Goal: Task Accomplishment & Management: Complete application form

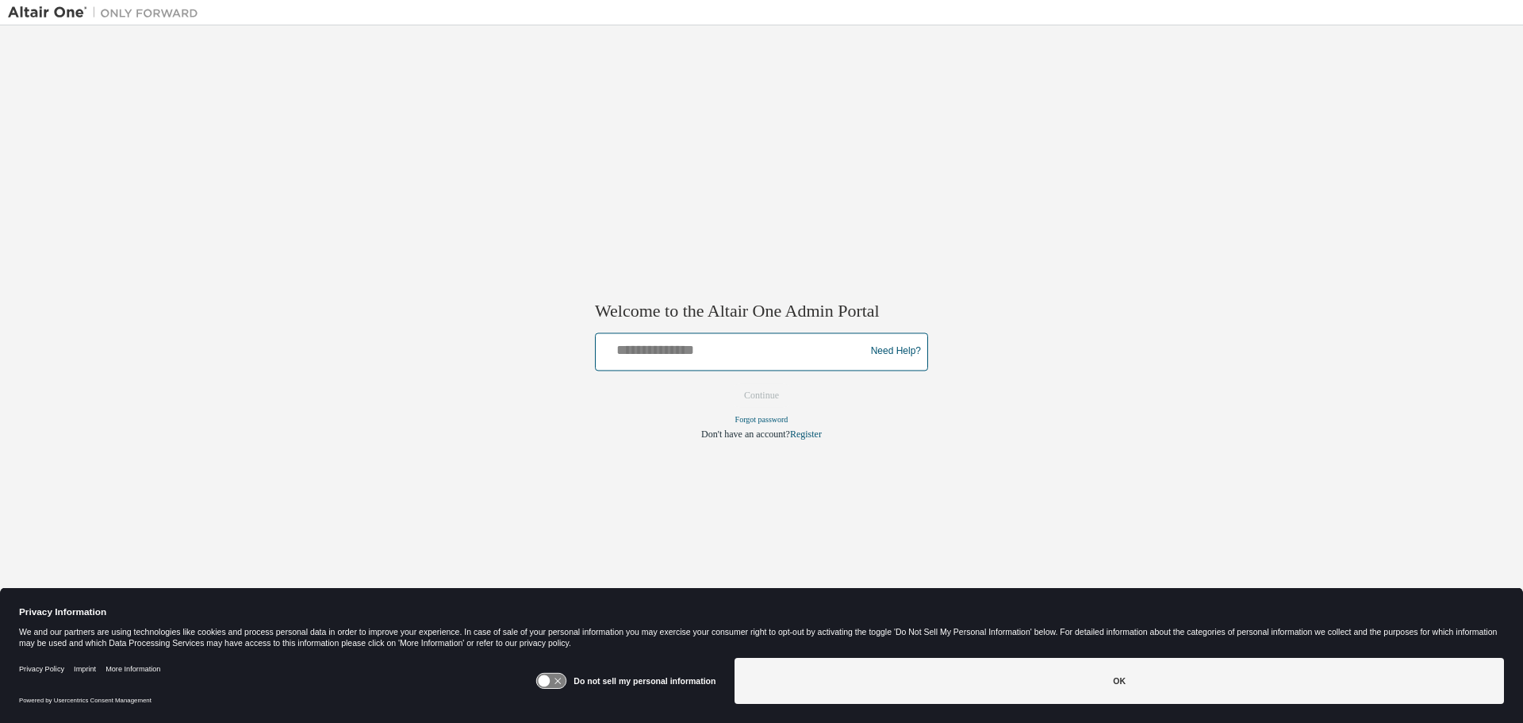
click at [654, 343] on input "text" at bounding box center [732, 347] width 261 height 23
type input "**********"
click at [770, 397] on button "Continue" at bounding box center [761, 395] width 68 height 24
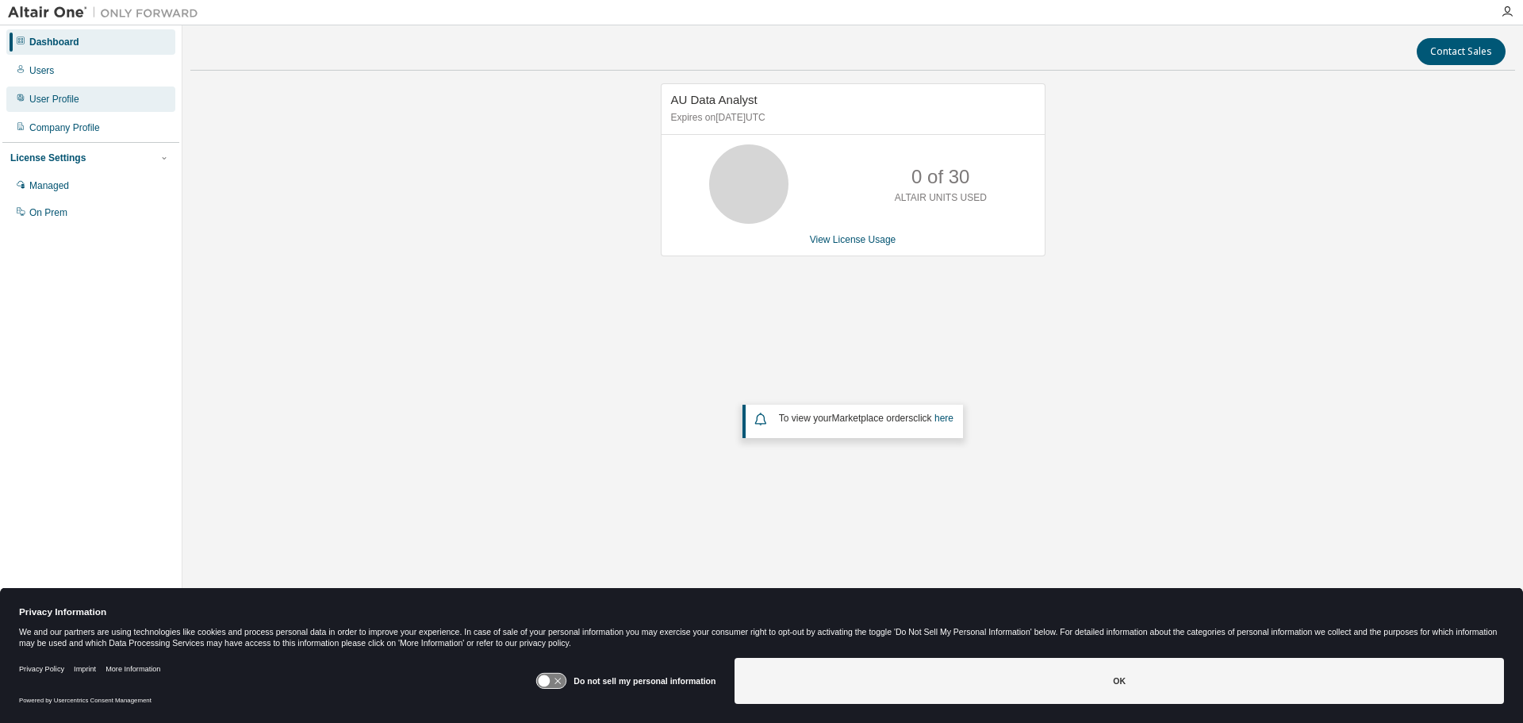
click at [41, 98] on div "User Profile" at bounding box center [54, 99] width 50 height 13
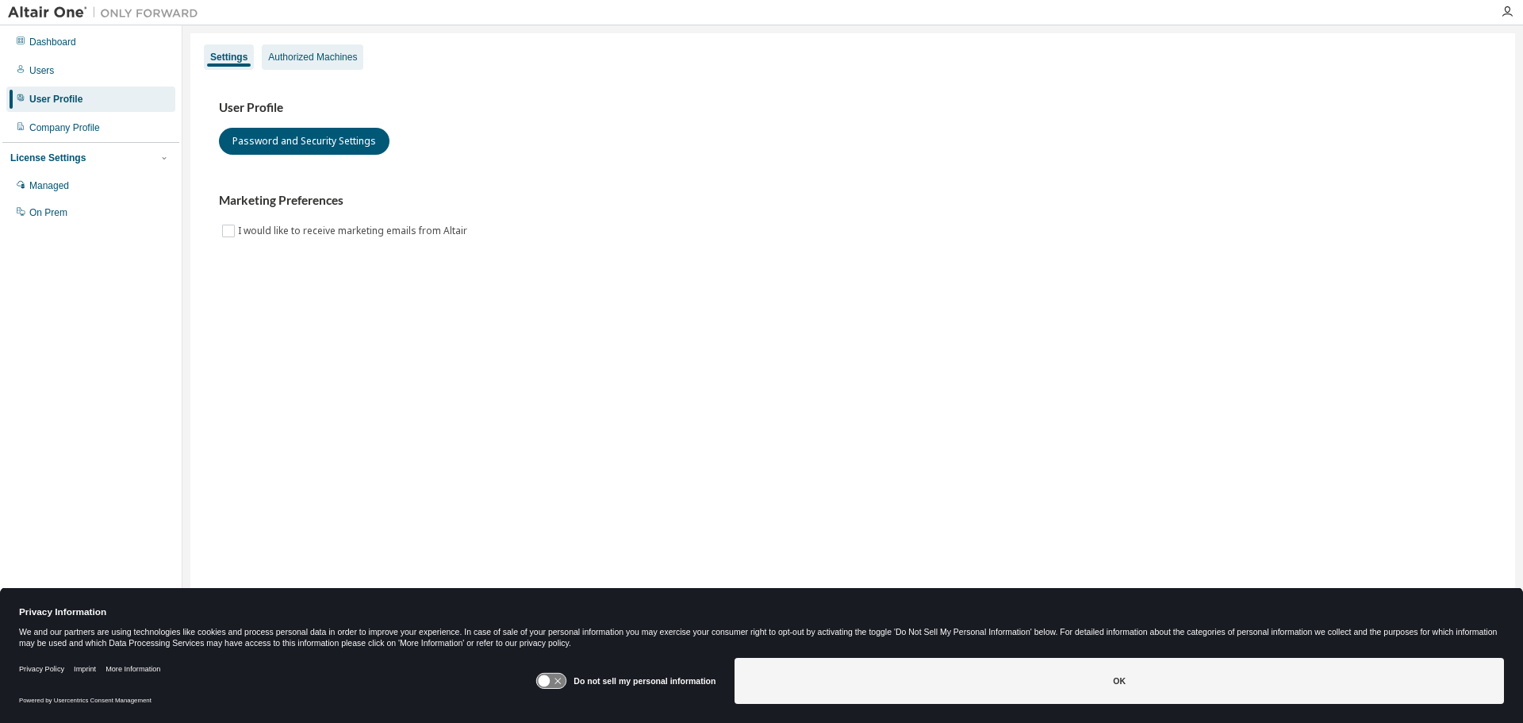
click at [341, 51] on div "Authorized Machines" at bounding box center [312, 57] width 89 height 13
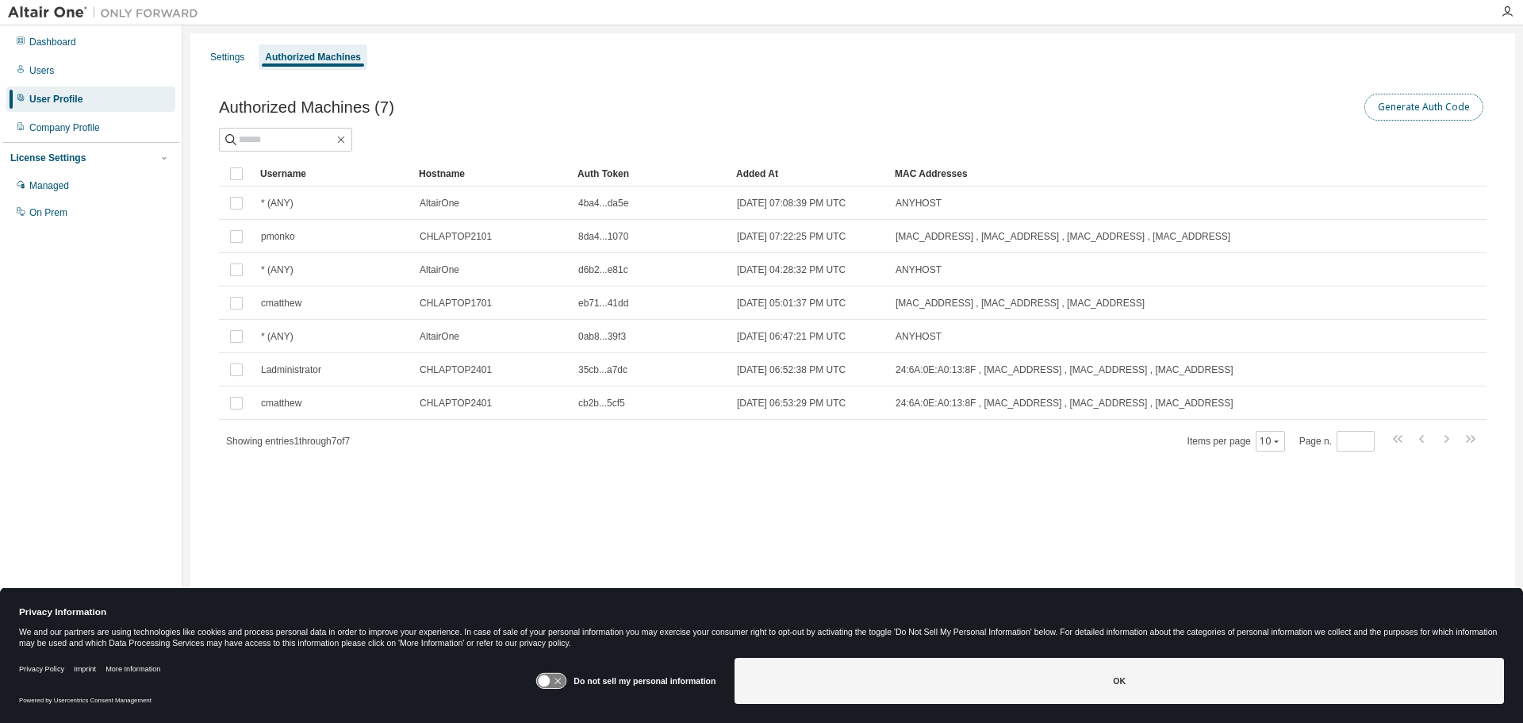
click at [1412, 109] on button "Generate Auth Code" at bounding box center [1423, 107] width 119 height 27
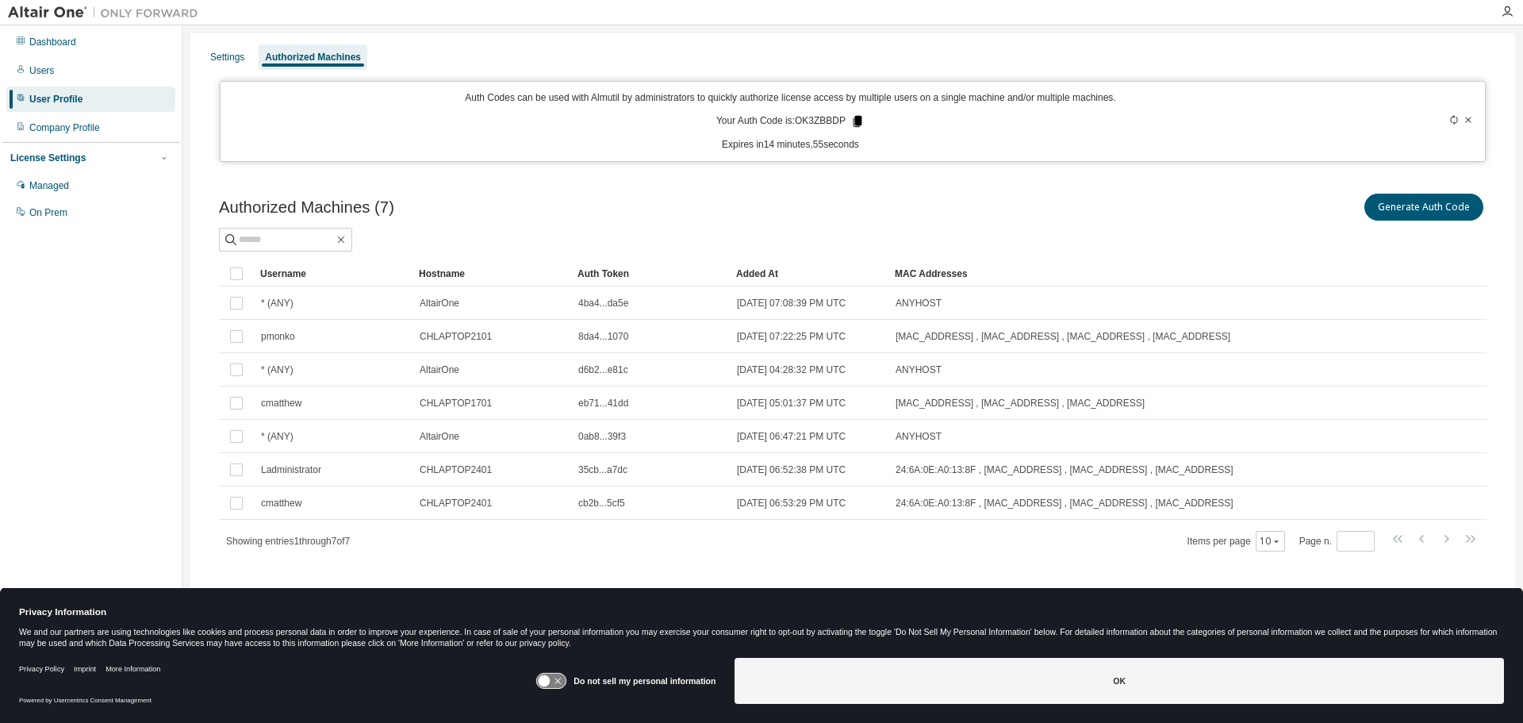
click at [857, 122] on icon at bounding box center [857, 121] width 9 height 11
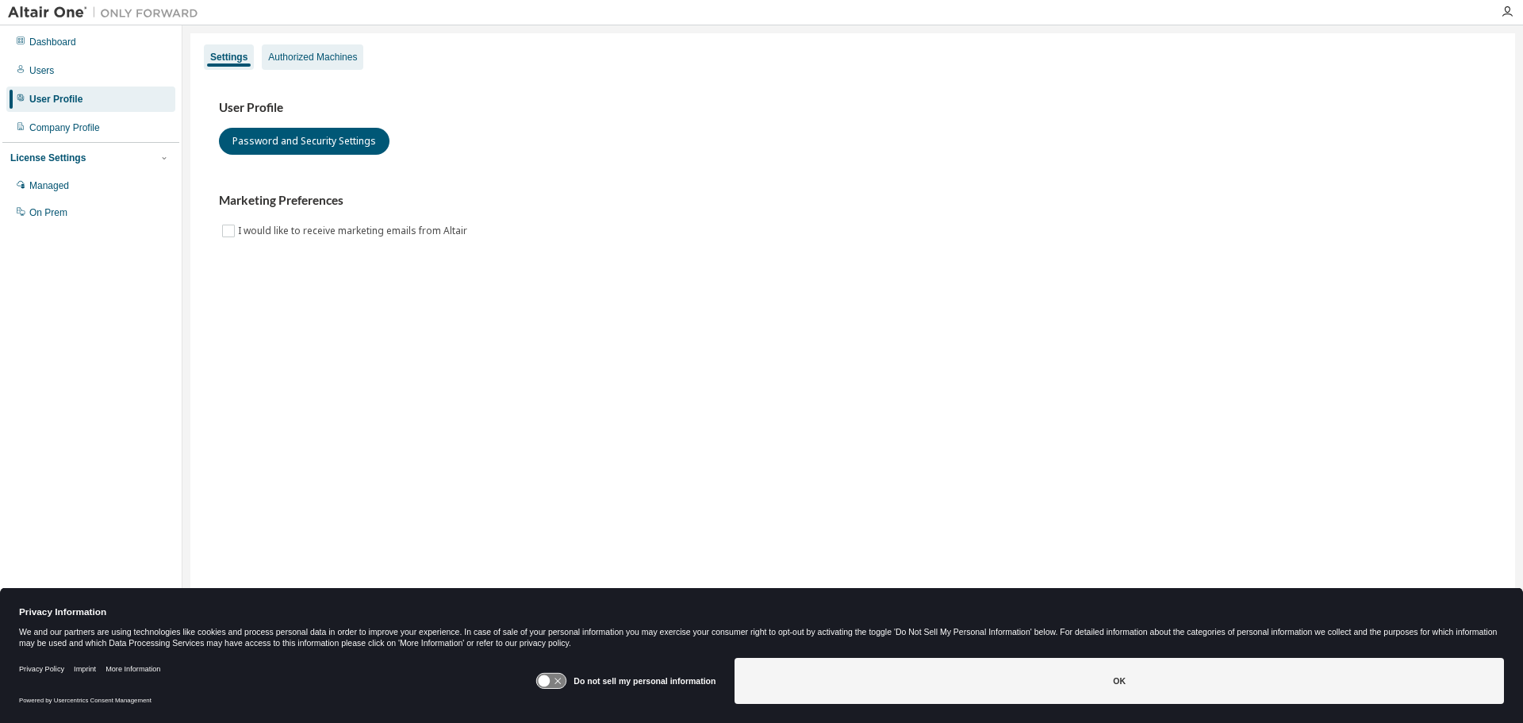
click at [325, 52] on div "Authorized Machines" at bounding box center [312, 57] width 89 height 13
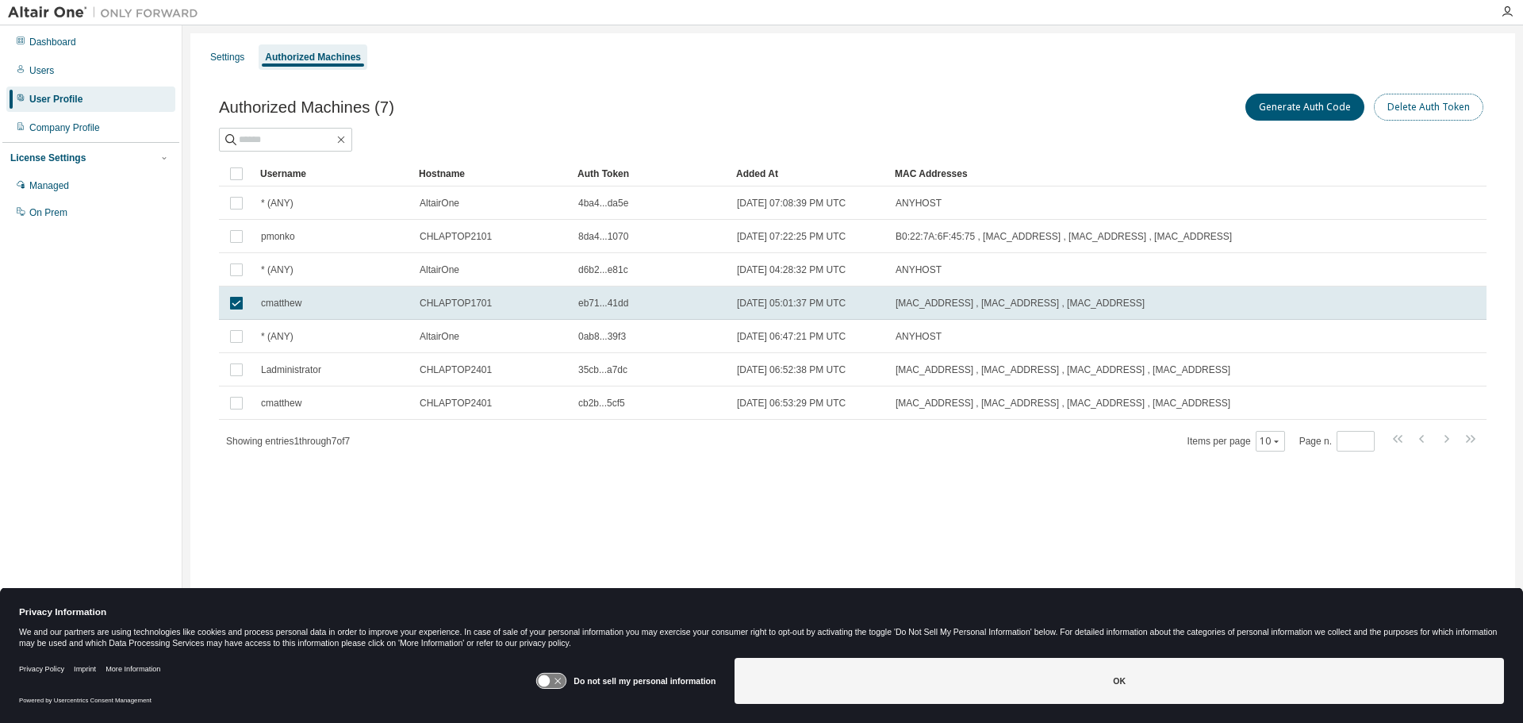
click at [1445, 105] on button "Delete Auth Token" at bounding box center [1428, 107] width 109 height 27
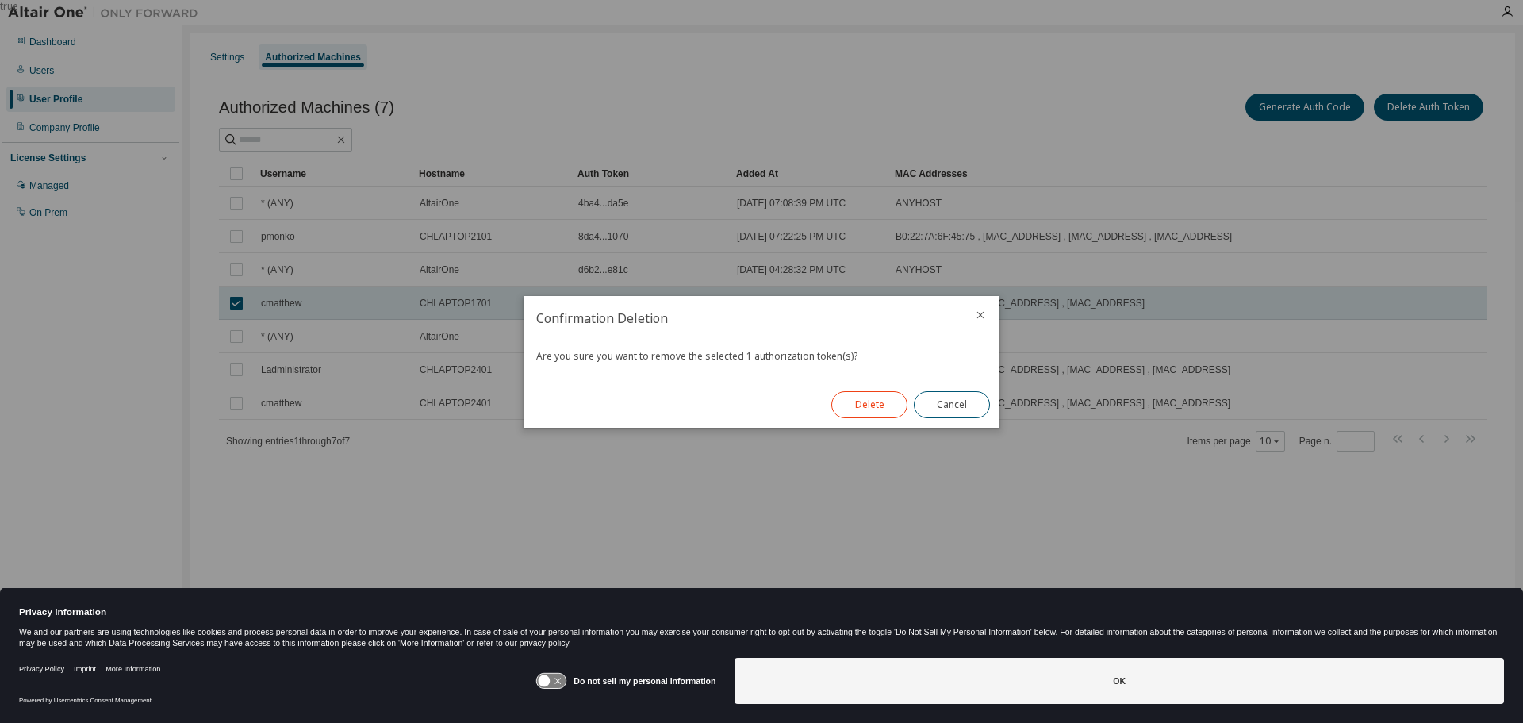
click at [859, 408] on button "Delete" at bounding box center [869, 404] width 76 height 27
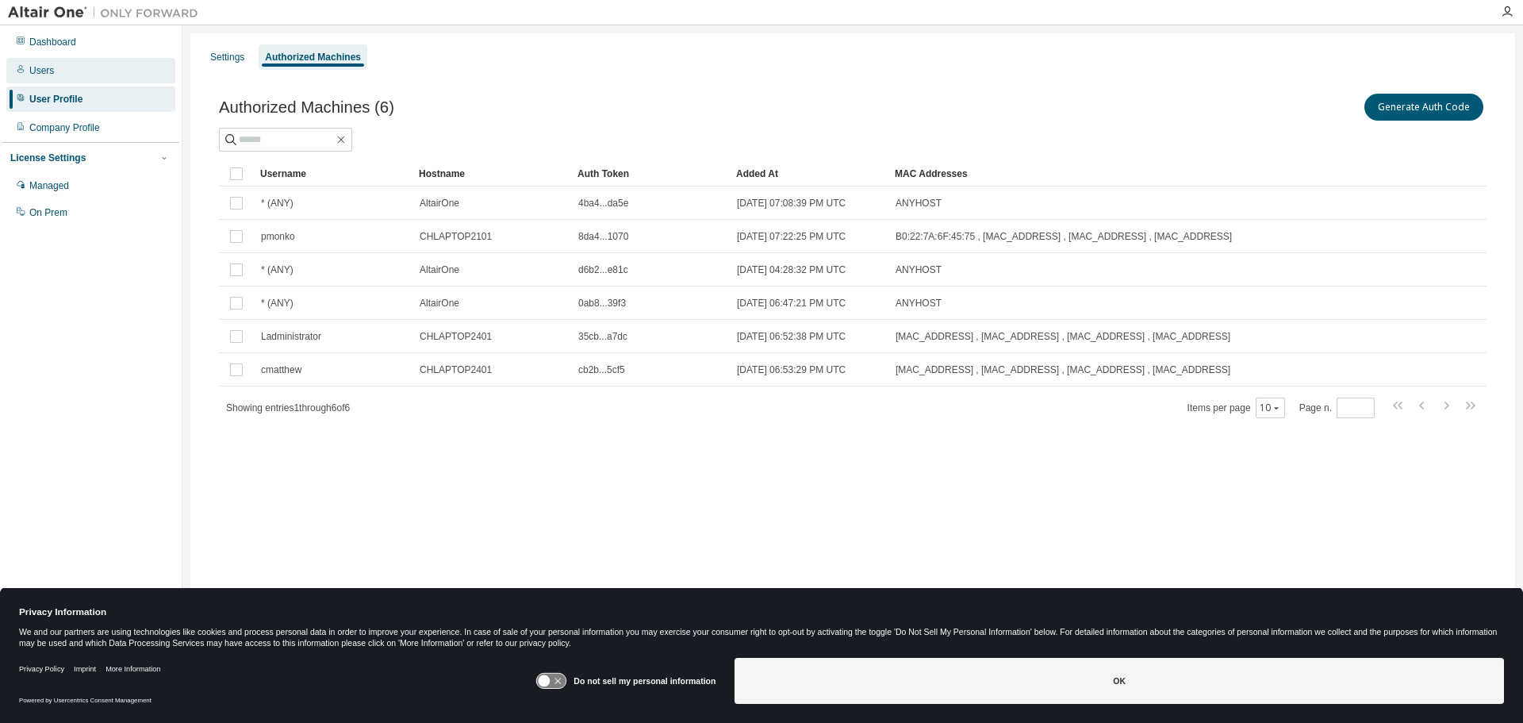
click at [41, 76] on div "Users" at bounding box center [41, 70] width 25 height 13
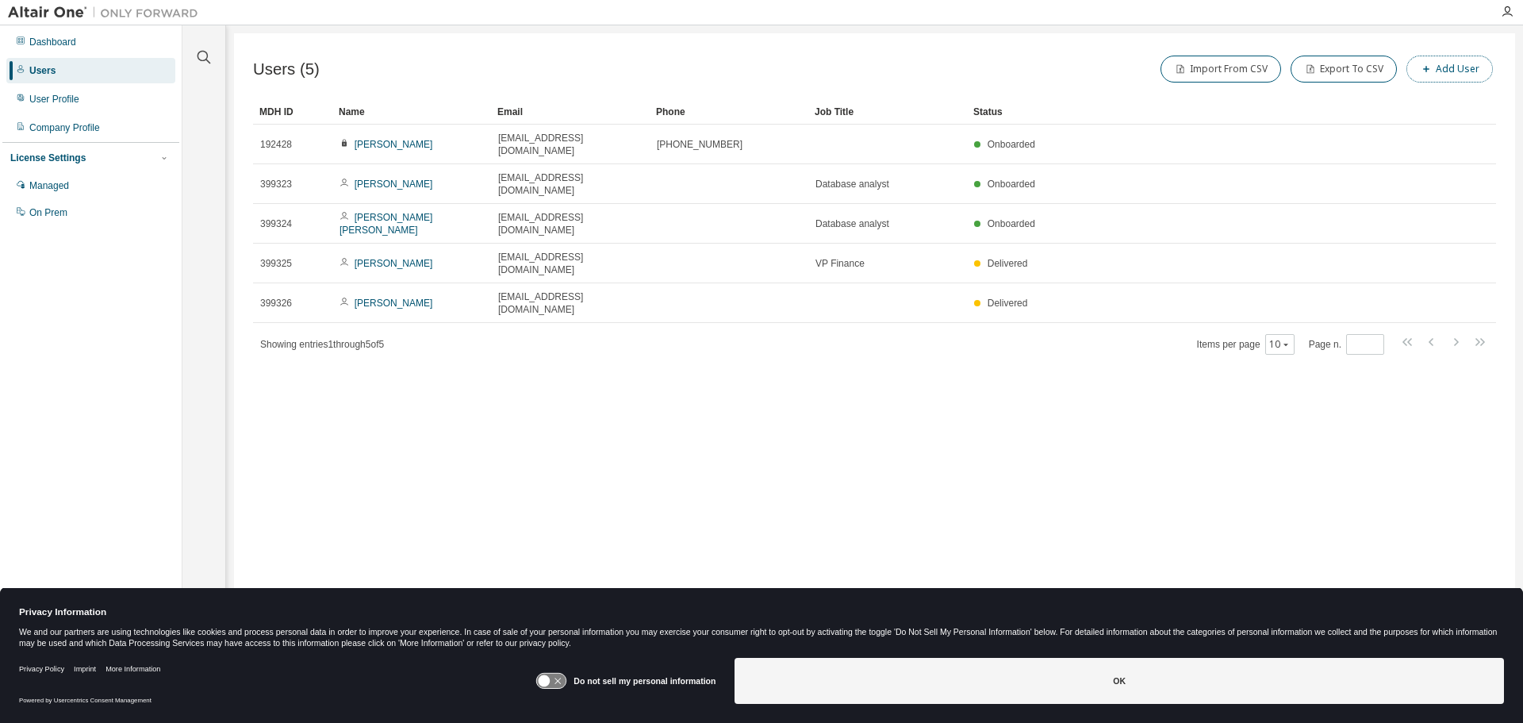
click at [1468, 67] on button "Add User" at bounding box center [1449, 69] width 86 height 27
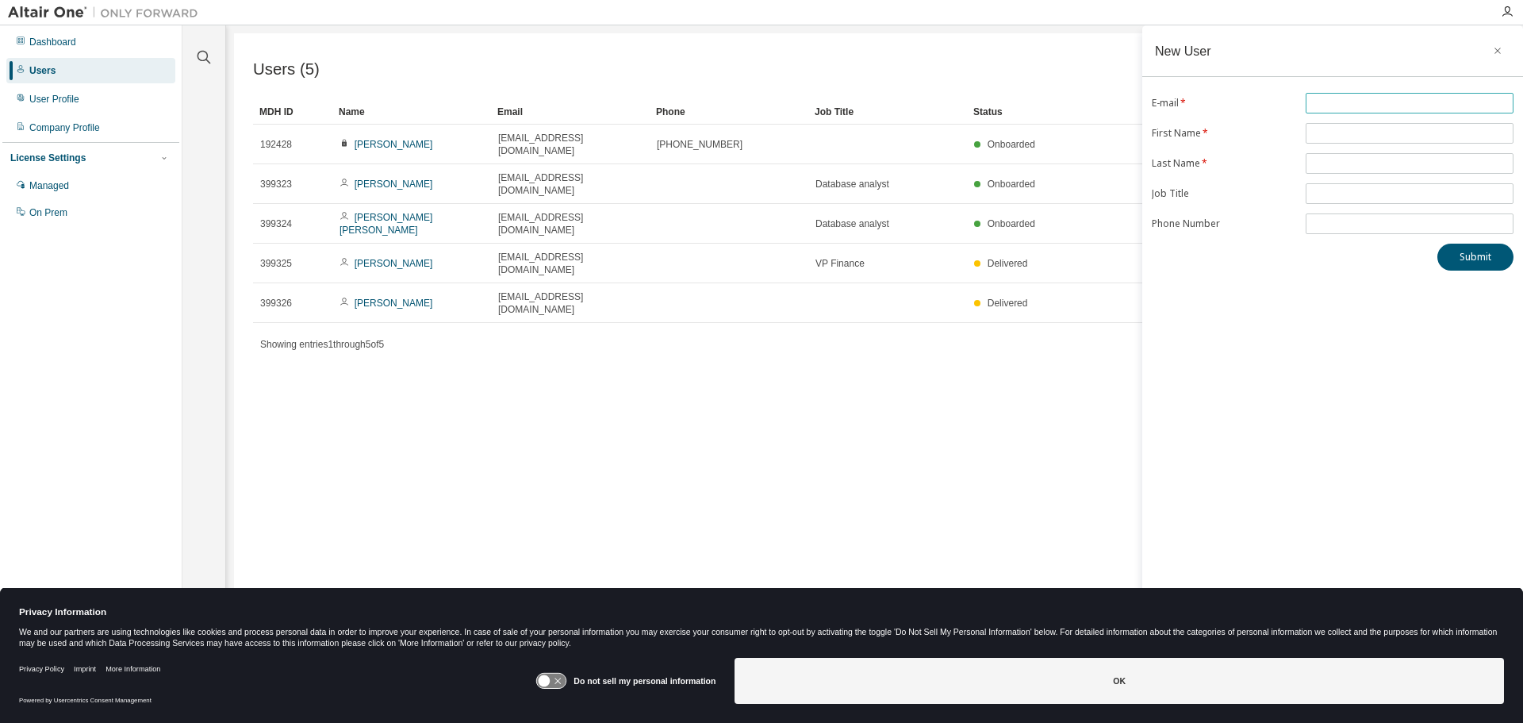
click at [1351, 104] on input "text" at bounding box center [1409, 103] width 200 height 13
type input "**********"
click at [1332, 135] on input "text" at bounding box center [1409, 133] width 200 height 13
type input "********"
click at [1335, 157] on input "text" at bounding box center [1409, 163] width 200 height 13
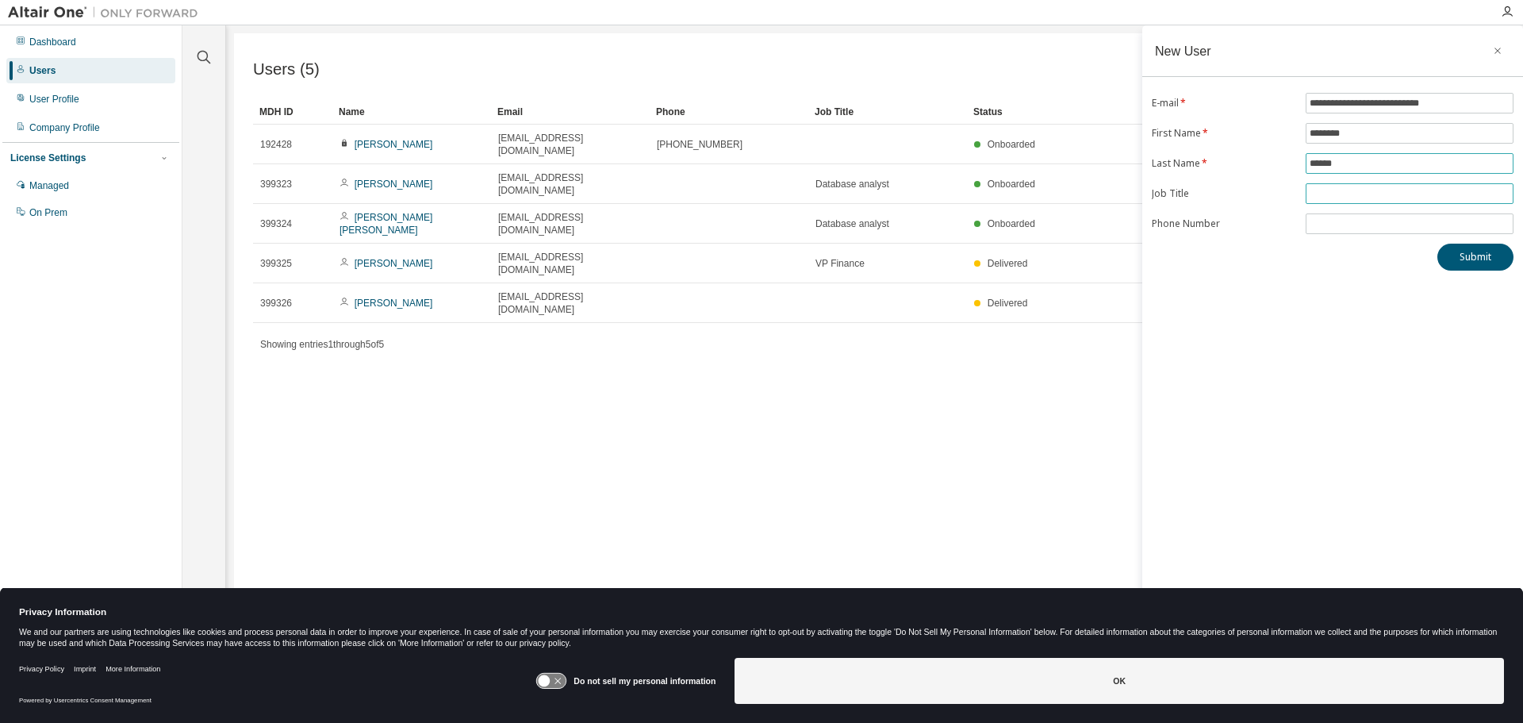
type input "******"
click at [1336, 193] on input "text" at bounding box center [1409, 193] width 200 height 13
type input "**********"
click at [1364, 222] on input "tel" at bounding box center [1409, 223] width 200 height 13
type input "**********"
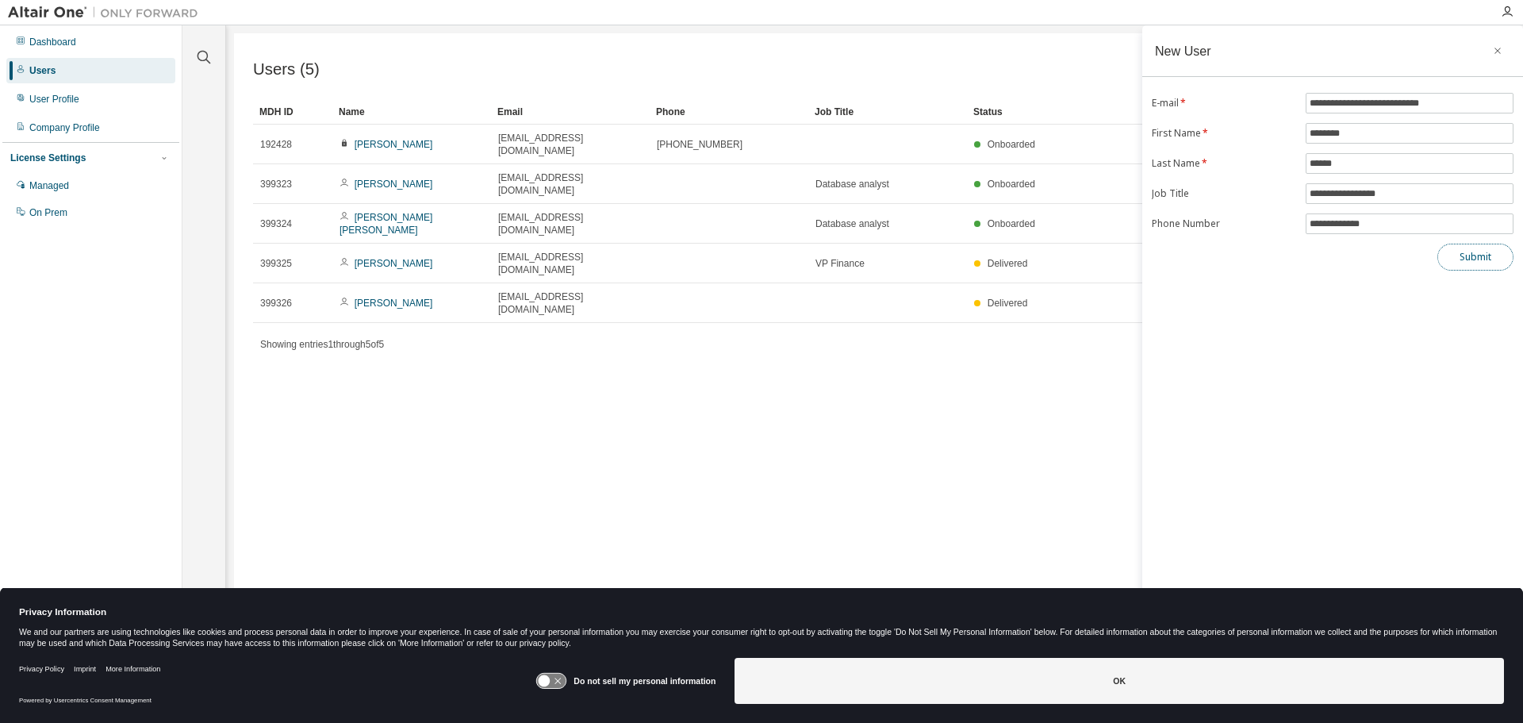
click at [1489, 264] on button "Submit" at bounding box center [1475, 256] width 76 height 27
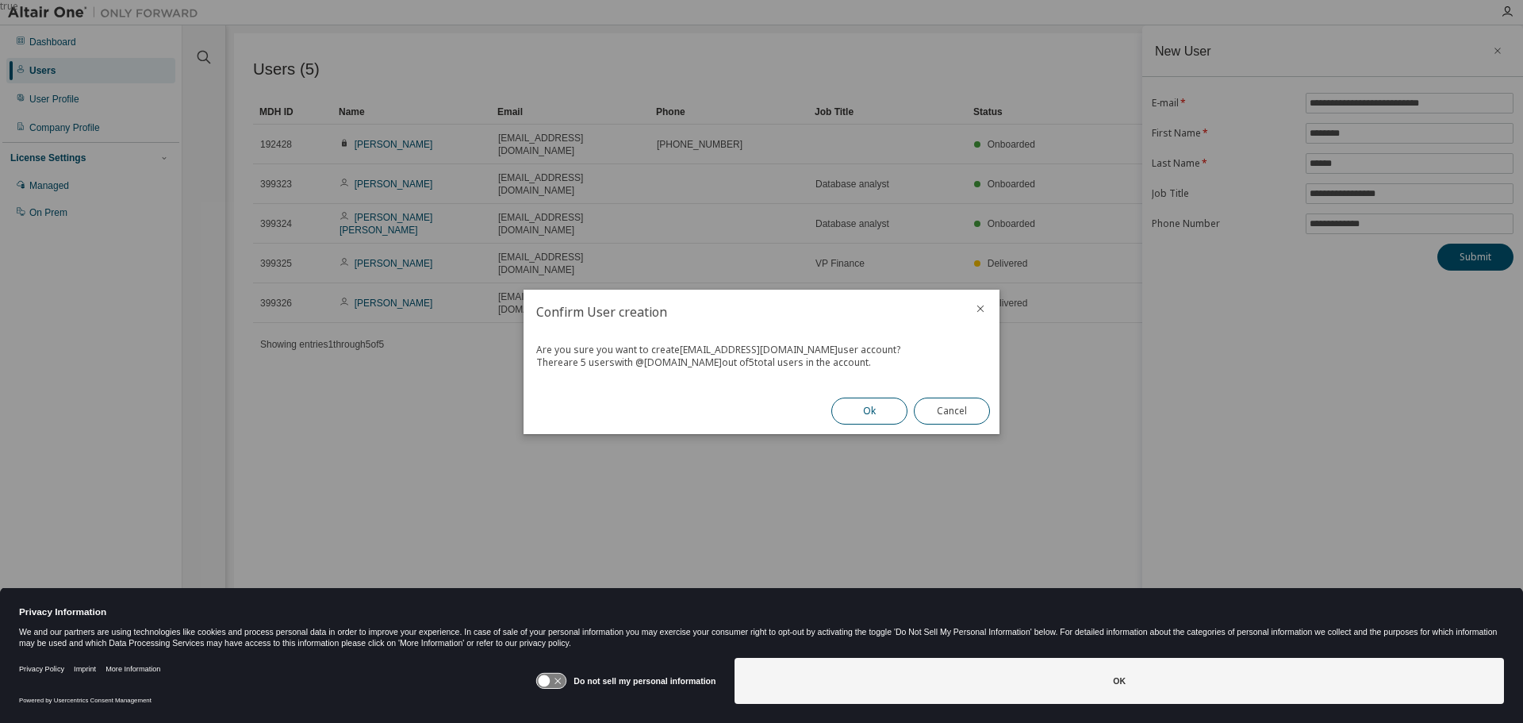
click at [877, 407] on button "Ok" at bounding box center [869, 410] width 76 height 27
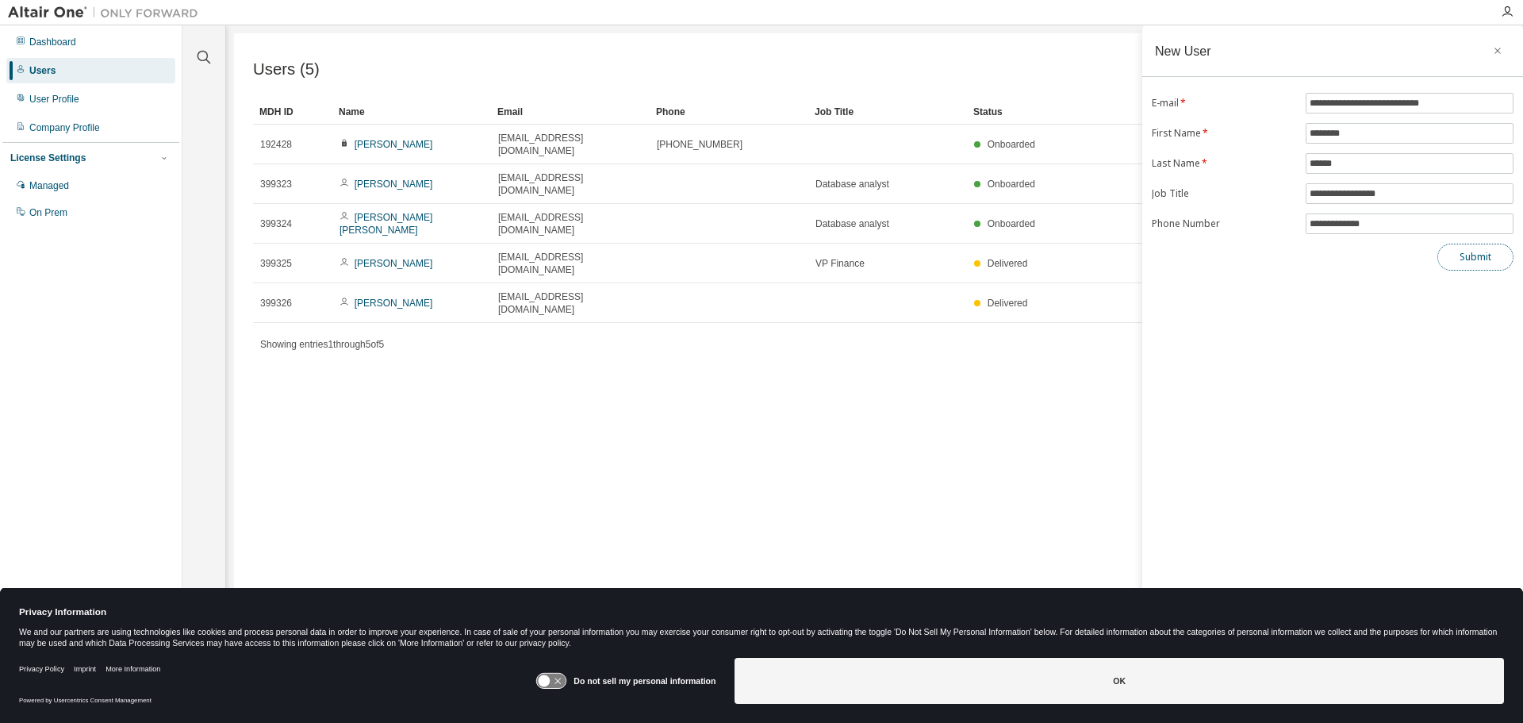
click at [1485, 265] on button "Submit" at bounding box center [1475, 256] width 76 height 27
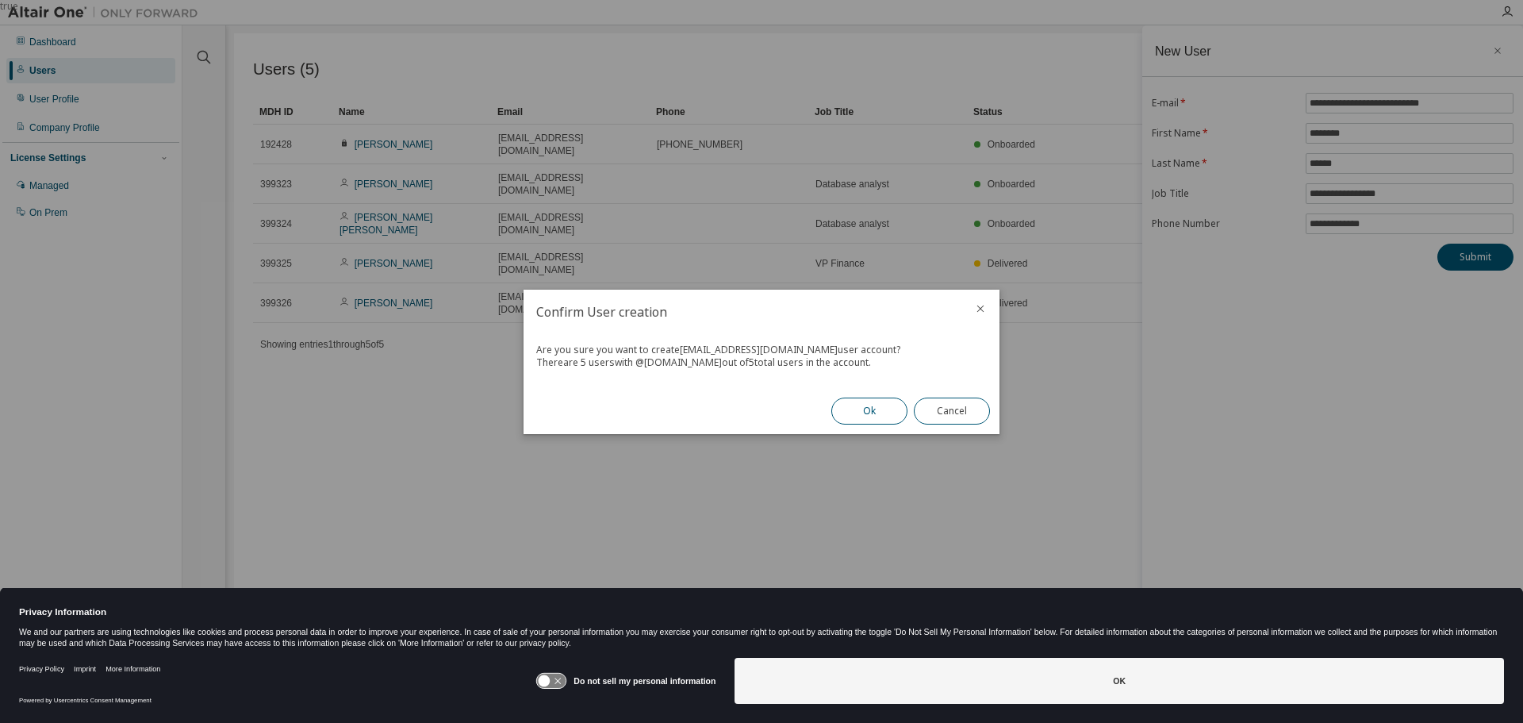
click at [872, 412] on button "Ok" at bounding box center [869, 410] width 76 height 27
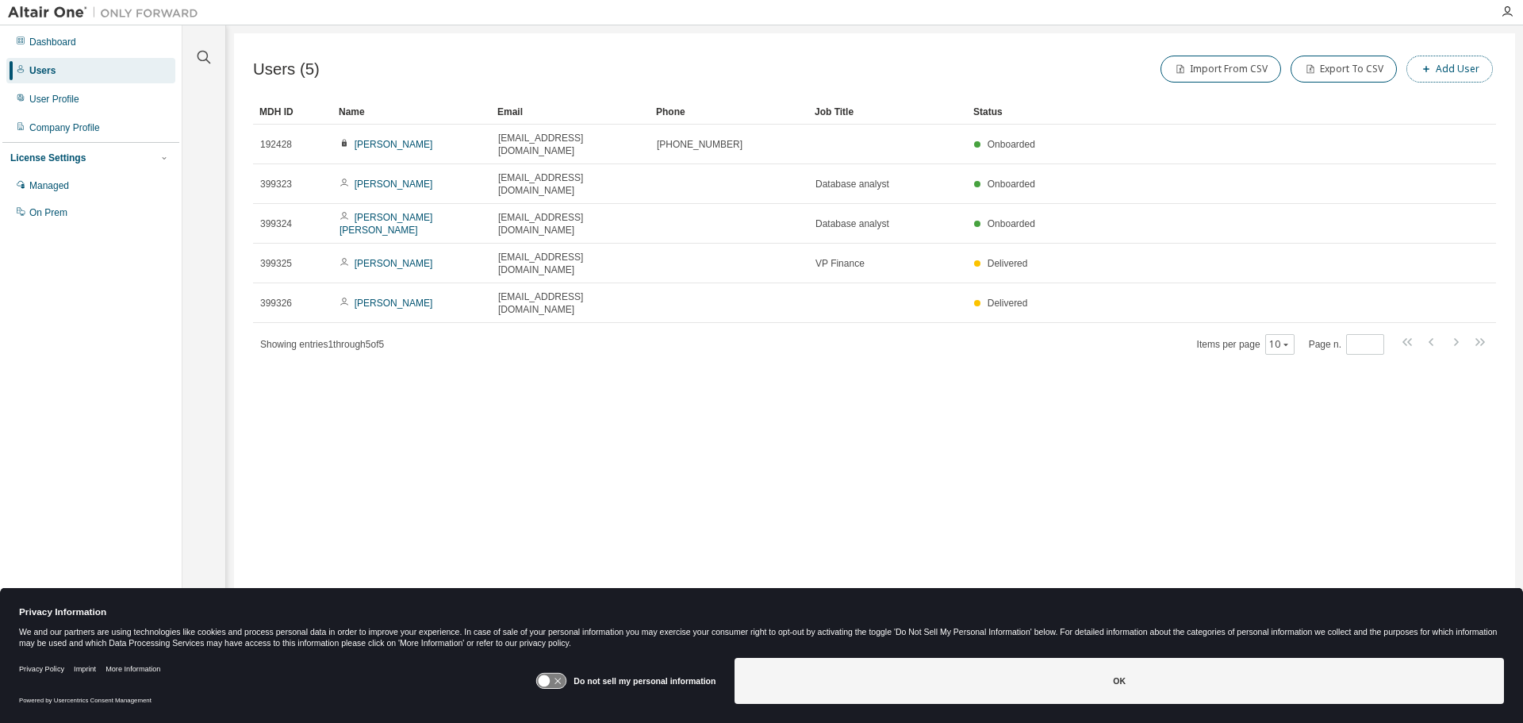
click at [1444, 67] on button "Add User" at bounding box center [1449, 69] width 86 height 27
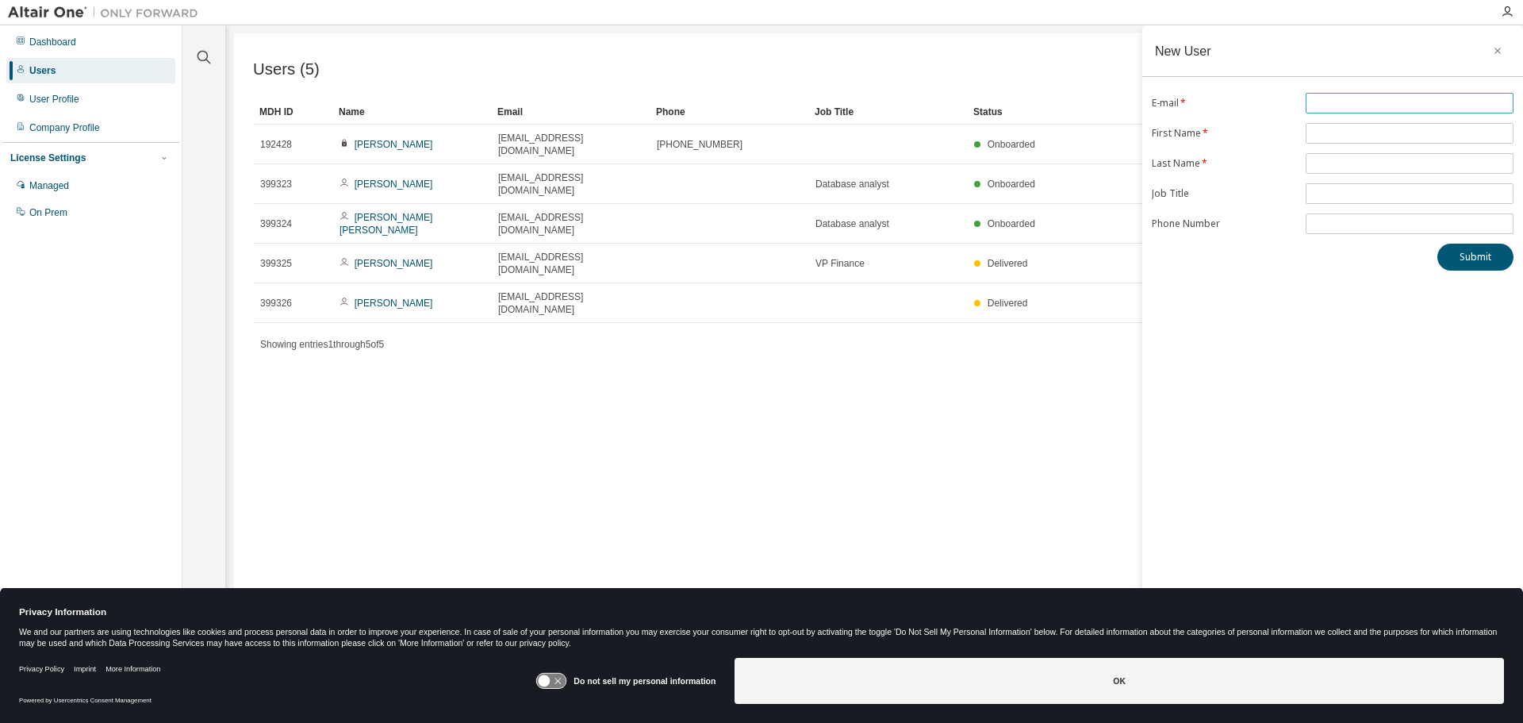
click at [1378, 104] on input "text" at bounding box center [1409, 103] width 200 height 13
type input "**********"
click at [1351, 129] on input "text" at bounding box center [1409, 133] width 200 height 13
type input "********"
click at [1401, 169] on input "text" at bounding box center [1409, 163] width 200 height 13
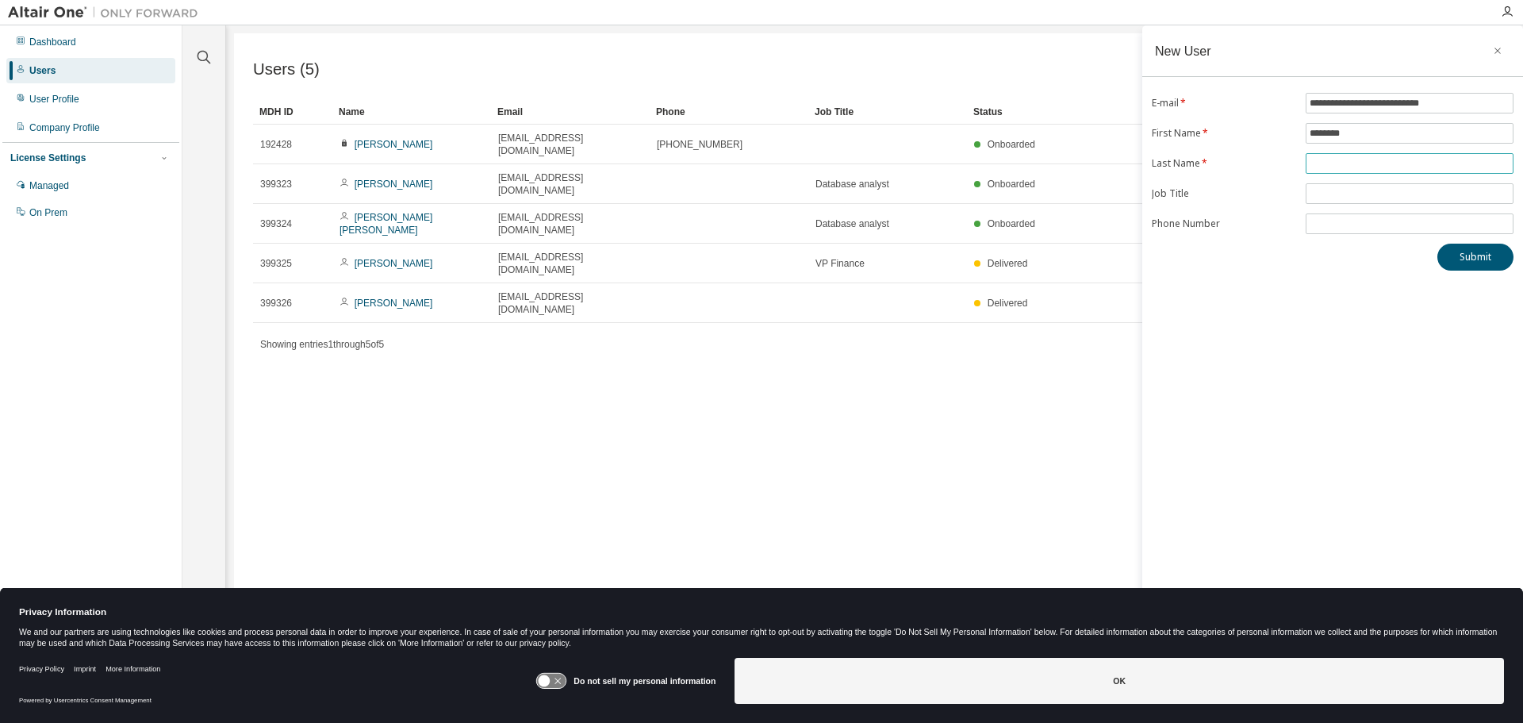
type input "******"
click at [1378, 190] on input "text" at bounding box center [1409, 193] width 200 height 13
type input "**********"
click at [1350, 224] on input "tel" at bounding box center [1409, 223] width 200 height 13
type input "**********"
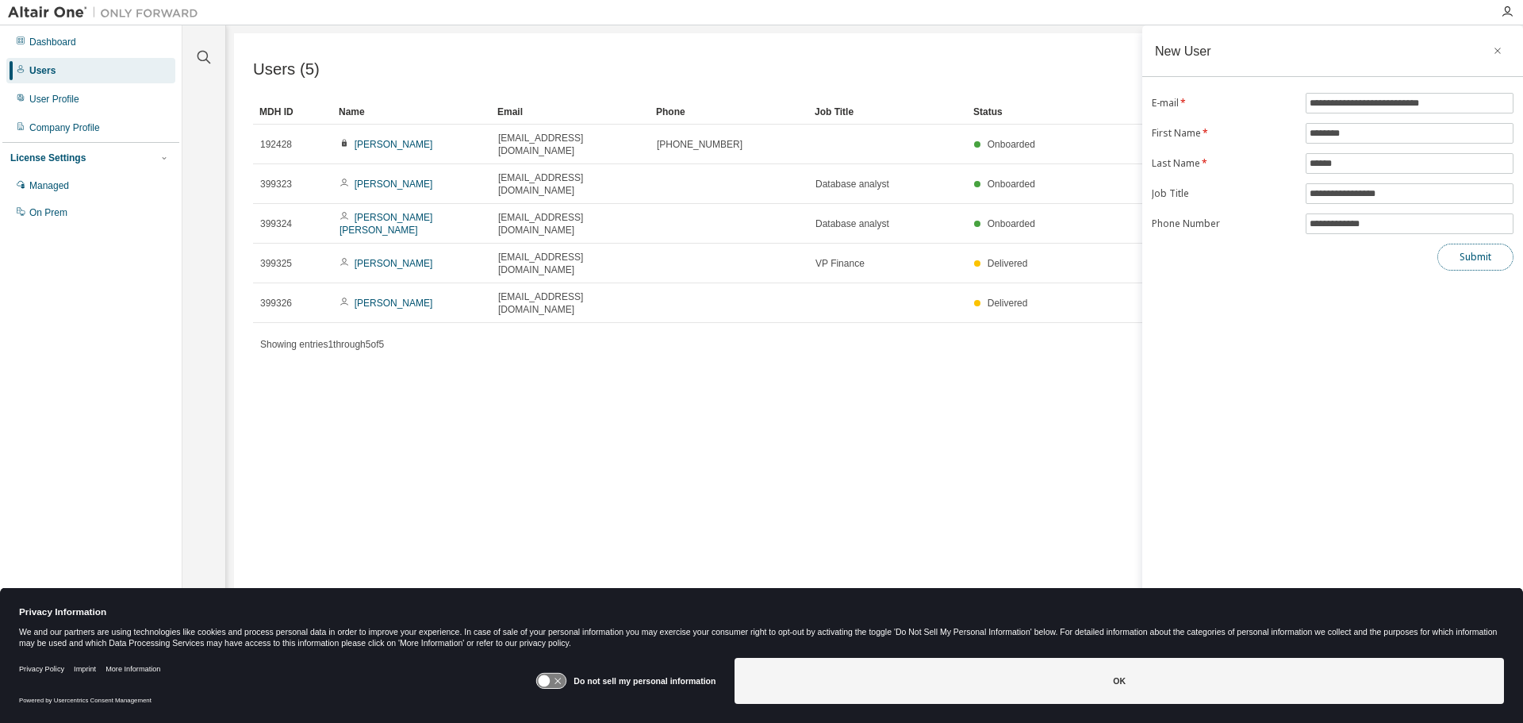
click at [1486, 262] on button "Submit" at bounding box center [1475, 256] width 76 height 27
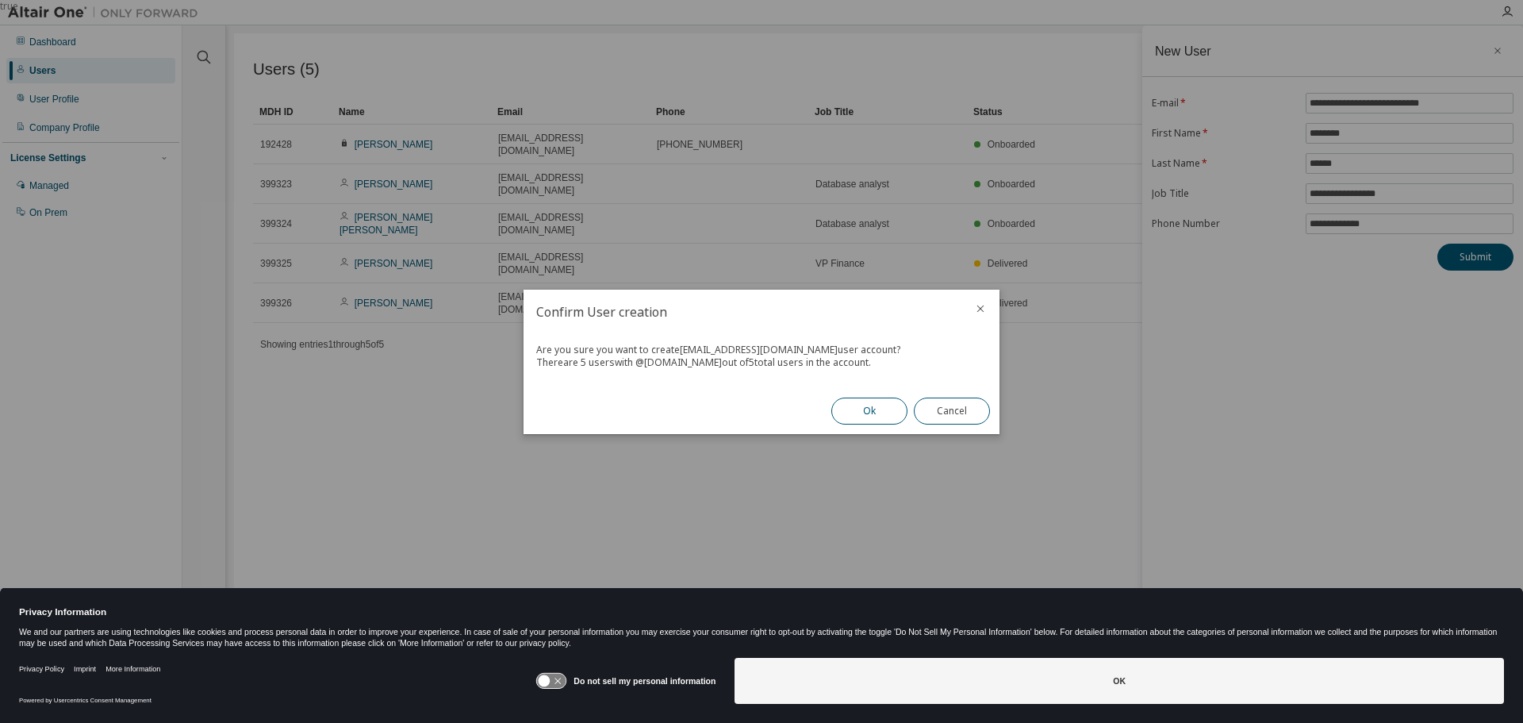
click at [870, 406] on button "Ok" at bounding box center [869, 410] width 76 height 27
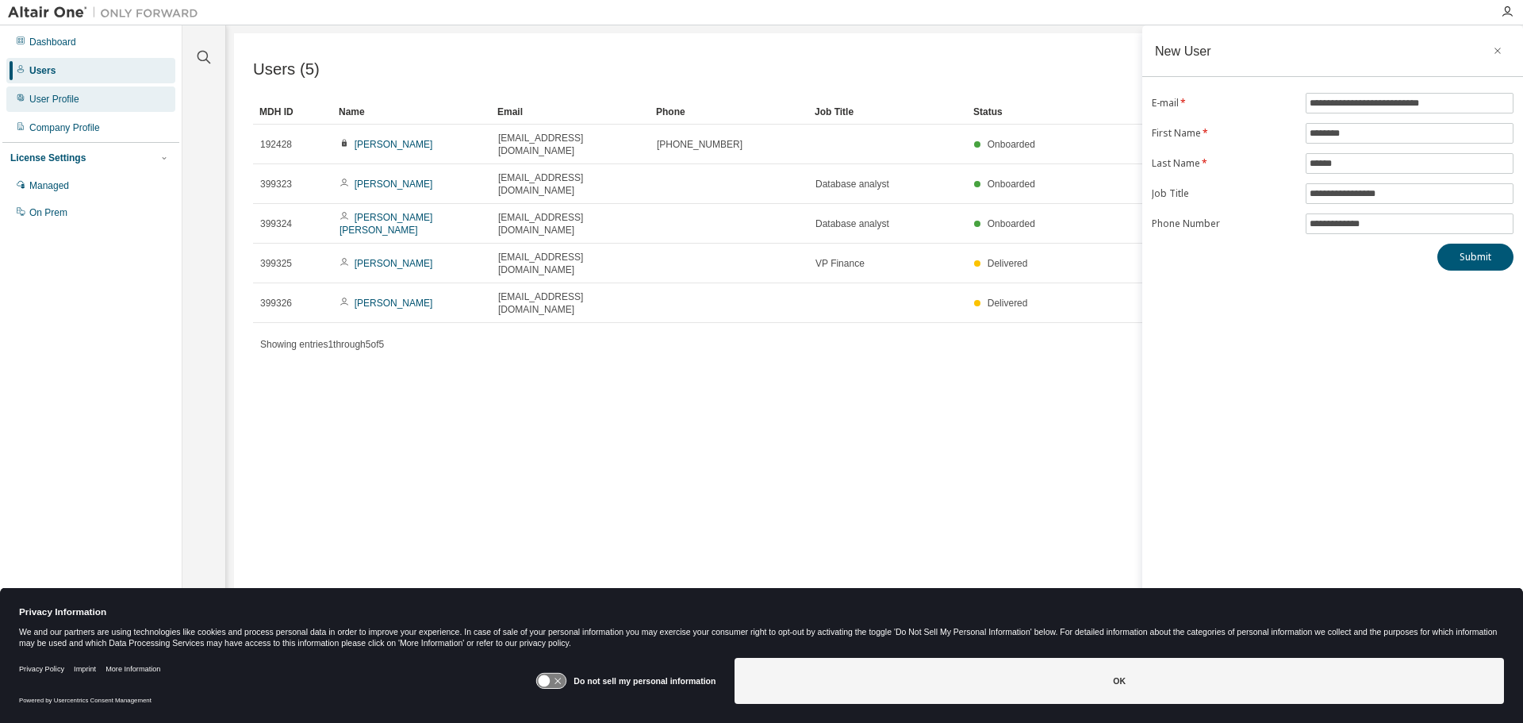
click at [72, 97] on div "User Profile" at bounding box center [54, 99] width 50 height 13
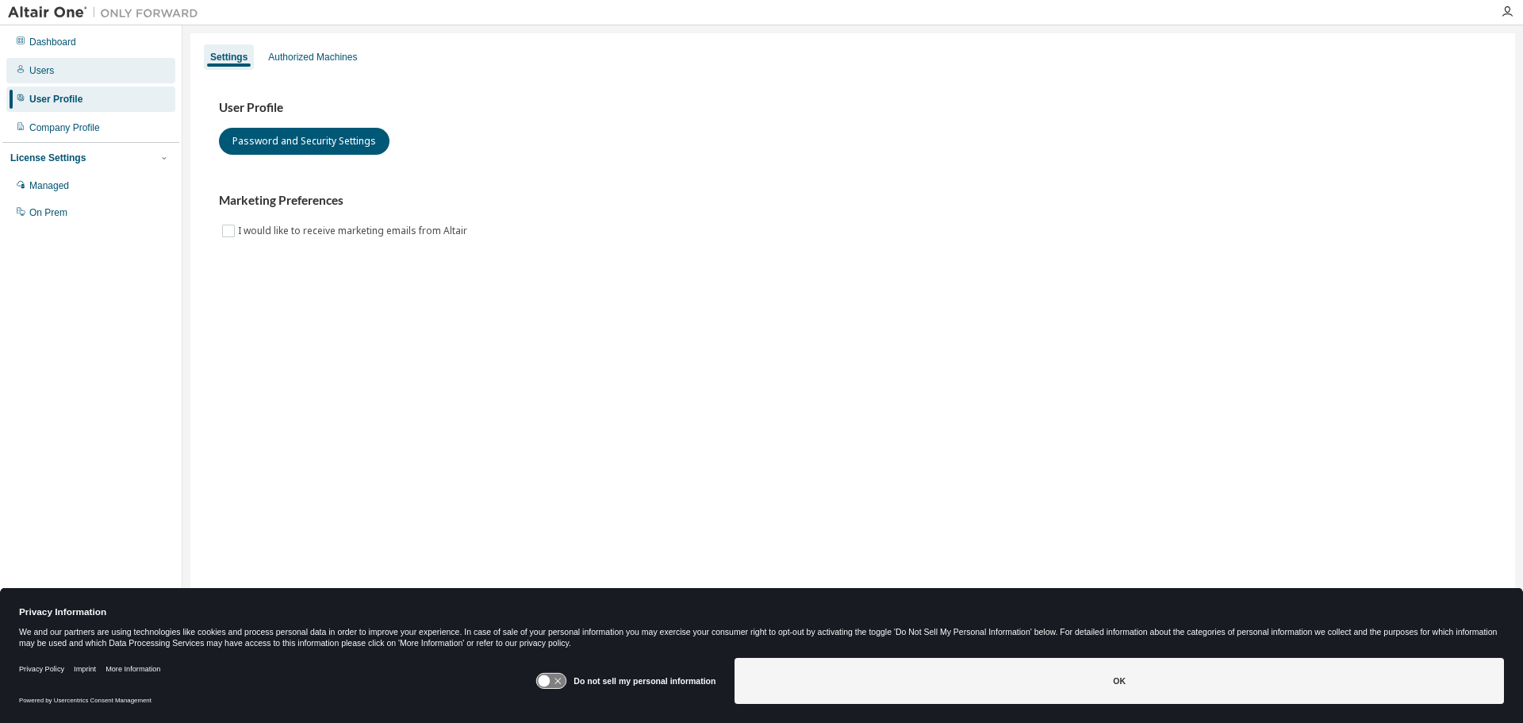
click at [51, 70] on div "Users" at bounding box center [41, 70] width 25 height 13
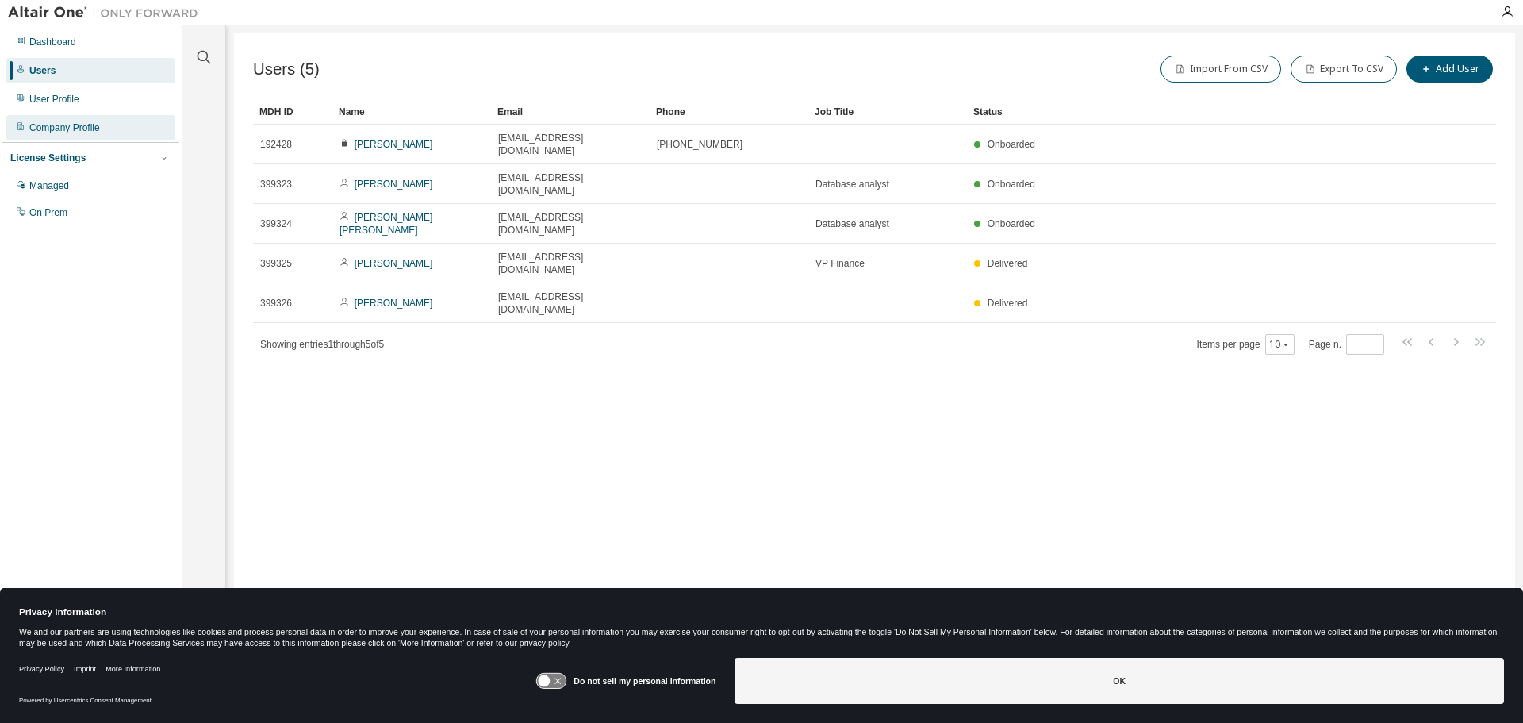
click at [44, 129] on div "Company Profile" at bounding box center [64, 127] width 71 height 13
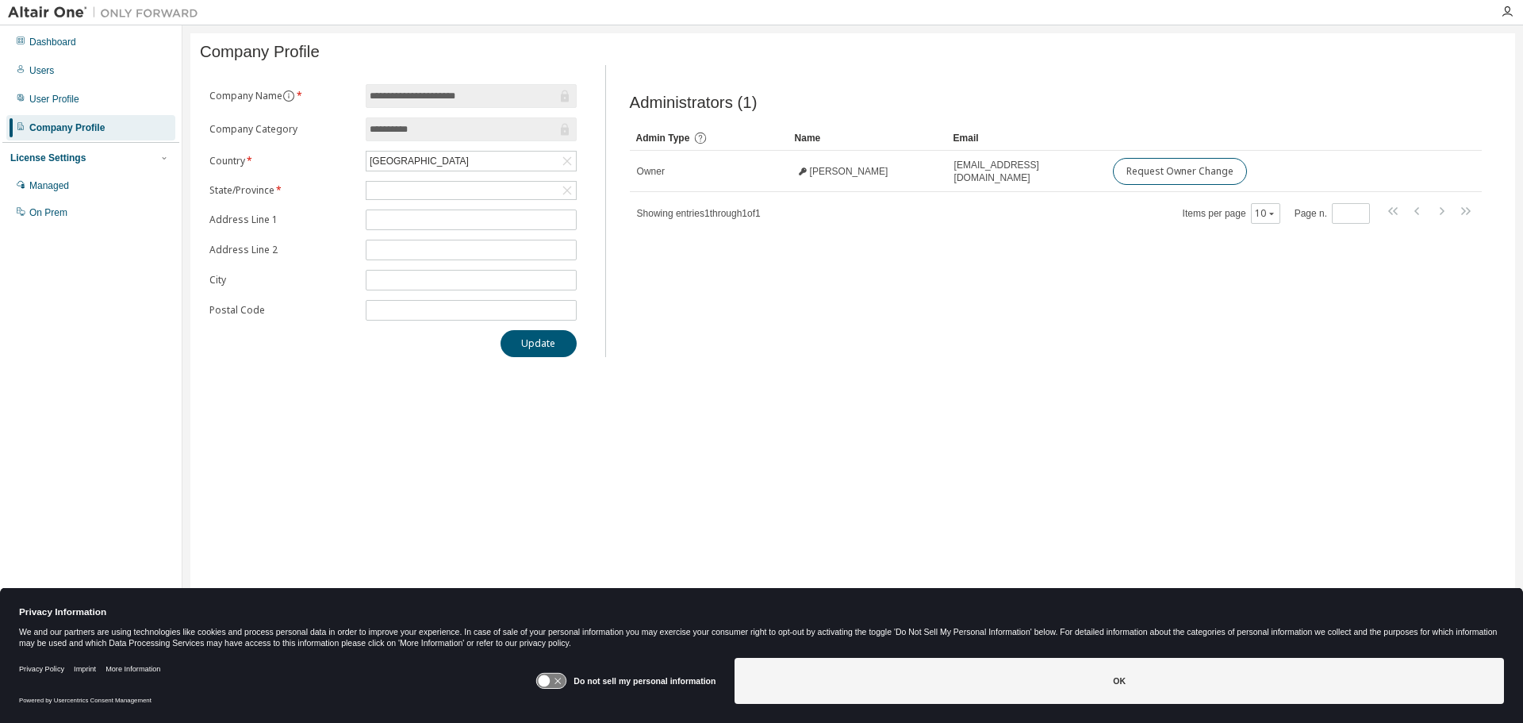
click at [43, 159] on div "License Settings" at bounding box center [47, 157] width 75 height 13
click at [38, 183] on div "Managed" at bounding box center [49, 185] width 40 height 13
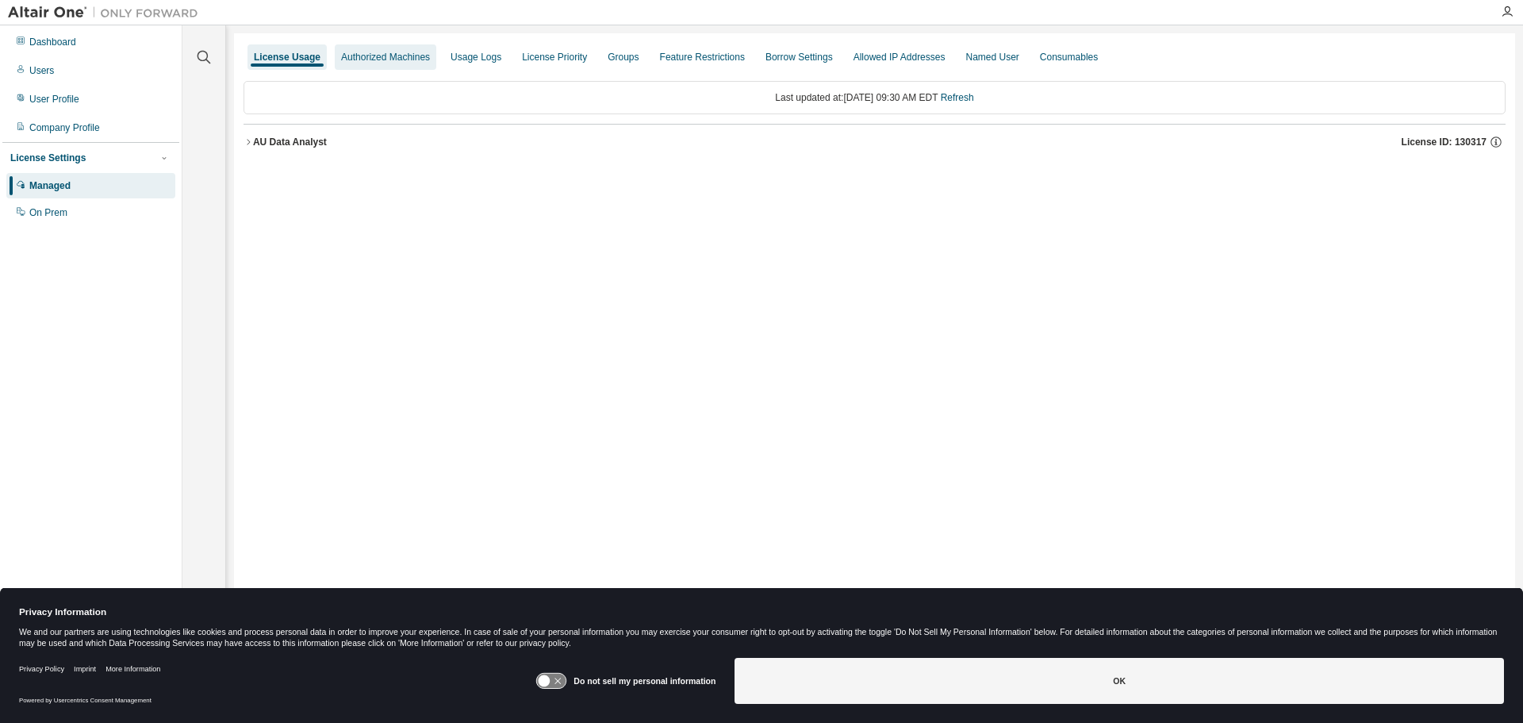
click at [387, 52] on div "Authorized Machines" at bounding box center [385, 57] width 89 height 13
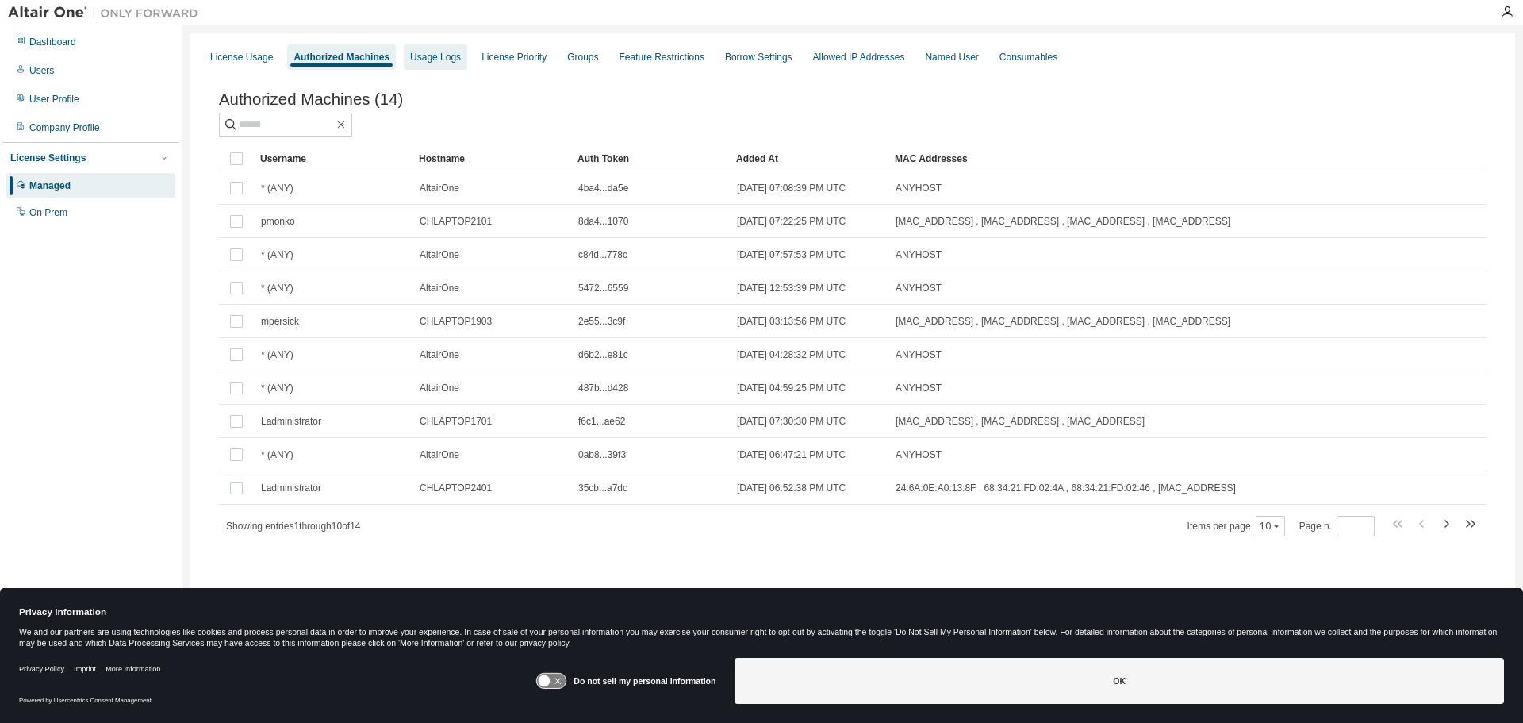
click at [432, 56] on div "Usage Logs" at bounding box center [435, 57] width 51 height 13
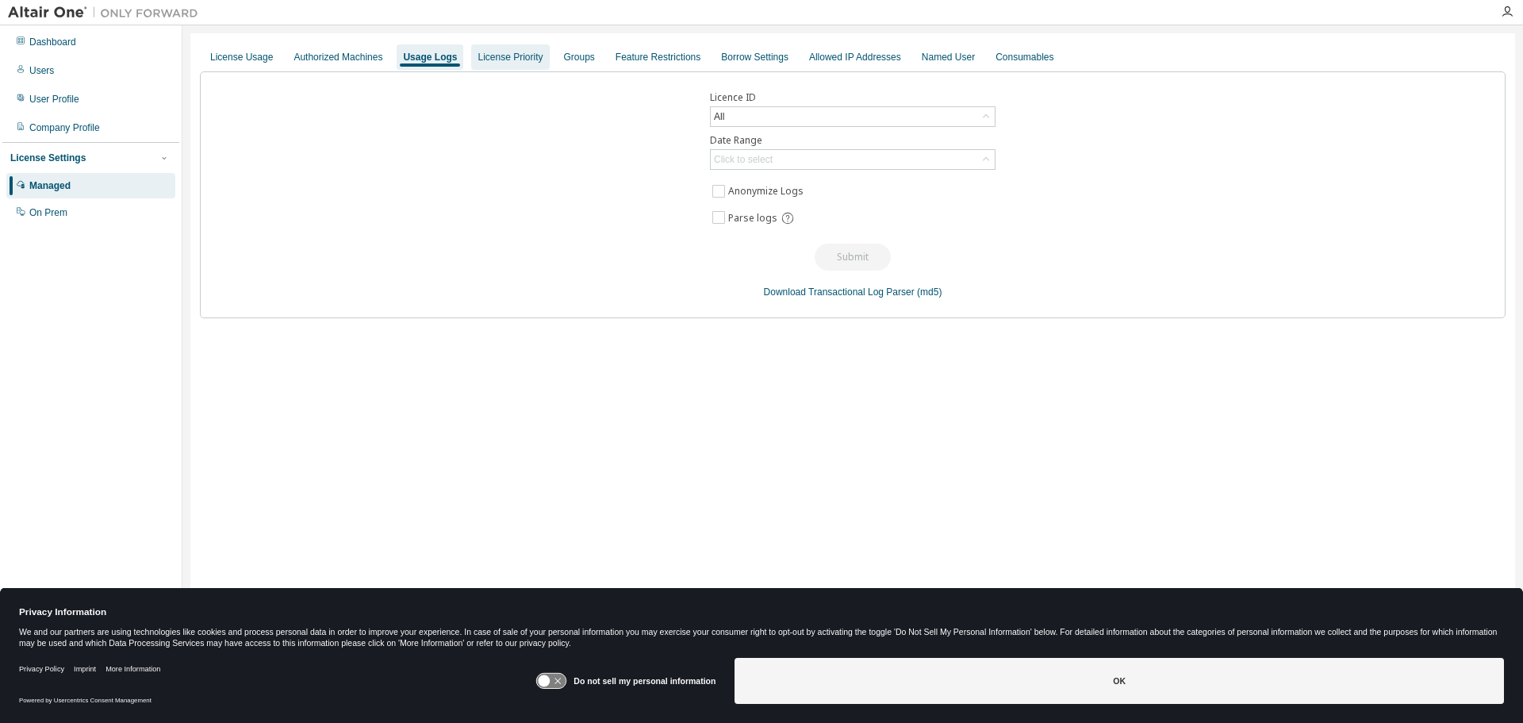
click at [482, 56] on div "License Priority" at bounding box center [509, 57] width 65 height 13
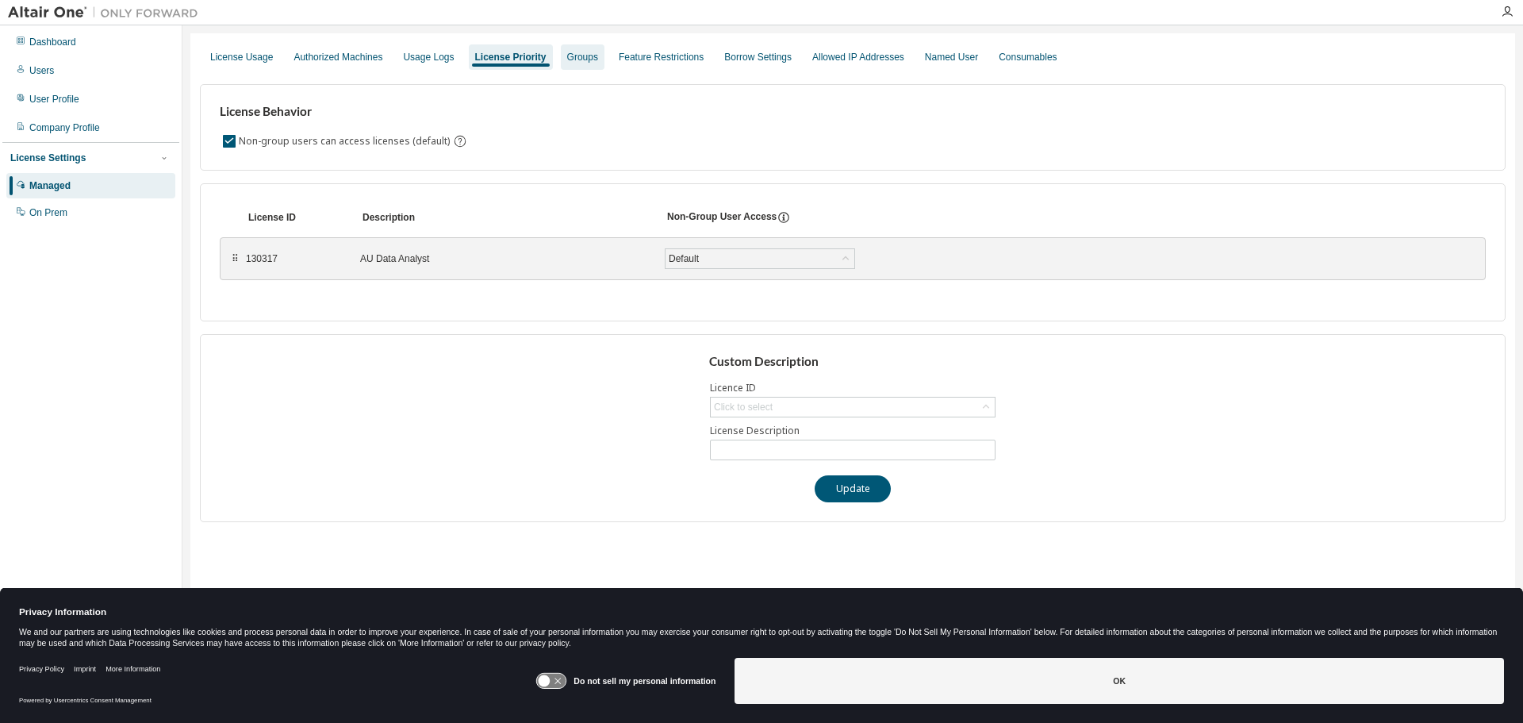
click at [574, 55] on div "Groups" at bounding box center [582, 57] width 31 height 13
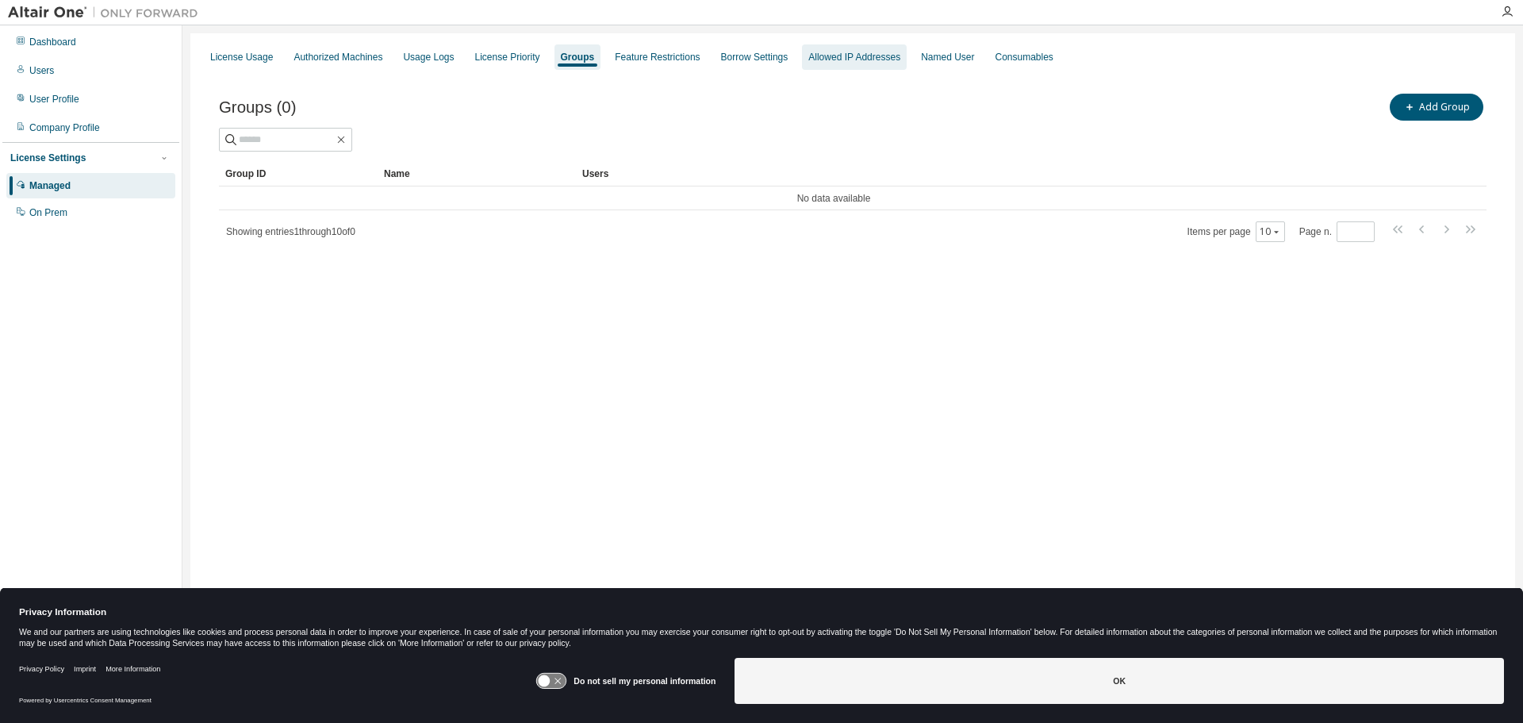
click at [830, 59] on div "Allowed IP Addresses" at bounding box center [854, 57] width 92 height 13
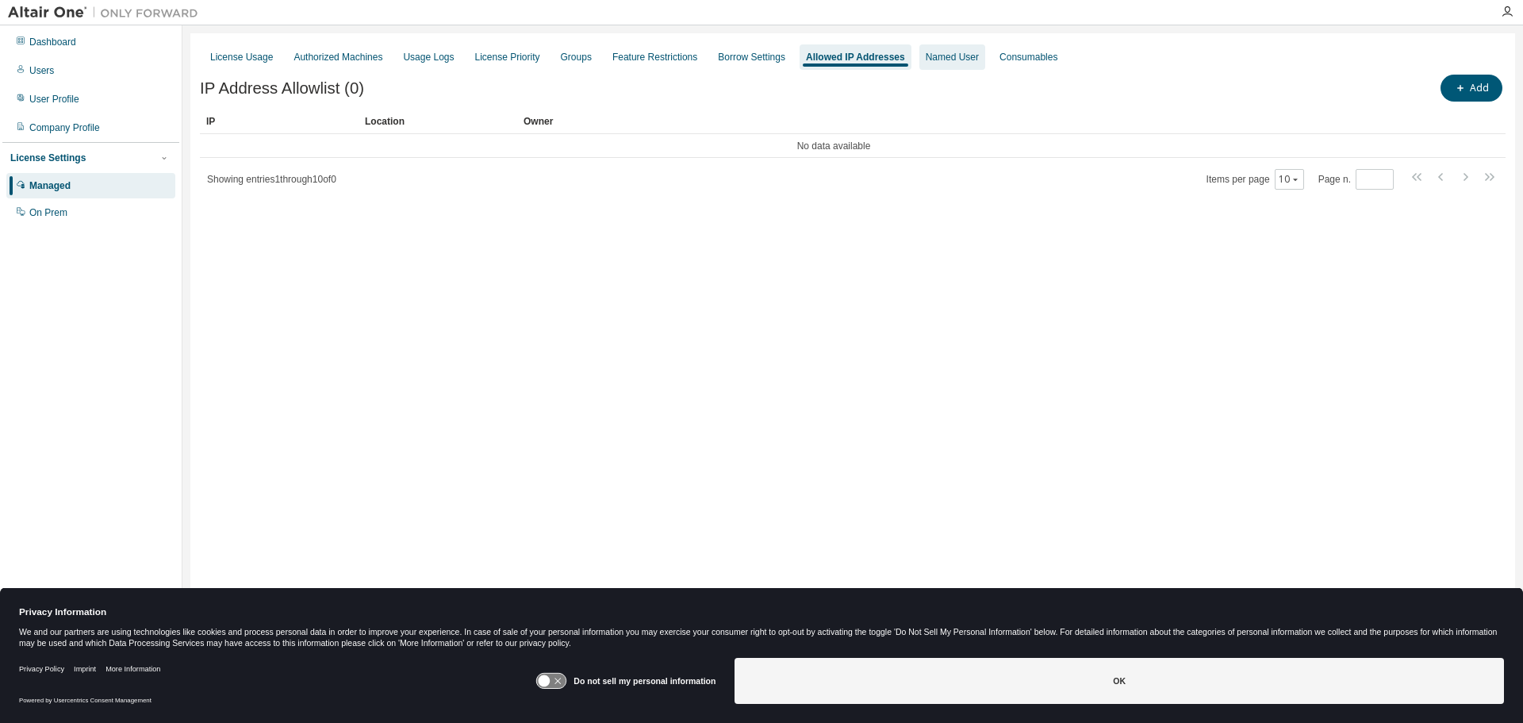
click at [931, 55] on div "Named User" at bounding box center [952, 57] width 53 height 13
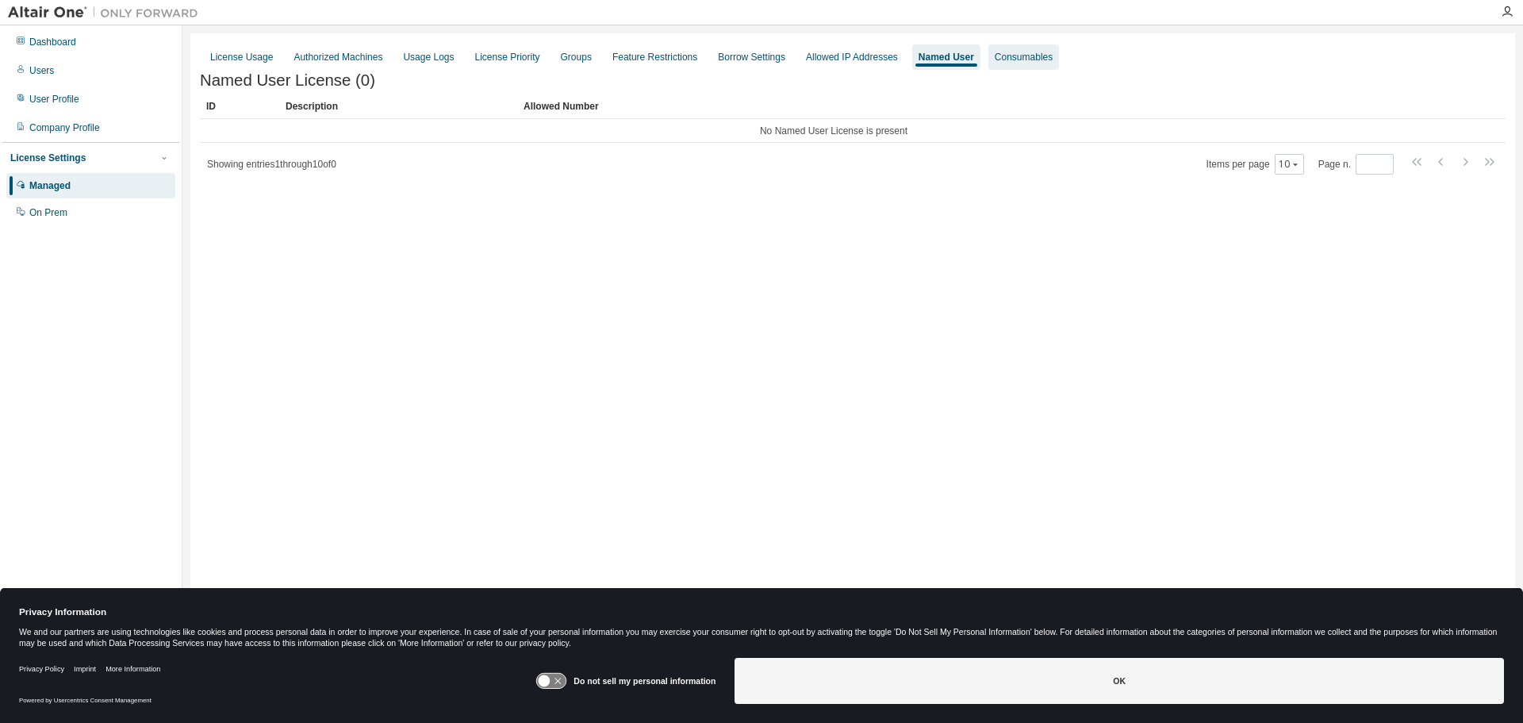
click at [1025, 61] on div "Consumables" at bounding box center [1024, 57] width 58 height 13
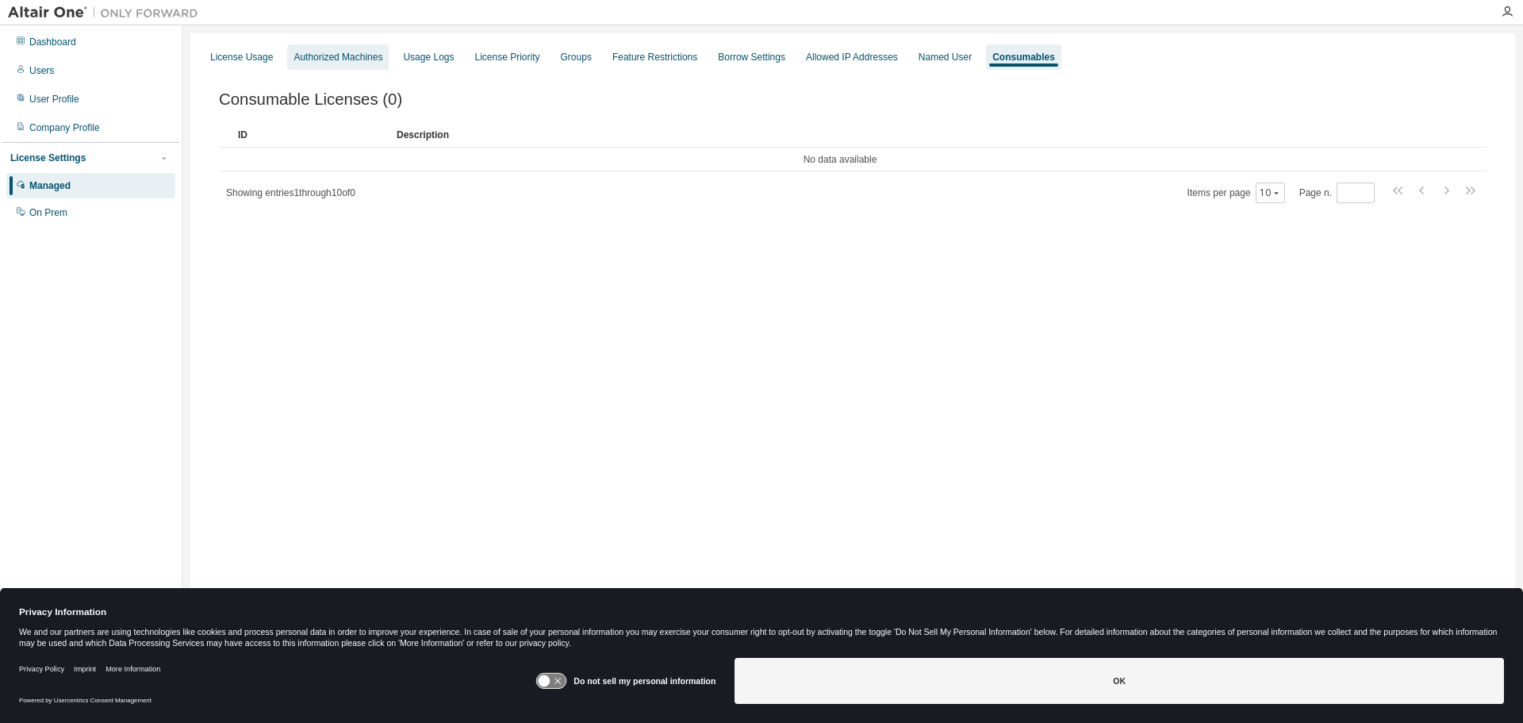
click at [331, 55] on div "Authorized Machines" at bounding box center [337, 57] width 89 height 13
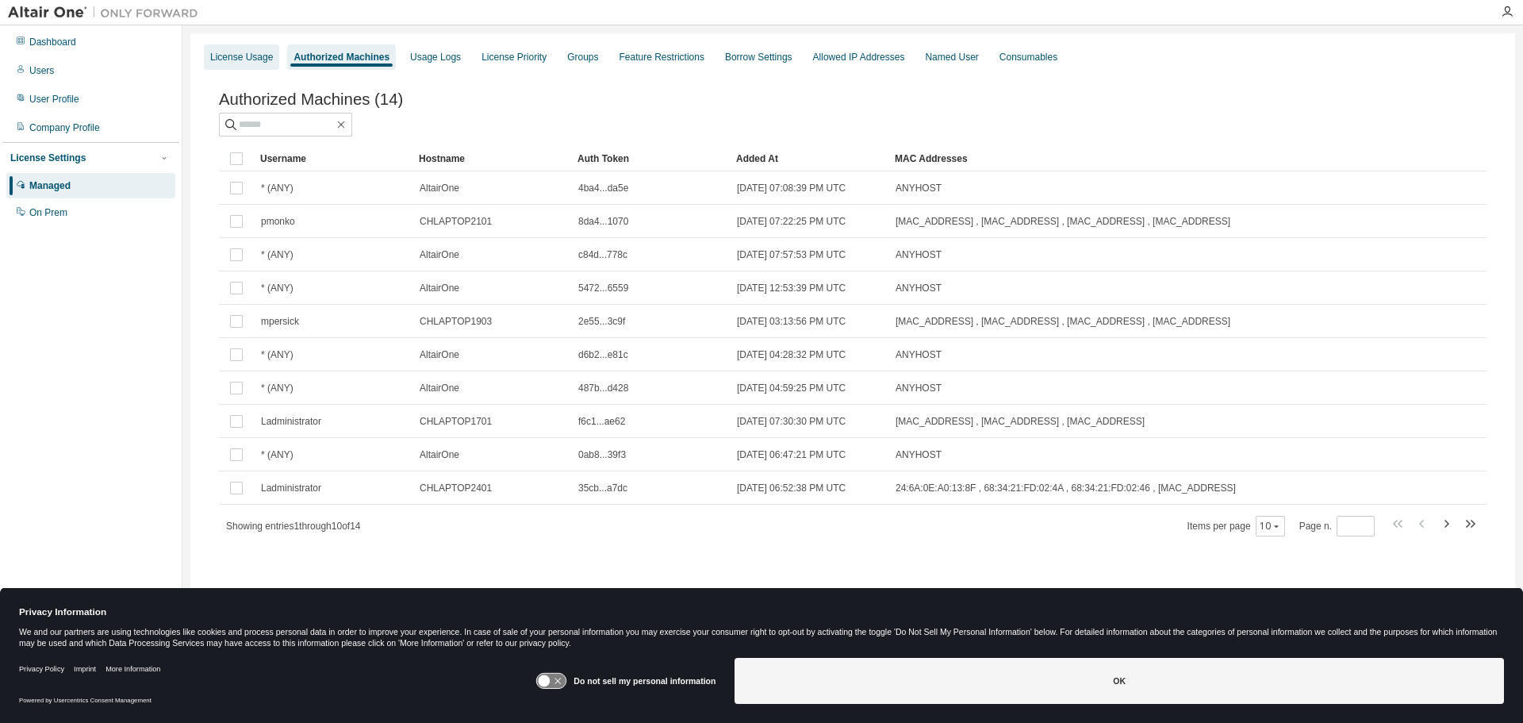
click at [247, 57] on div "License Usage" at bounding box center [241, 57] width 63 height 13
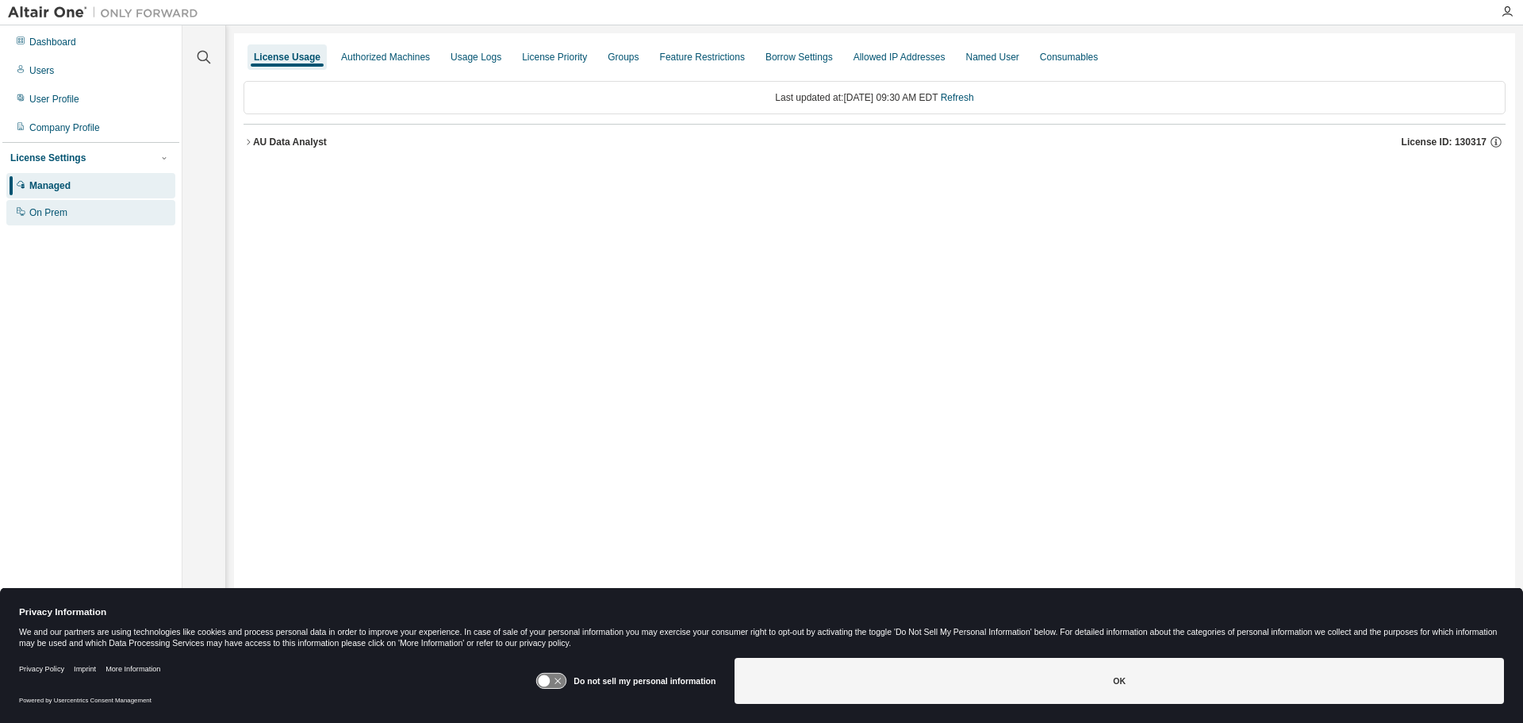
click at [38, 215] on div "On Prem" at bounding box center [48, 212] width 38 height 13
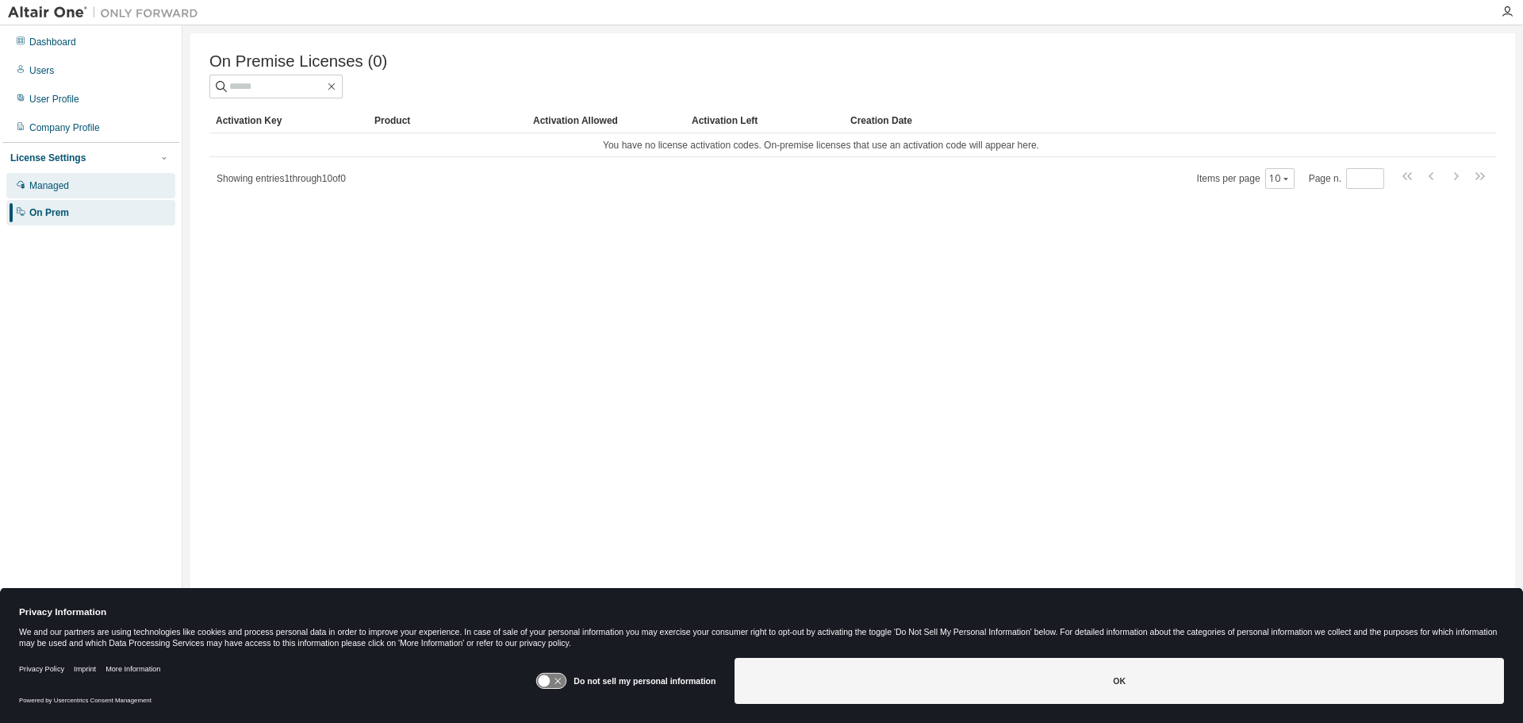
click at [57, 187] on div "Managed" at bounding box center [49, 185] width 40 height 13
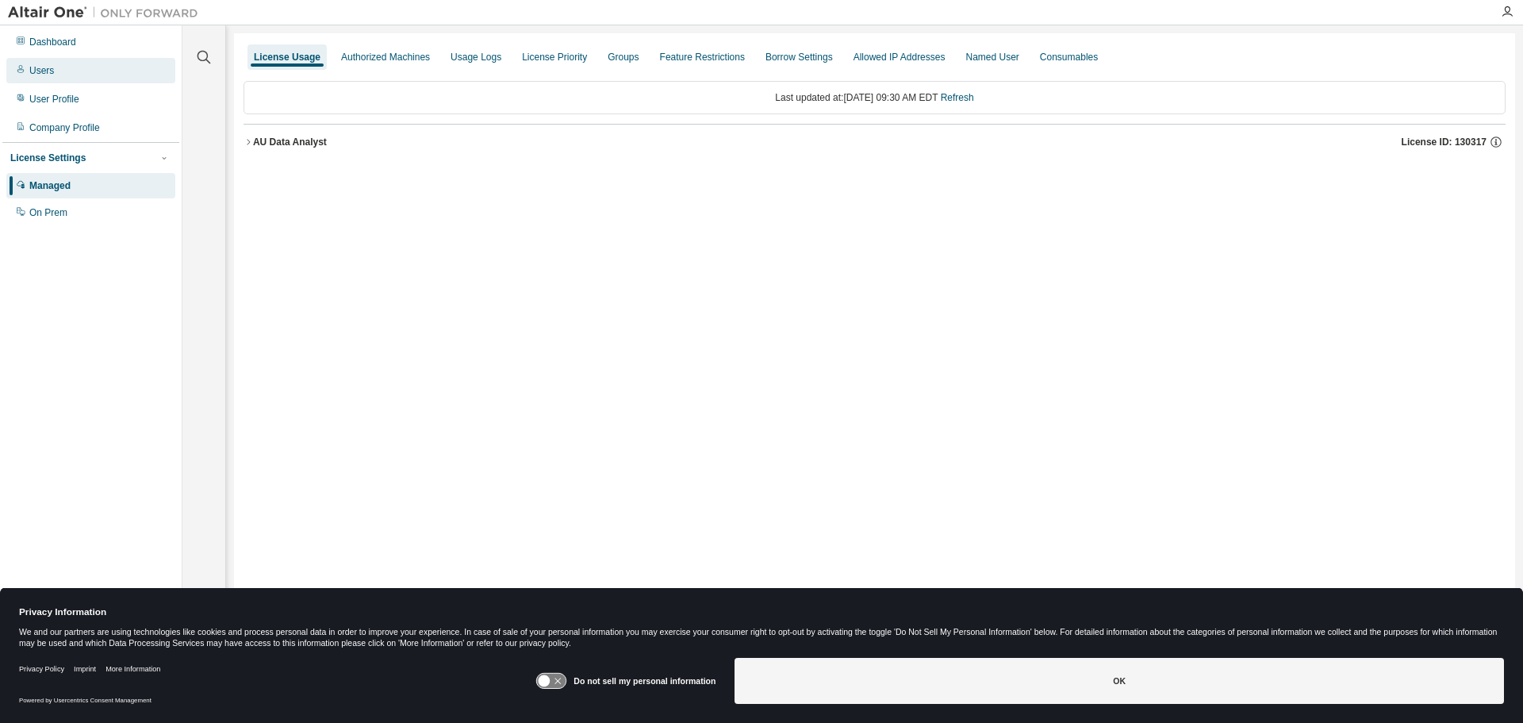
click at [52, 75] on div "Users" at bounding box center [41, 70] width 25 height 13
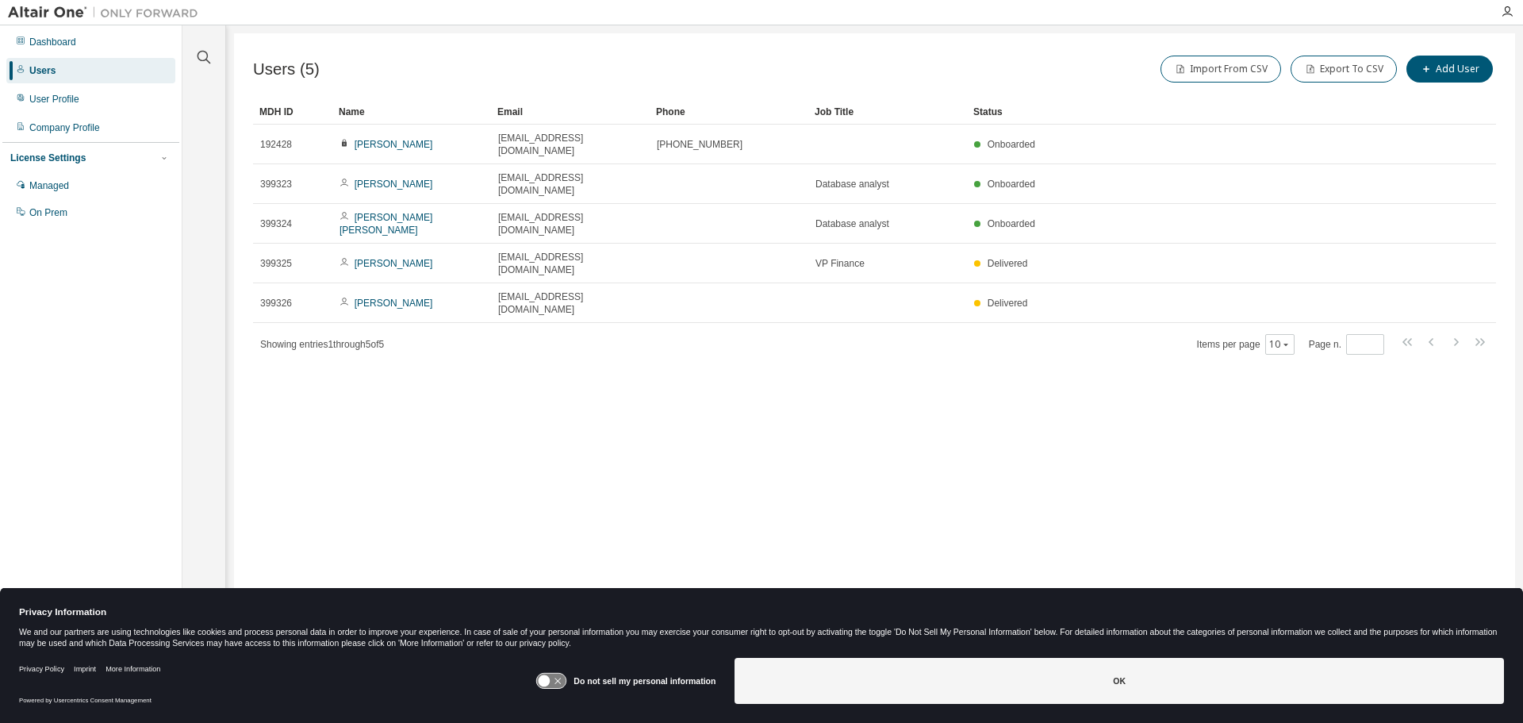
click at [979, 494] on div "Users (5) Import From CSV Export To CSV Add User Clear Load Save Save As Field …" at bounding box center [874, 350] width 1281 height 635
click at [558, 682] on icon at bounding box center [551, 680] width 29 height 15
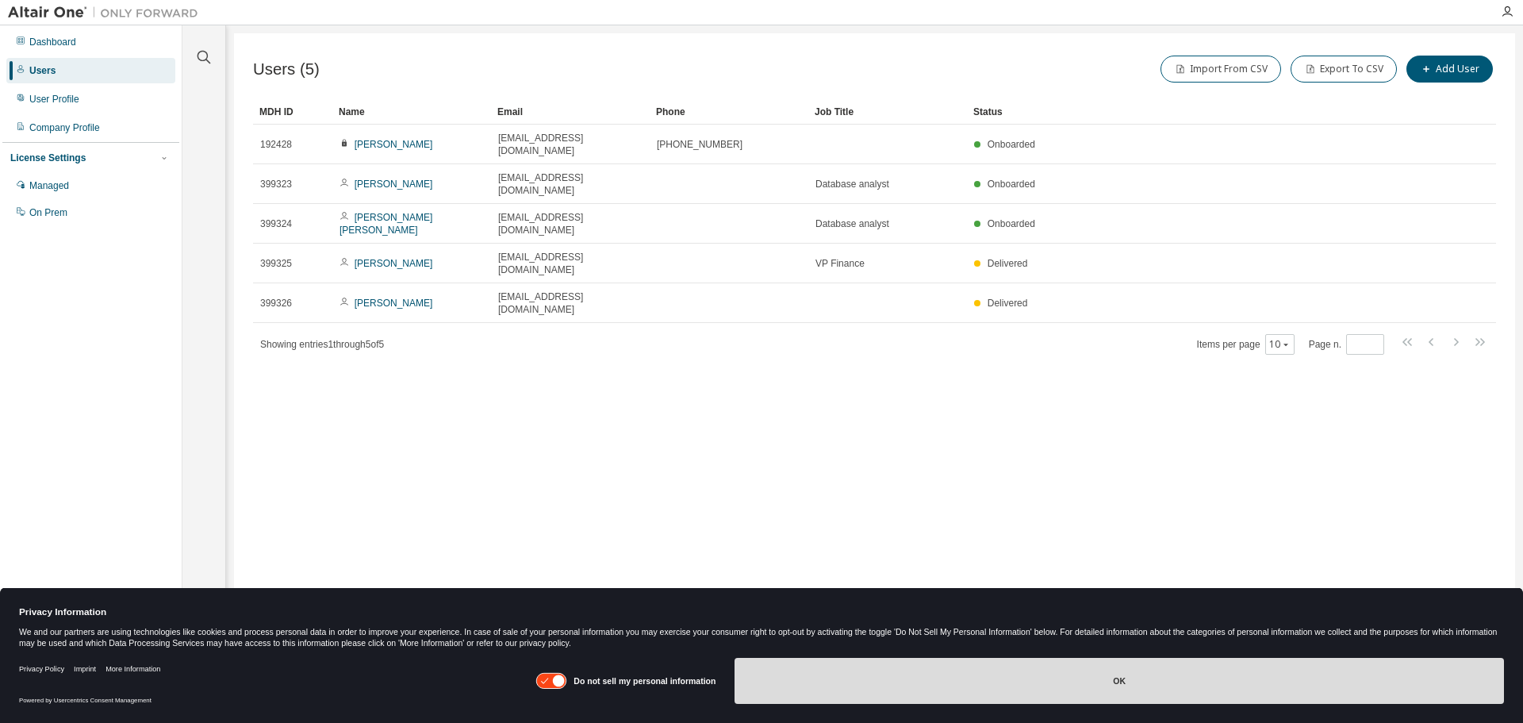
click at [1114, 677] on button "OK" at bounding box center [1118, 680] width 769 height 46
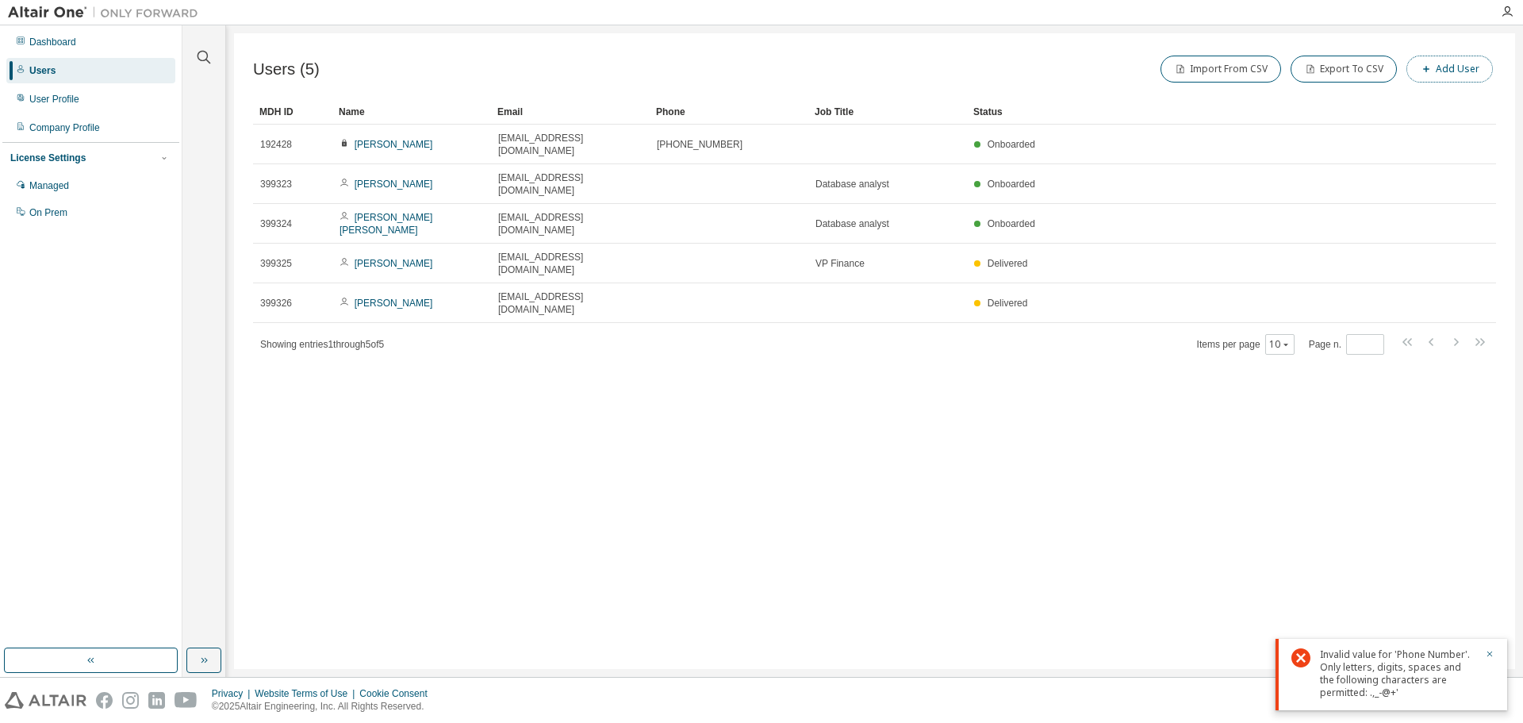
click at [1470, 61] on button "Add User" at bounding box center [1449, 69] width 86 height 27
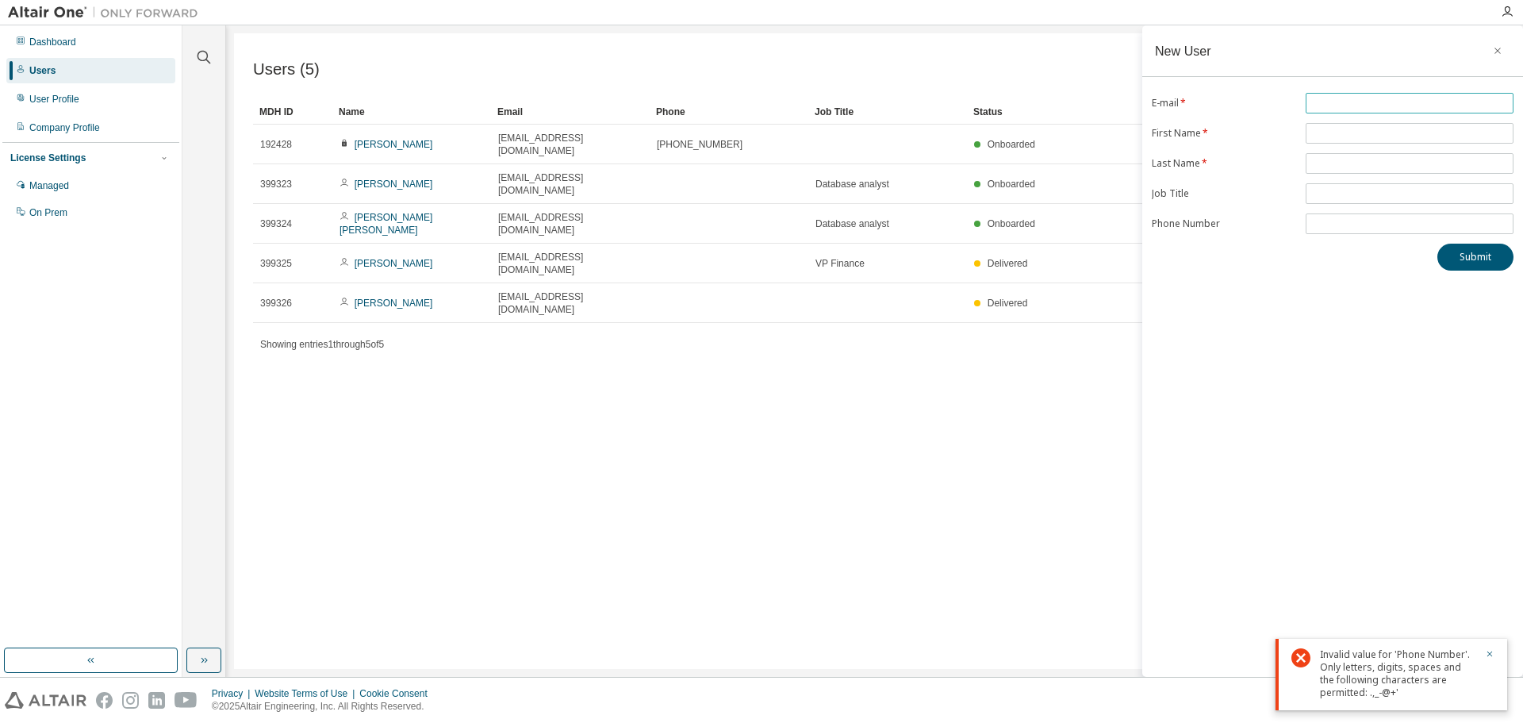
click at [1348, 102] on input "text" at bounding box center [1409, 103] width 200 height 13
type input "**********"
click at [1351, 136] on input "text" at bounding box center [1409, 133] width 200 height 13
type input "********"
click at [1360, 162] on input "text" at bounding box center [1409, 163] width 200 height 13
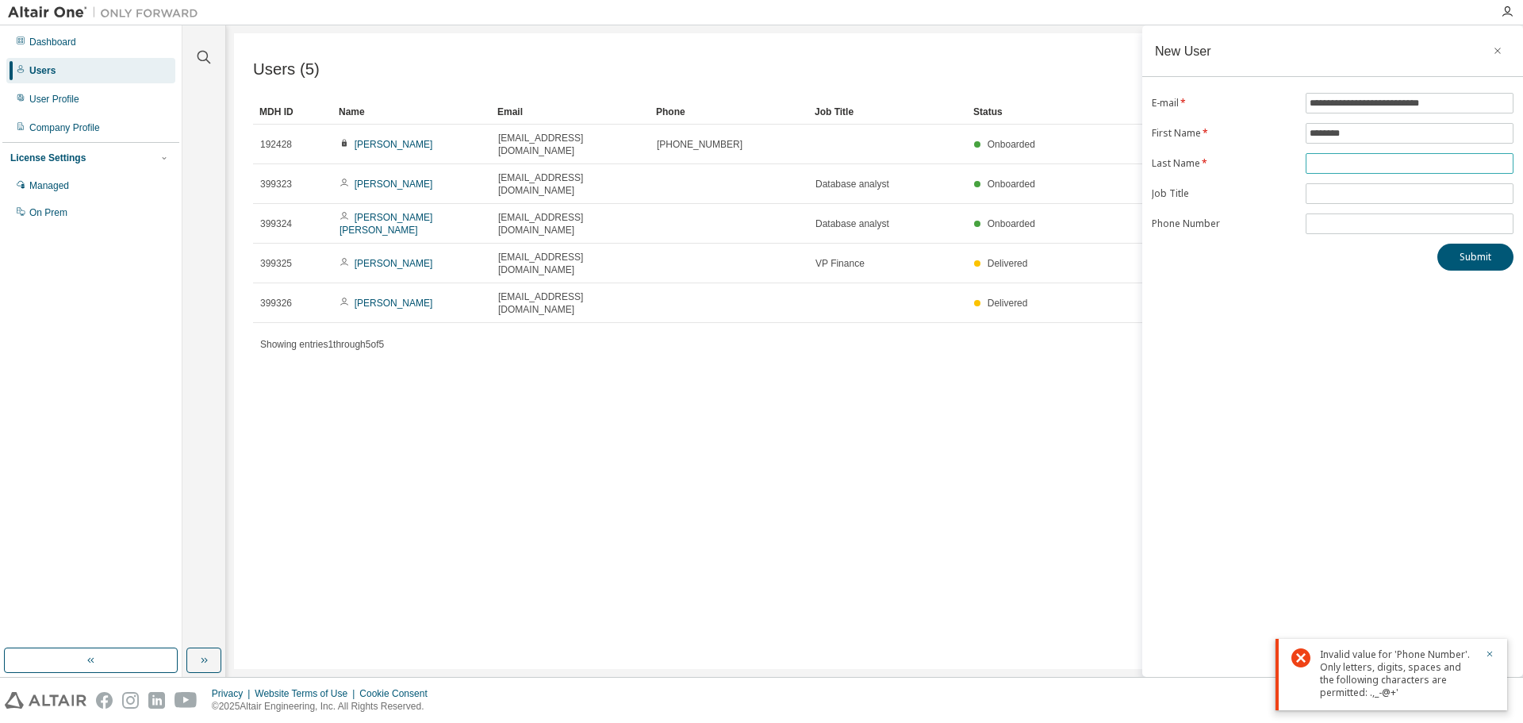
type input "******"
click at [1351, 196] on input "text" at bounding box center [1409, 193] width 200 height 13
type input "**********"
click at [1458, 255] on button "Submit" at bounding box center [1475, 256] width 76 height 27
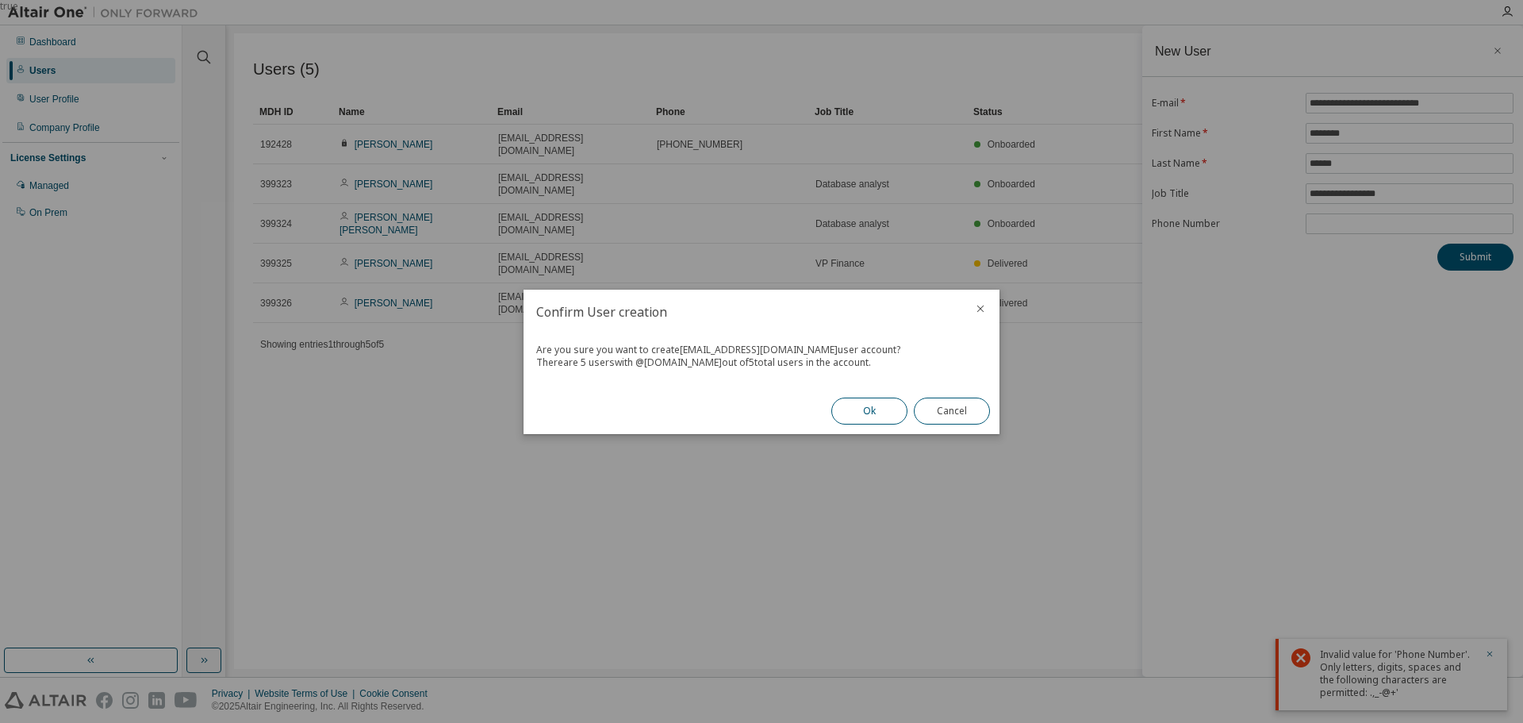
click at [871, 416] on button "Ok" at bounding box center [869, 410] width 76 height 27
click at [941, 412] on button "Close" at bounding box center [952, 410] width 76 height 27
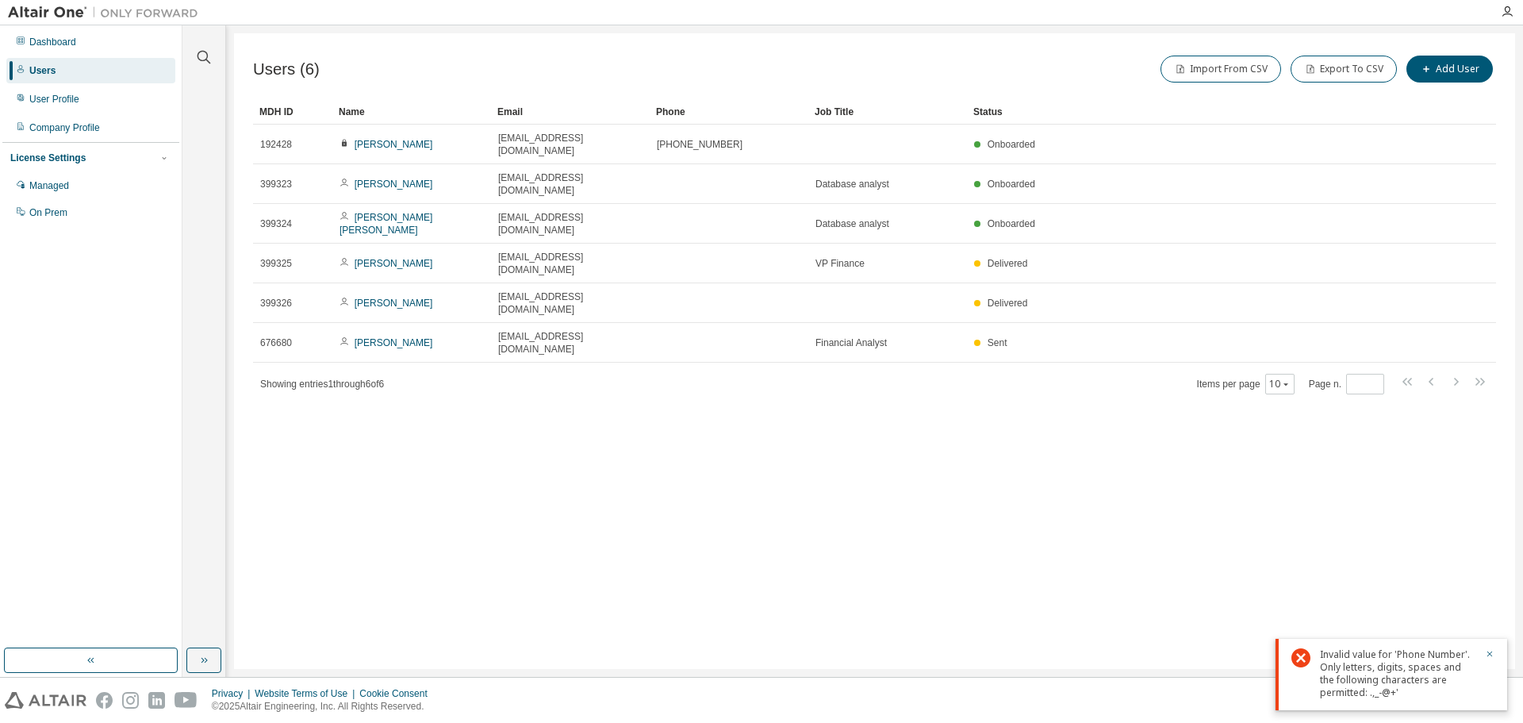
click at [1487, 646] on div "Invalid value for 'Phone Number'. Only letters, digits, spaces and the followin…" at bounding box center [1391, 673] width 232 height 71
click at [1487, 656] on icon "button" at bounding box center [1490, 654] width 6 height 6
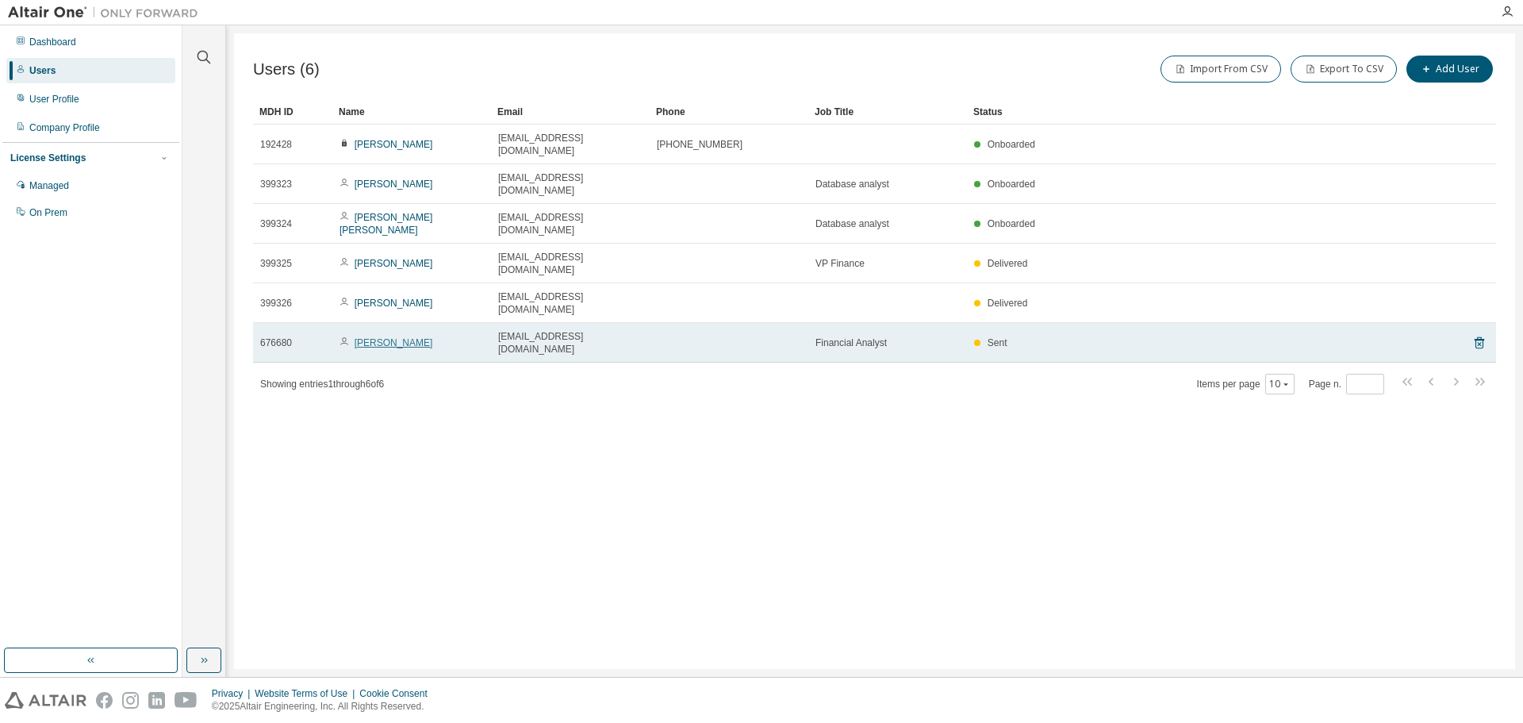
click at [412, 337] on link "[PERSON_NAME]" at bounding box center [394, 342] width 79 height 11
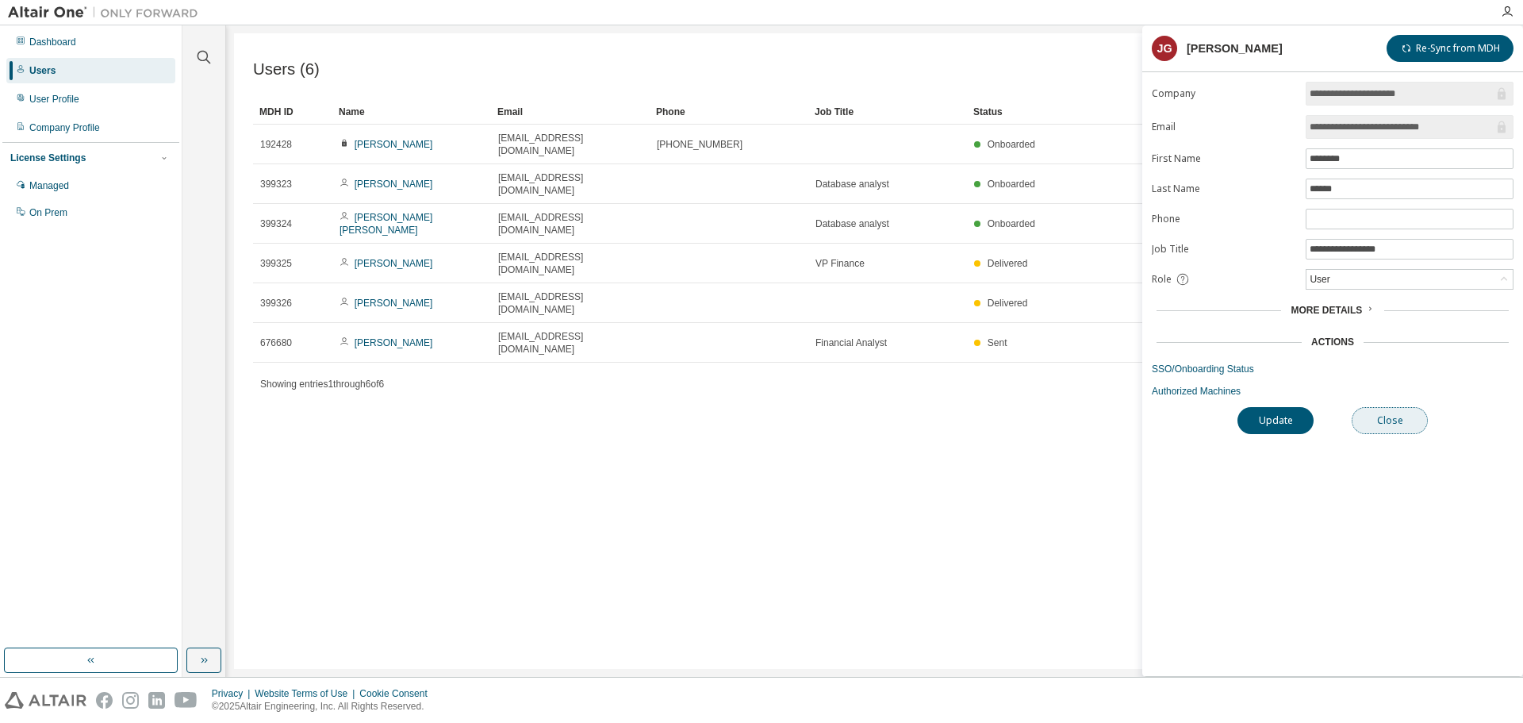
click at [1394, 424] on button "Close" at bounding box center [1389, 420] width 76 height 27
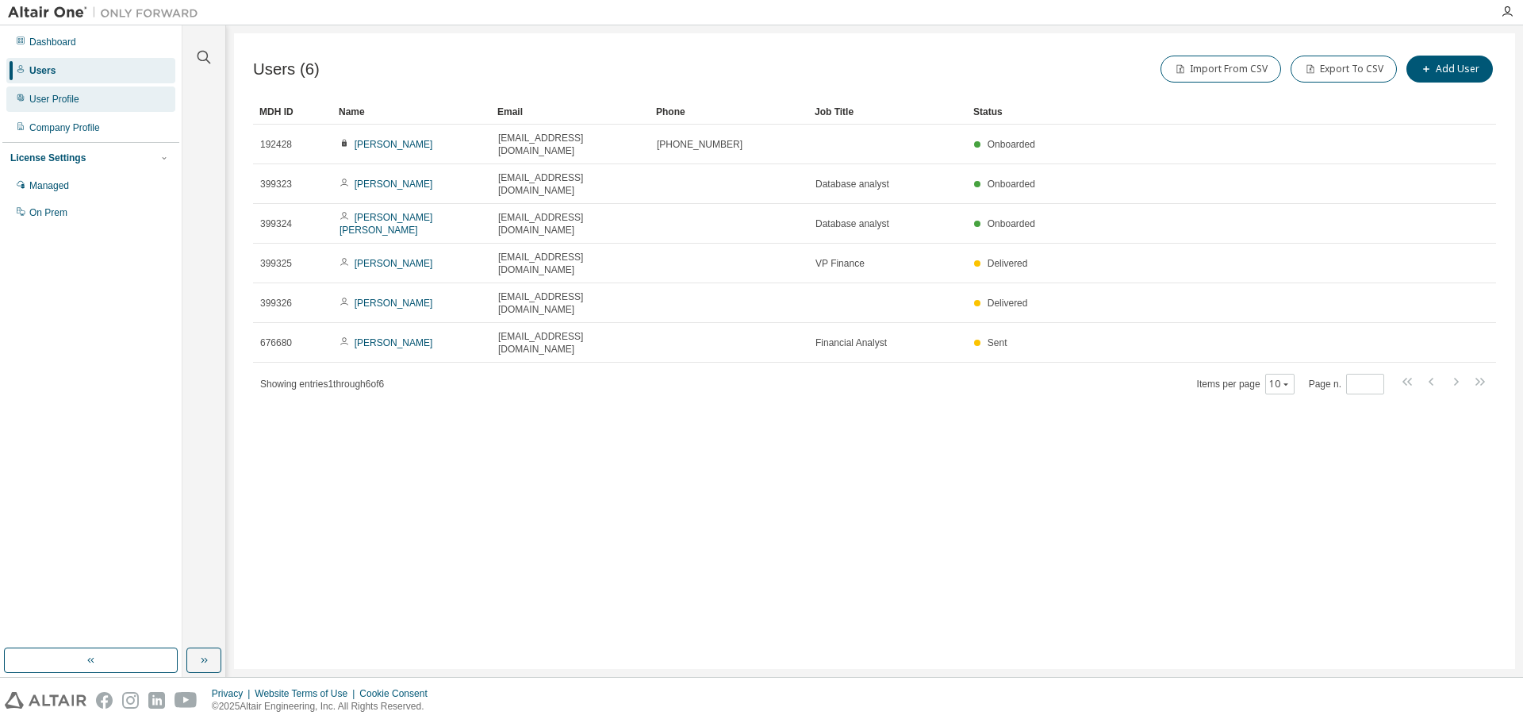
click at [30, 96] on div "User Profile" at bounding box center [54, 99] width 50 height 13
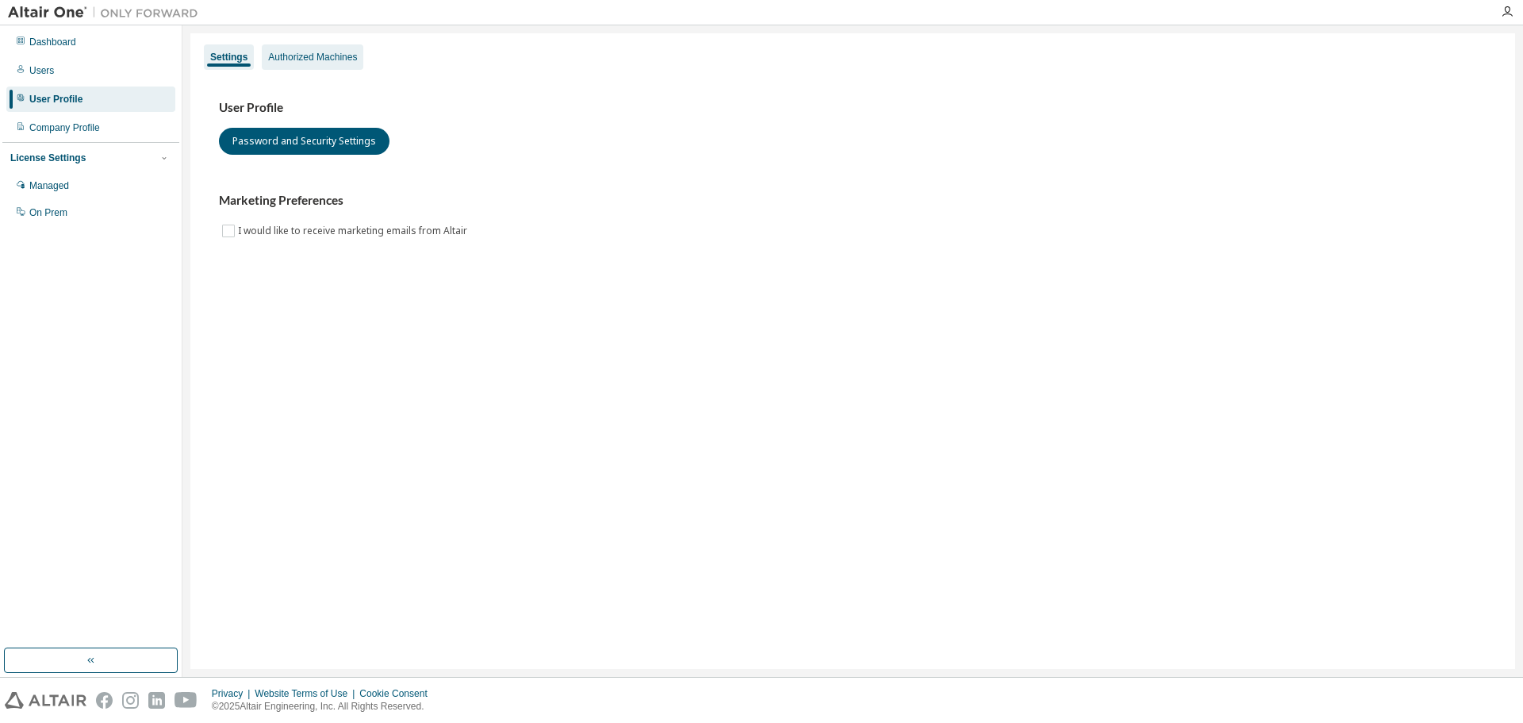
click at [317, 56] on div "Authorized Machines" at bounding box center [312, 57] width 89 height 13
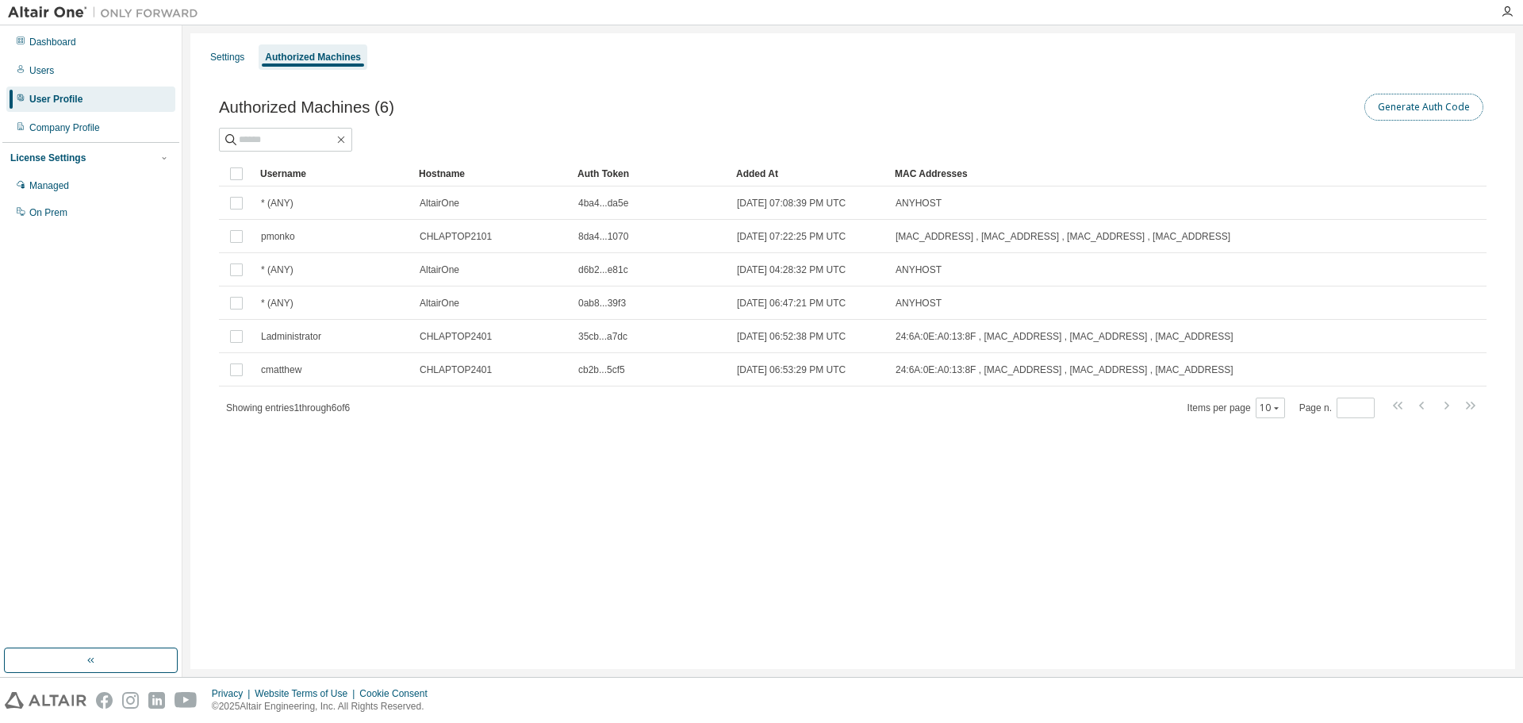
click at [1417, 104] on button "Generate Auth Code" at bounding box center [1423, 107] width 119 height 27
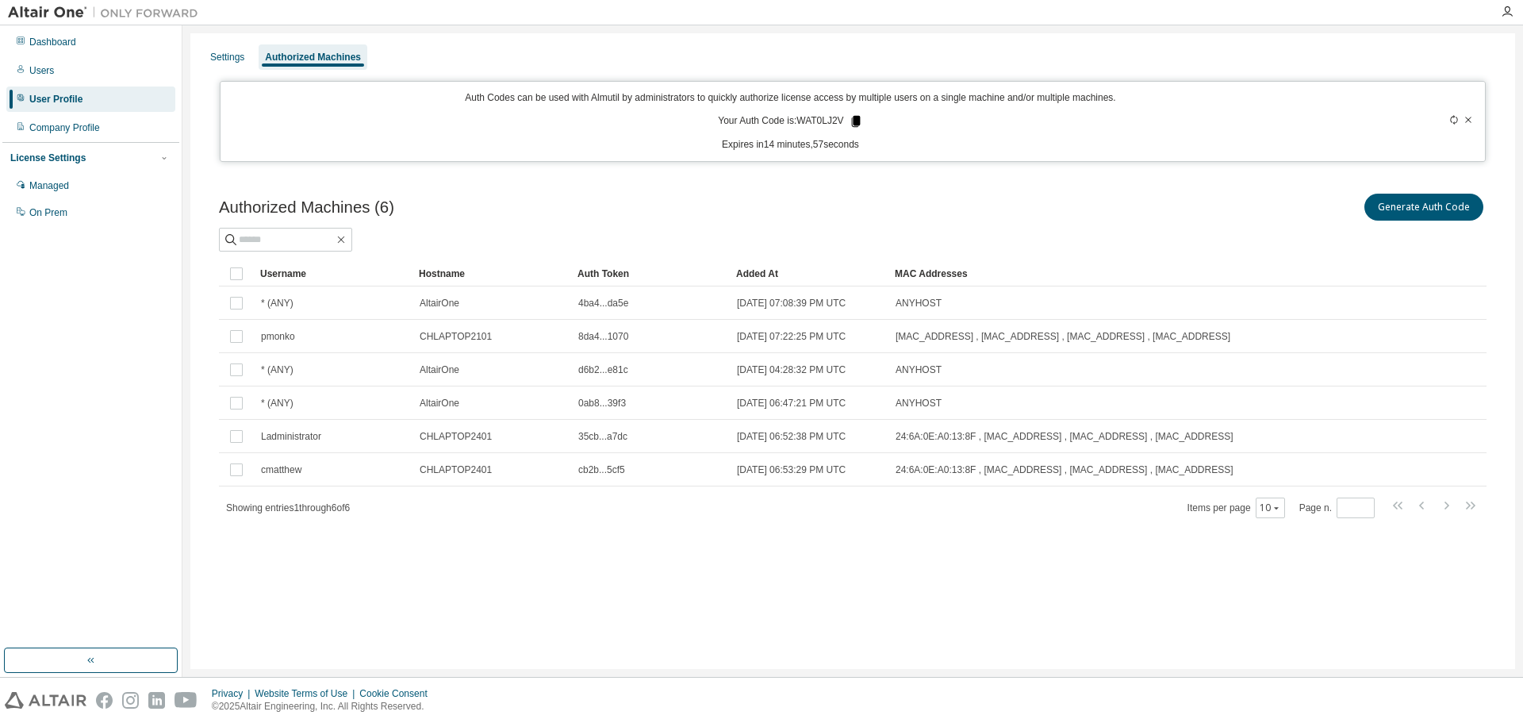
click at [854, 121] on icon at bounding box center [855, 121] width 9 height 11
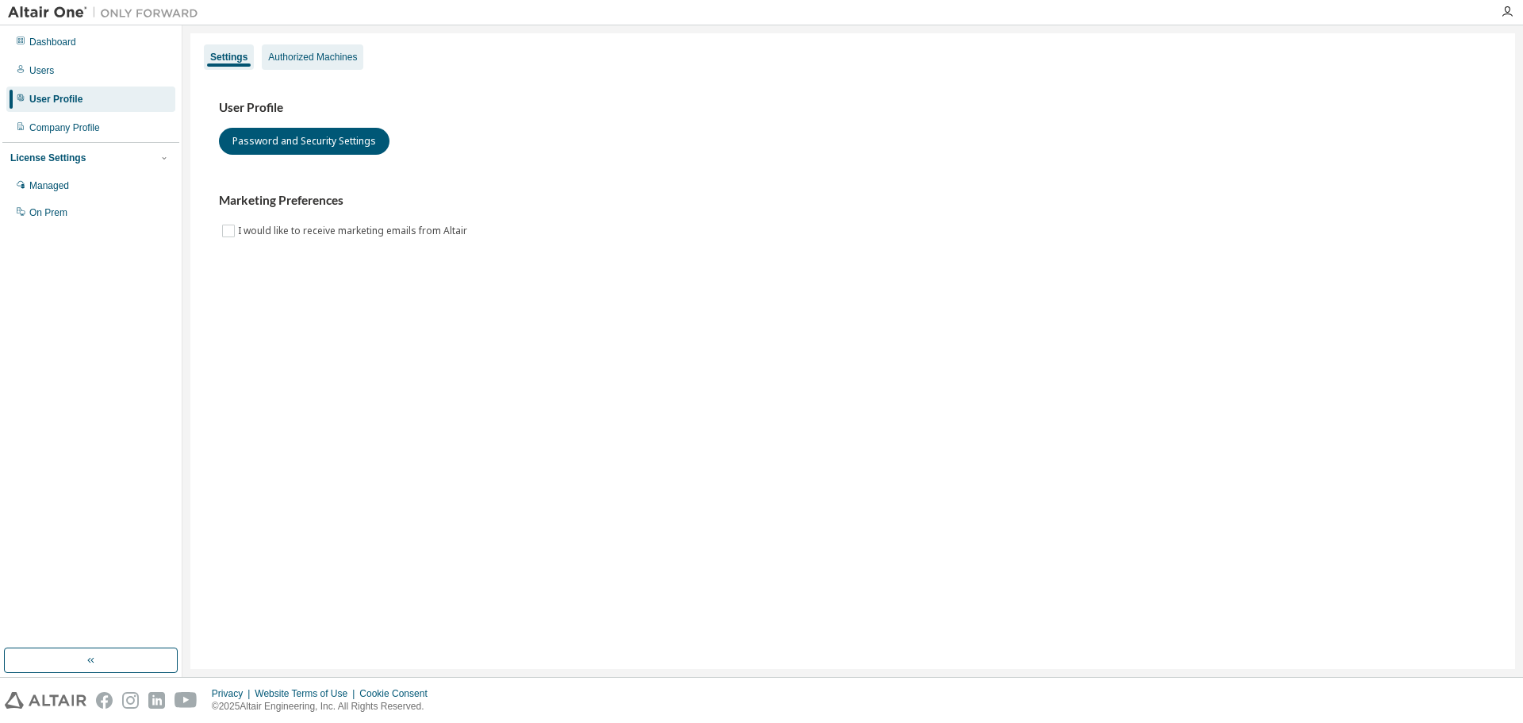
click at [320, 61] on div "Authorized Machines" at bounding box center [312, 57] width 89 height 13
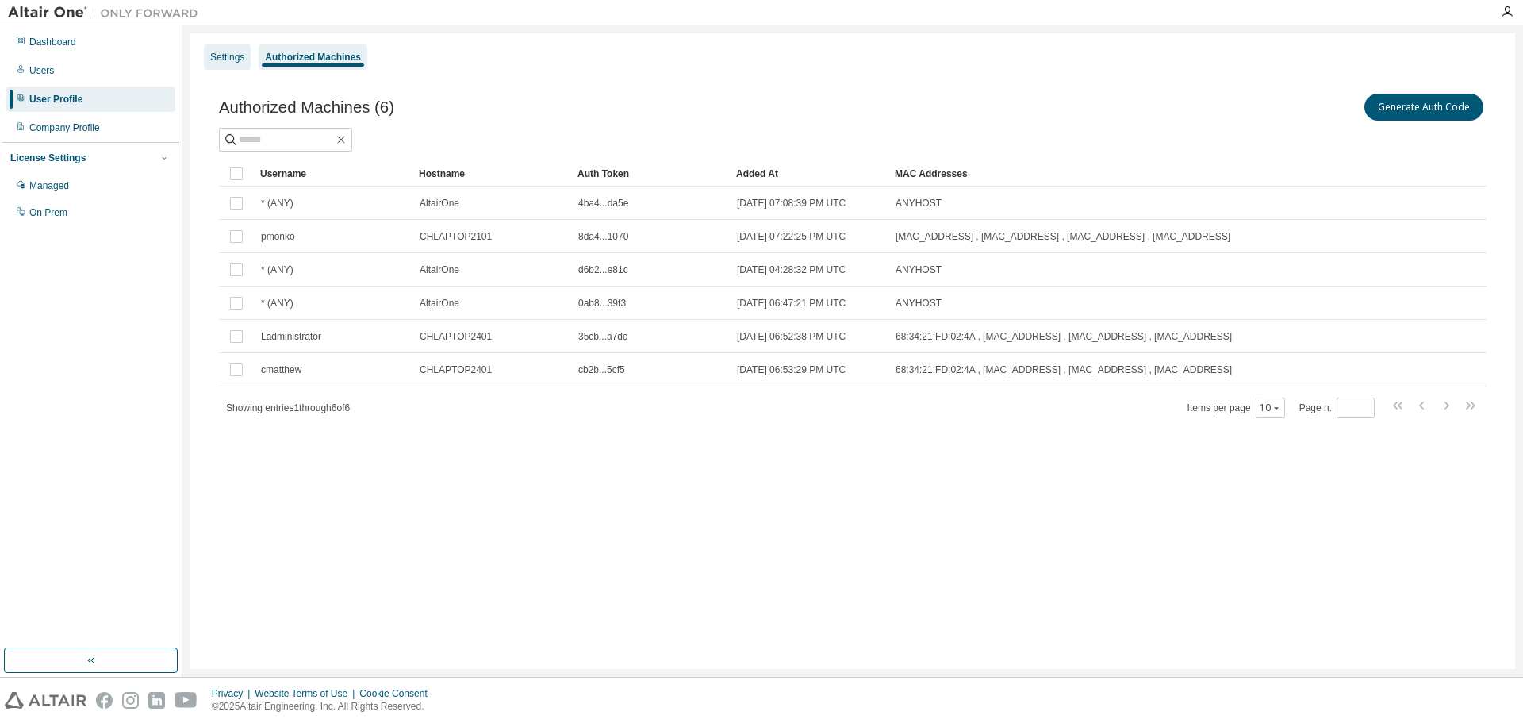
click at [216, 64] on div "Settings" at bounding box center [227, 56] width 47 height 25
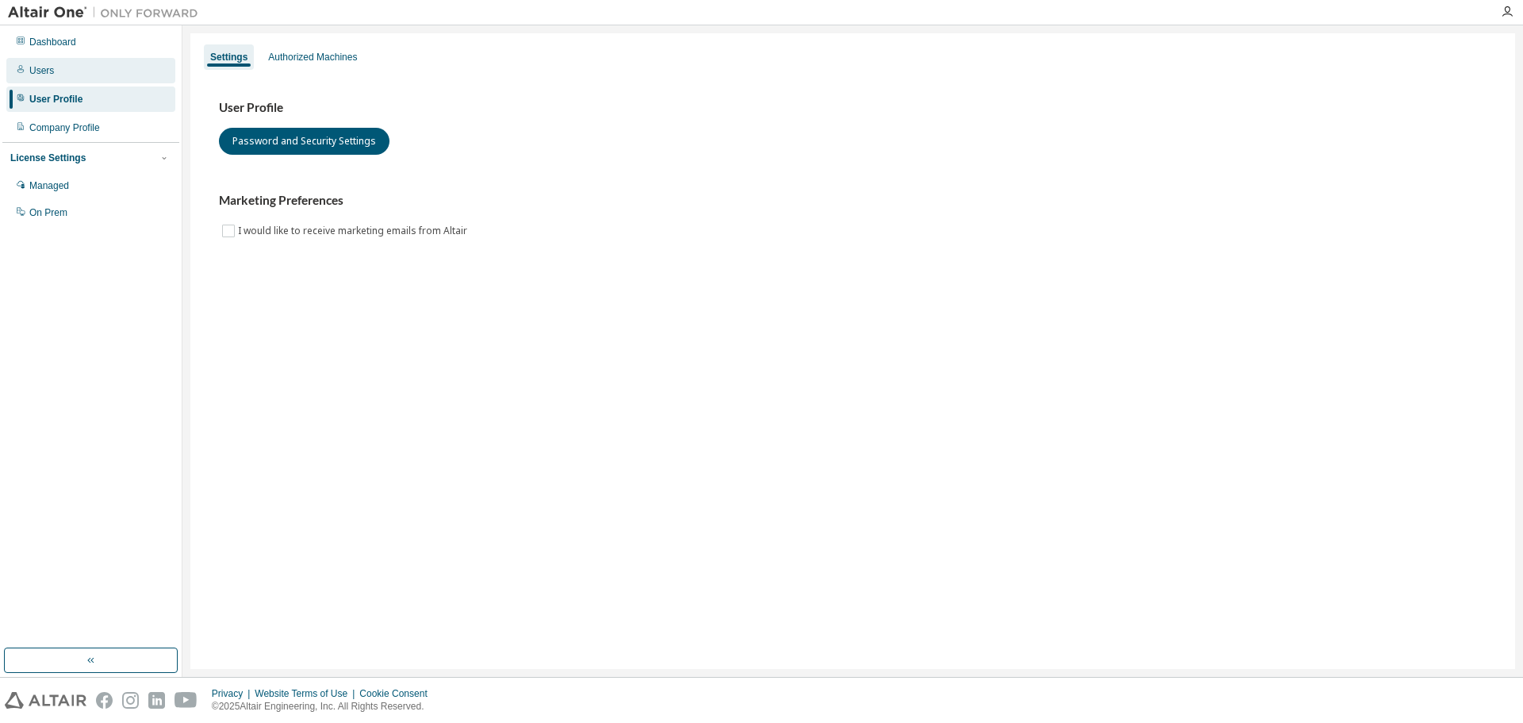
click at [71, 71] on div "Users" at bounding box center [90, 70] width 169 height 25
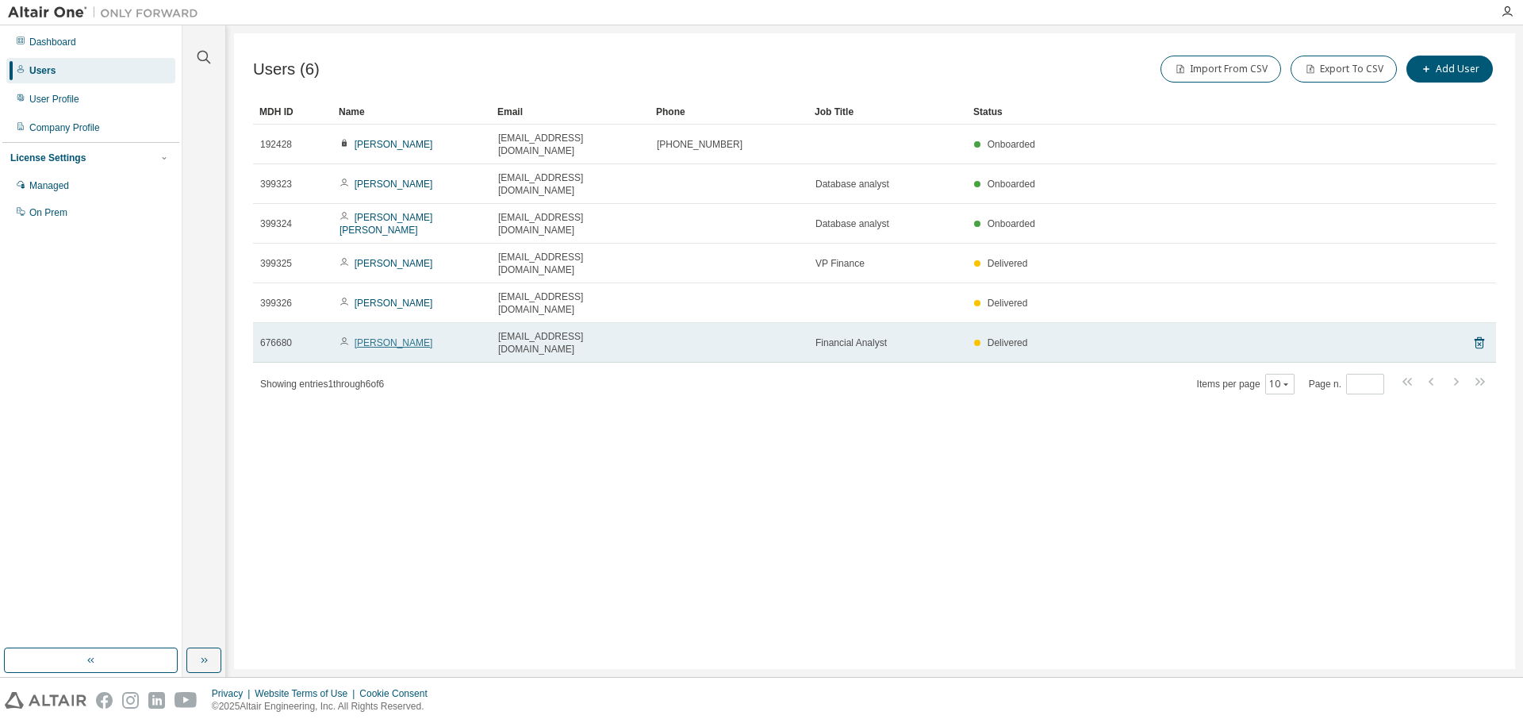
click at [378, 337] on link "[PERSON_NAME]" at bounding box center [394, 342] width 79 height 11
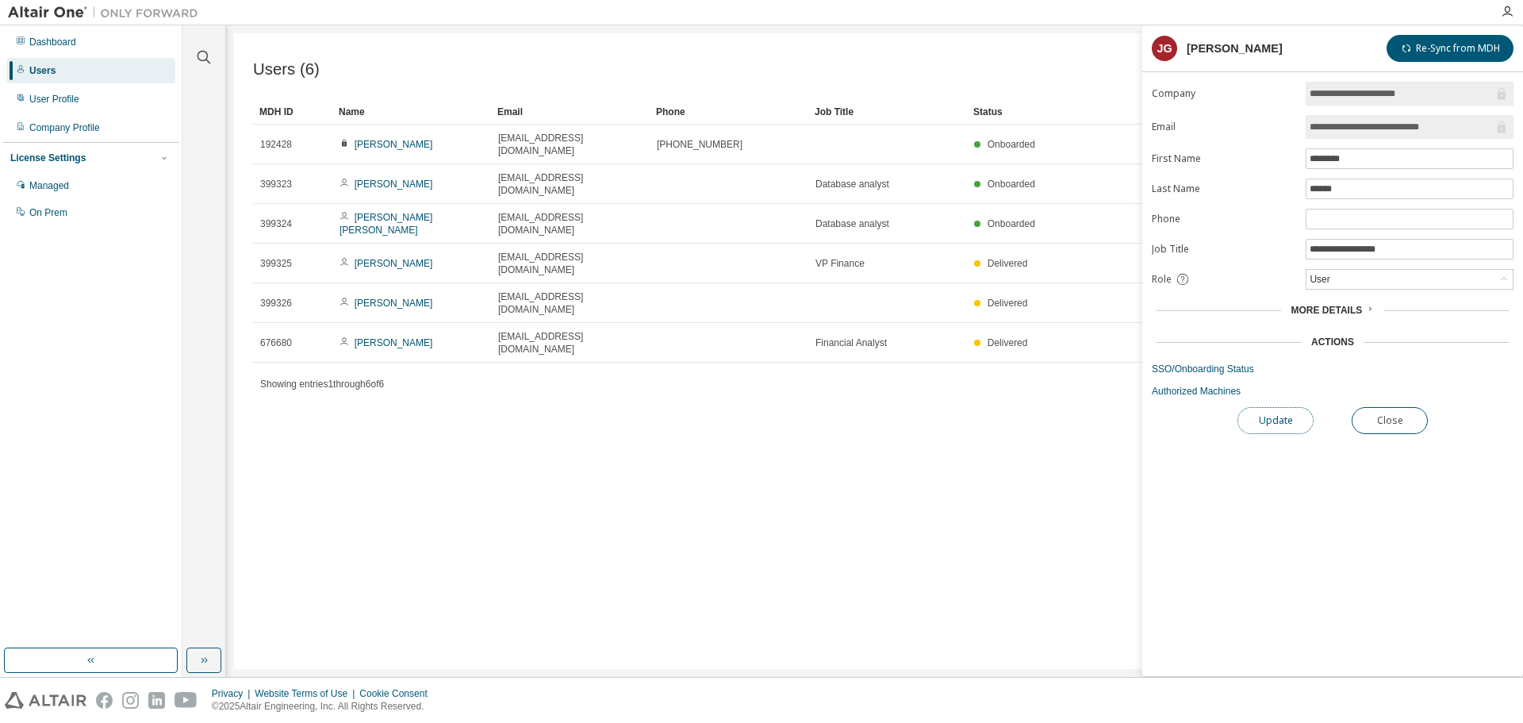
click at [1283, 419] on button "Update" at bounding box center [1275, 420] width 76 height 27
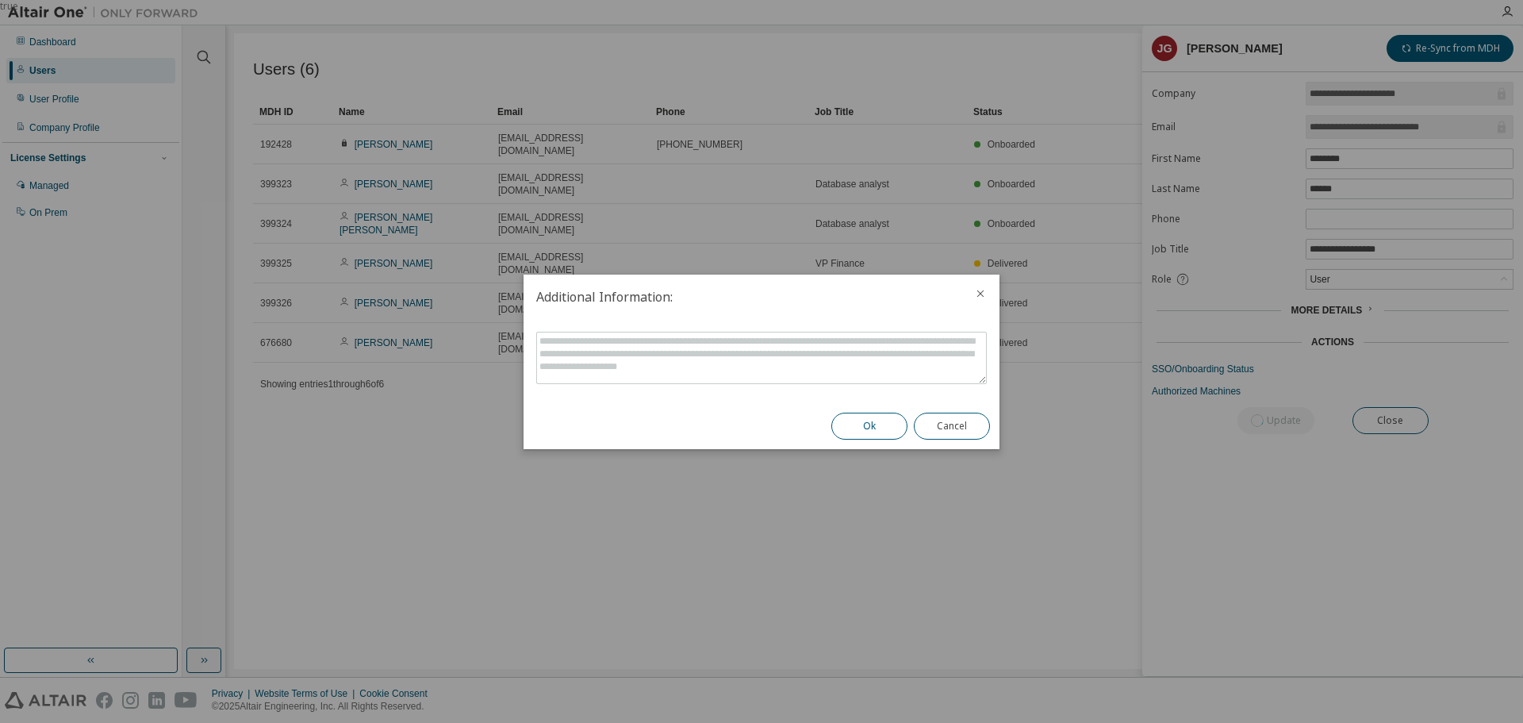
click at [861, 425] on button "Ok" at bounding box center [869, 425] width 76 height 27
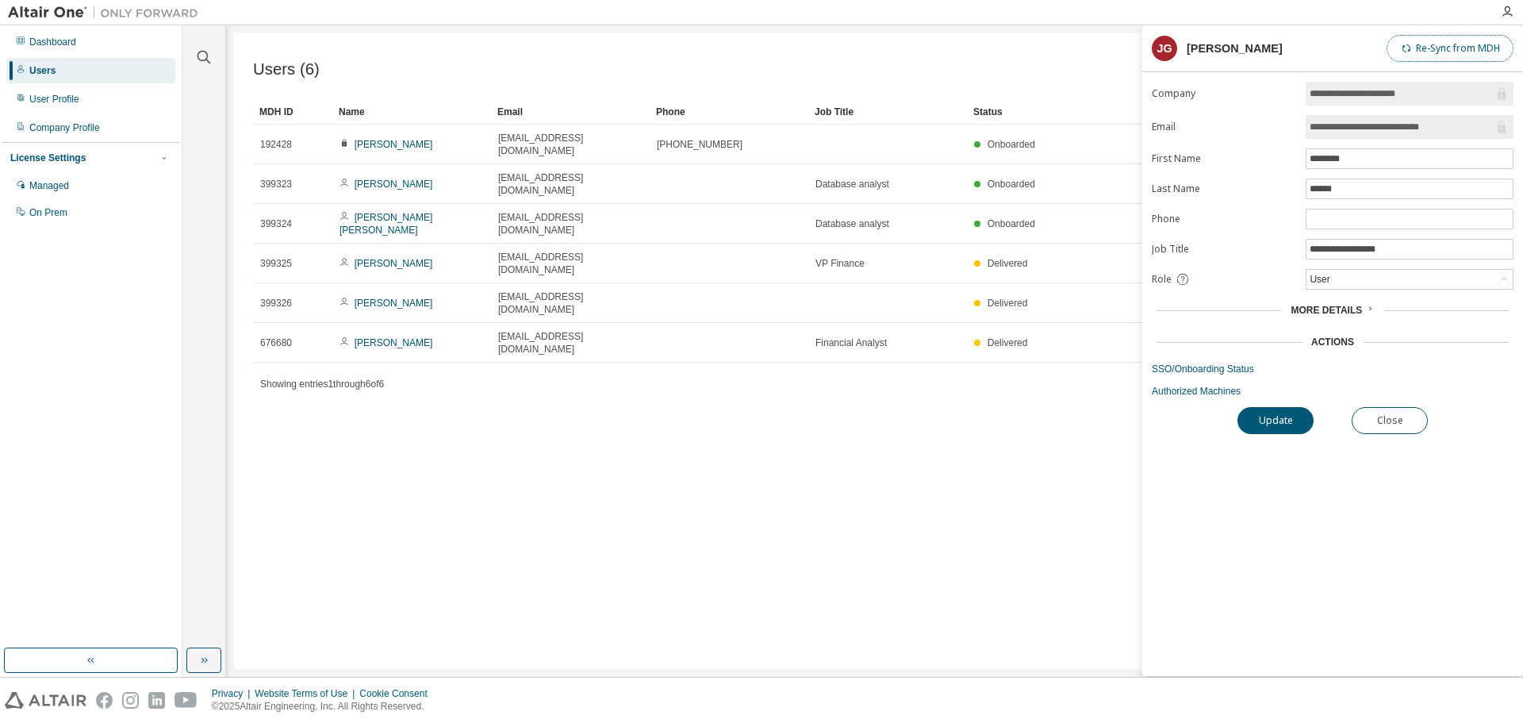
click at [1459, 49] on button "Re-Sync from MDH" at bounding box center [1449, 48] width 127 height 27
click at [443, 404] on div "Users (6) Import From CSV Export To CSV Add User Clear Load Save Save As Field …" at bounding box center [874, 350] width 1281 height 635
click at [58, 16] on img at bounding box center [107, 13] width 198 height 16
click at [42, 43] on div "Dashboard" at bounding box center [52, 42] width 47 height 13
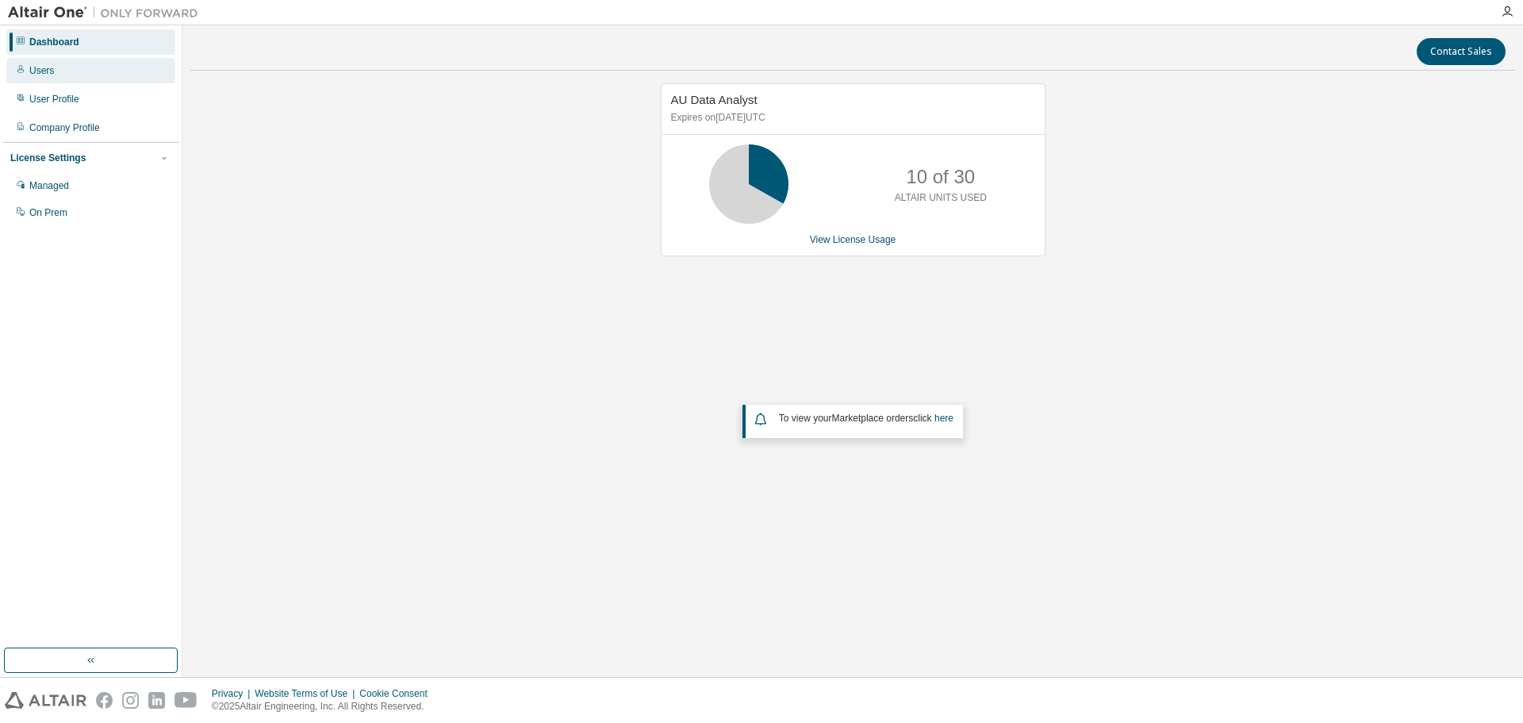
click at [72, 77] on div "Users" at bounding box center [90, 70] width 169 height 25
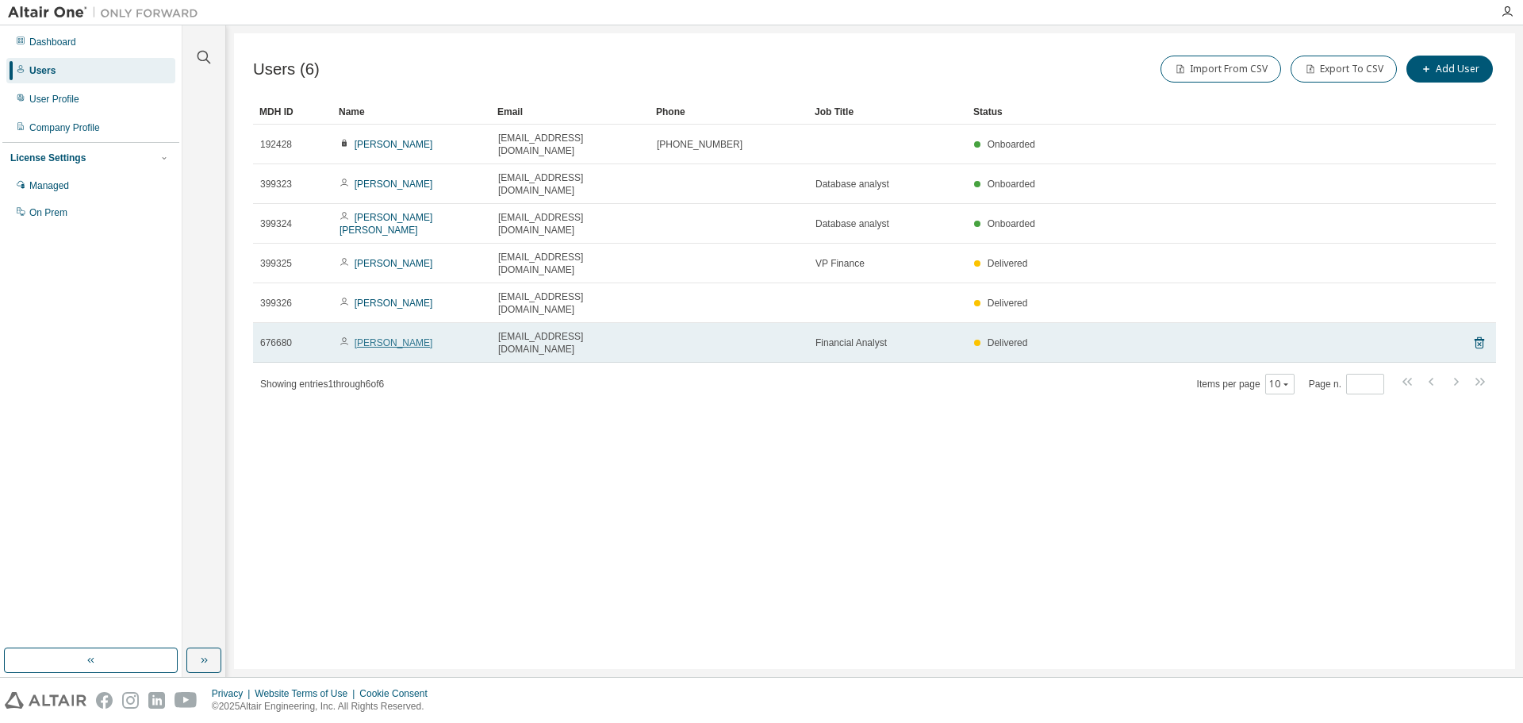
click at [358, 337] on link "[PERSON_NAME]" at bounding box center [394, 342] width 79 height 11
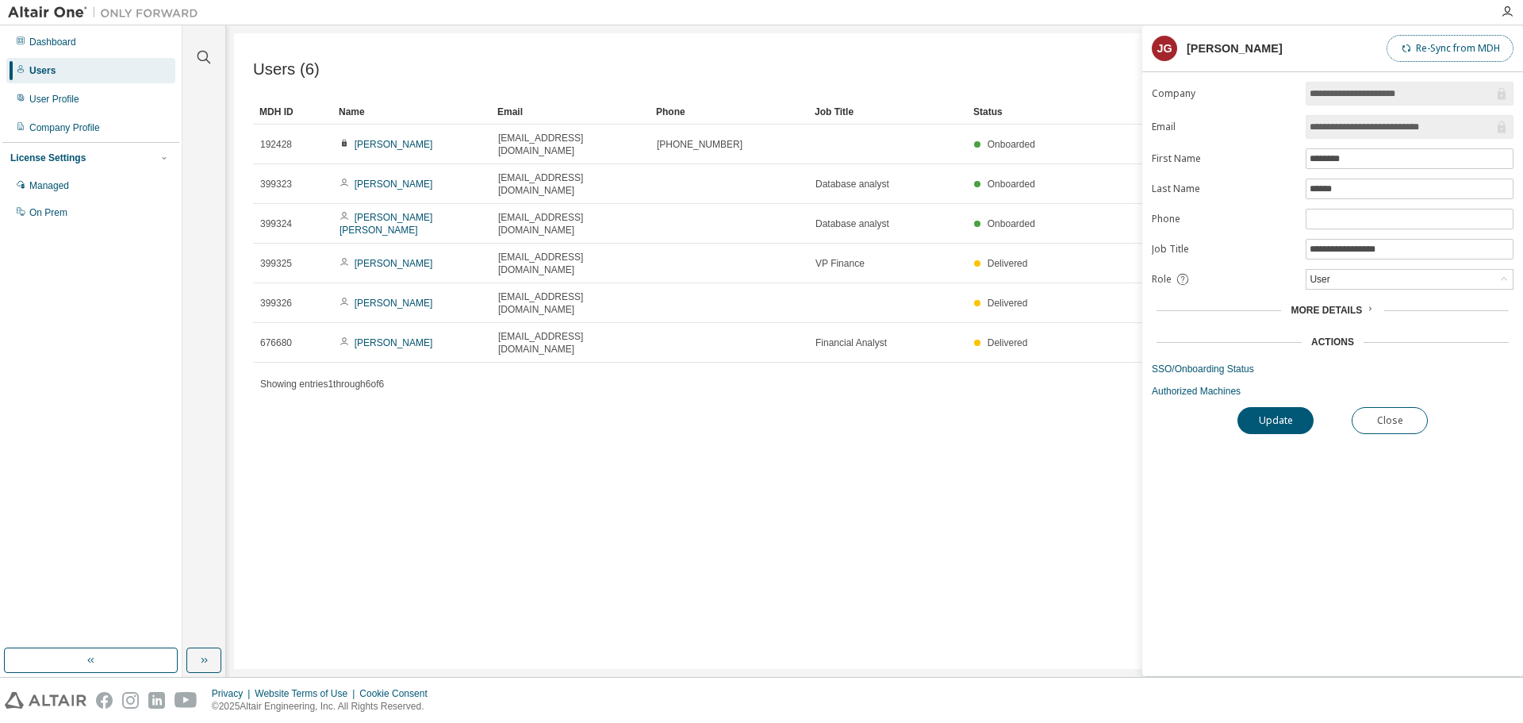
click at [1448, 52] on button "Re-Sync from MDH" at bounding box center [1449, 48] width 127 height 27
click at [54, 698] on img at bounding box center [46, 700] width 82 height 17
click at [315, 408] on div "Users (6) Import From CSV Export To CSV Add User Clear Load Save Save As Field …" at bounding box center [874, 350] width 1281 height 635
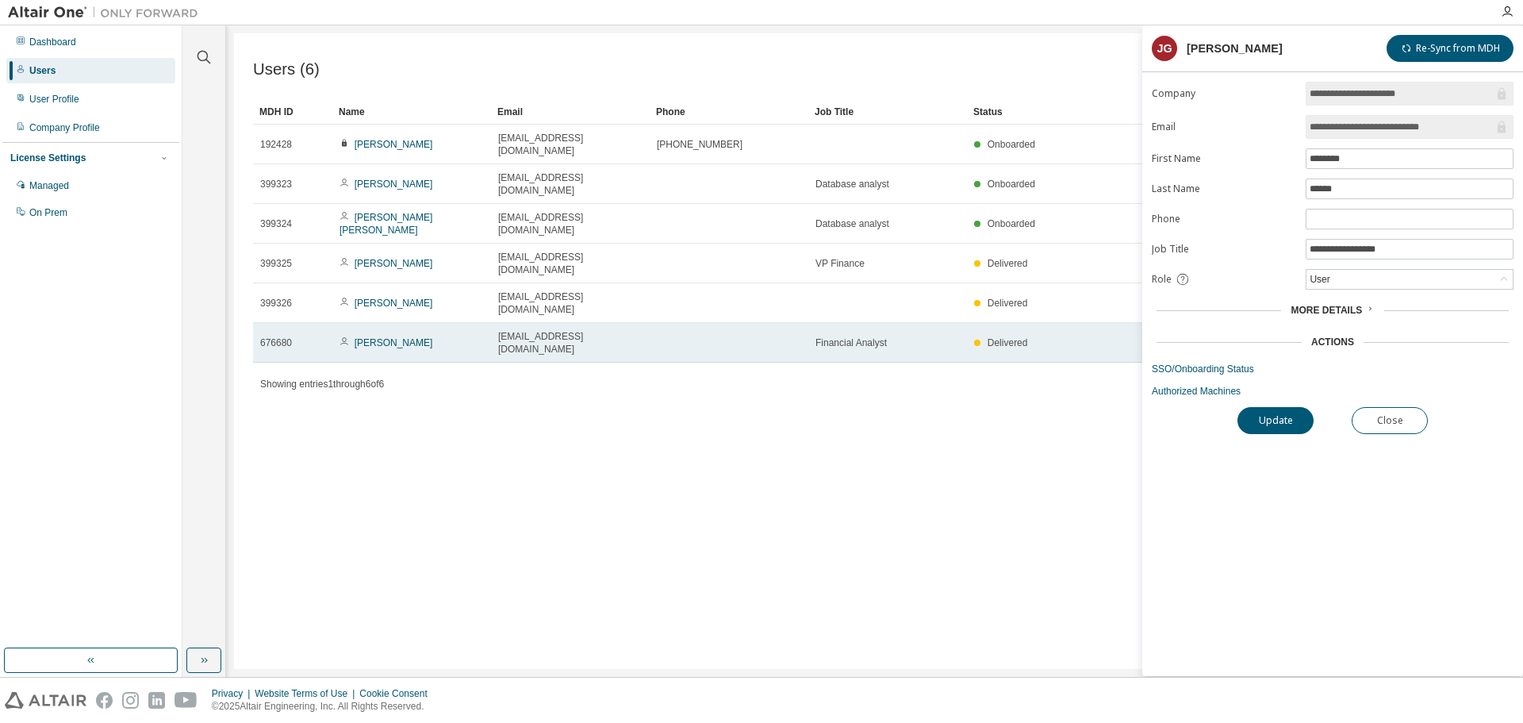
click at [1009, 337] on span "Delivered" at bounding box center [1007, 342] width 40 height 11
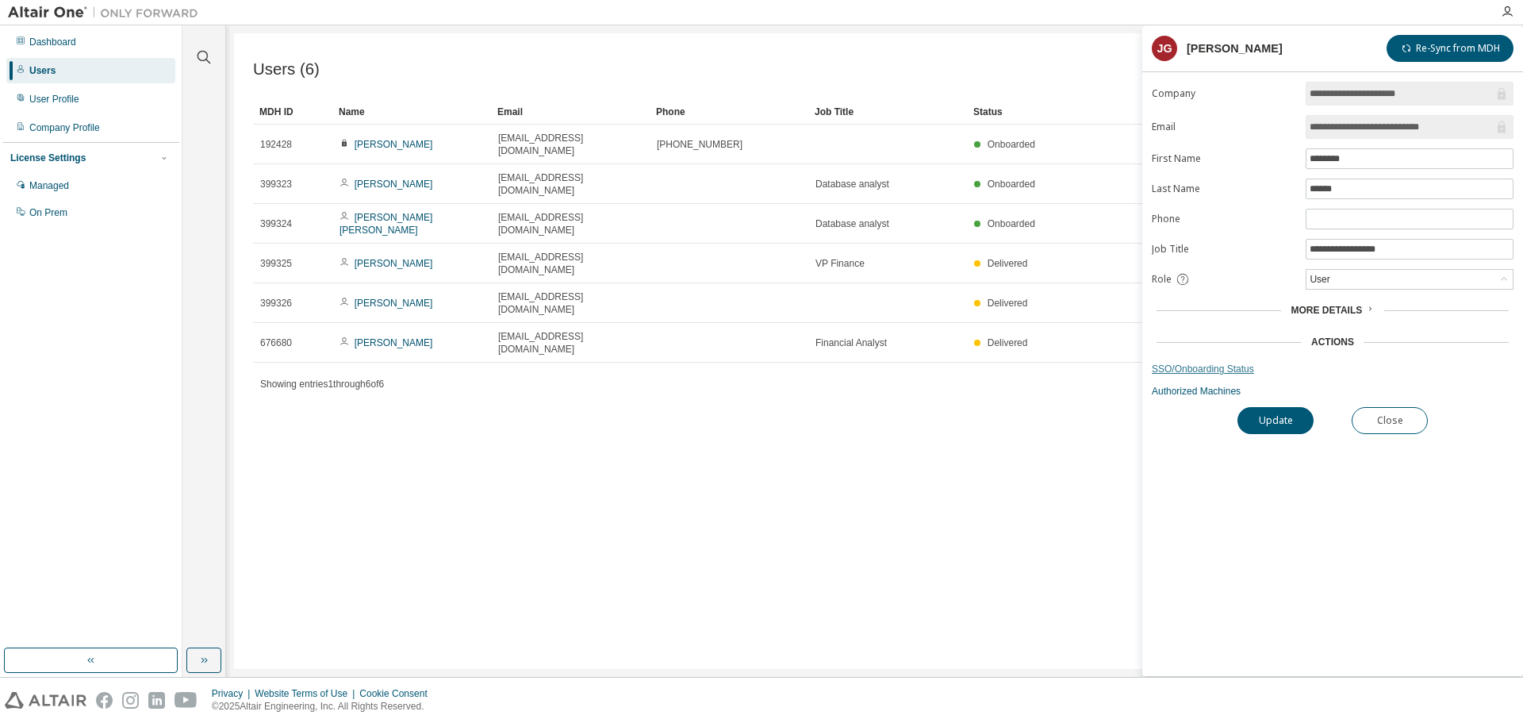
click at [1212, 371] on link "SSO/Onboarding Status" at bounding box center [1333, 368] width 362 height 13
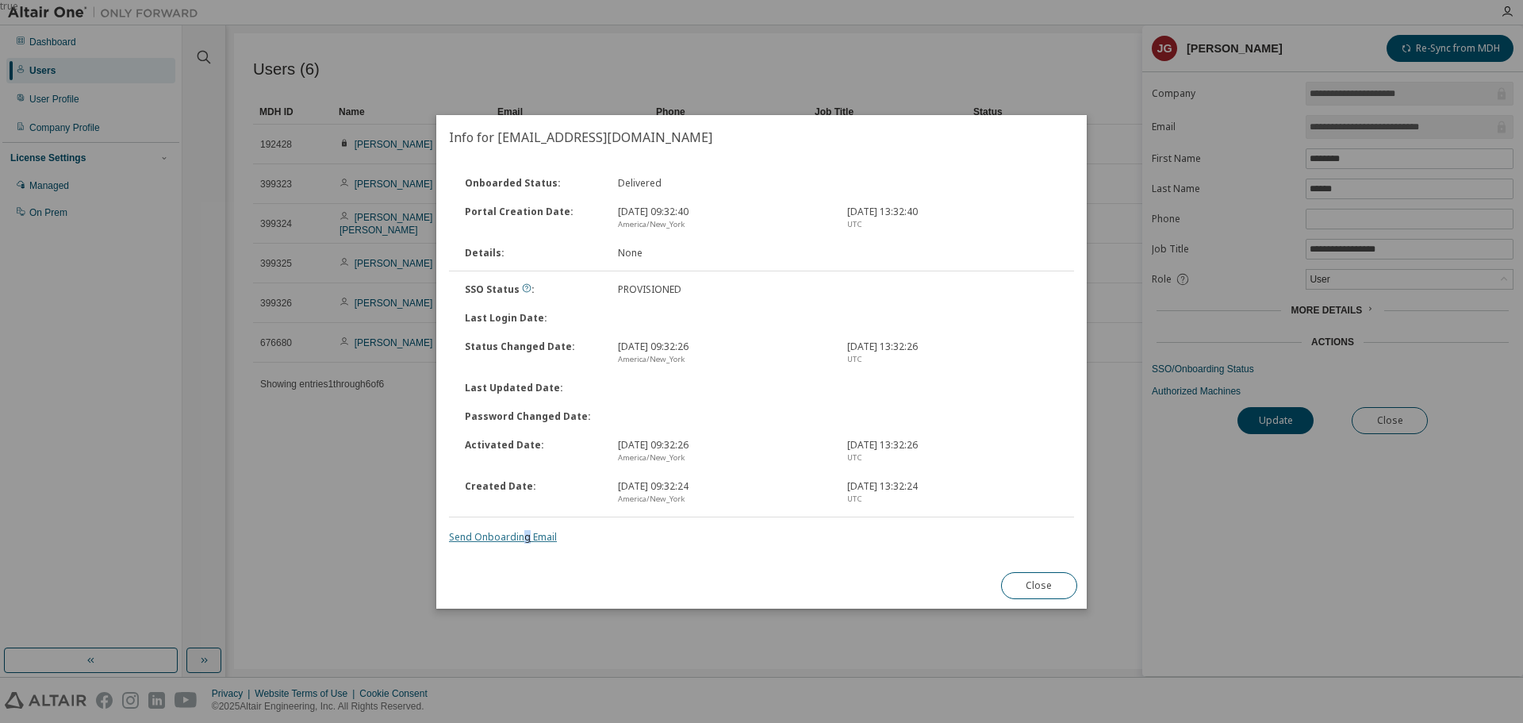
click at [524, 542] on link "Send Onboarding Email" at bounding box center [503, 536] width 108 height 13
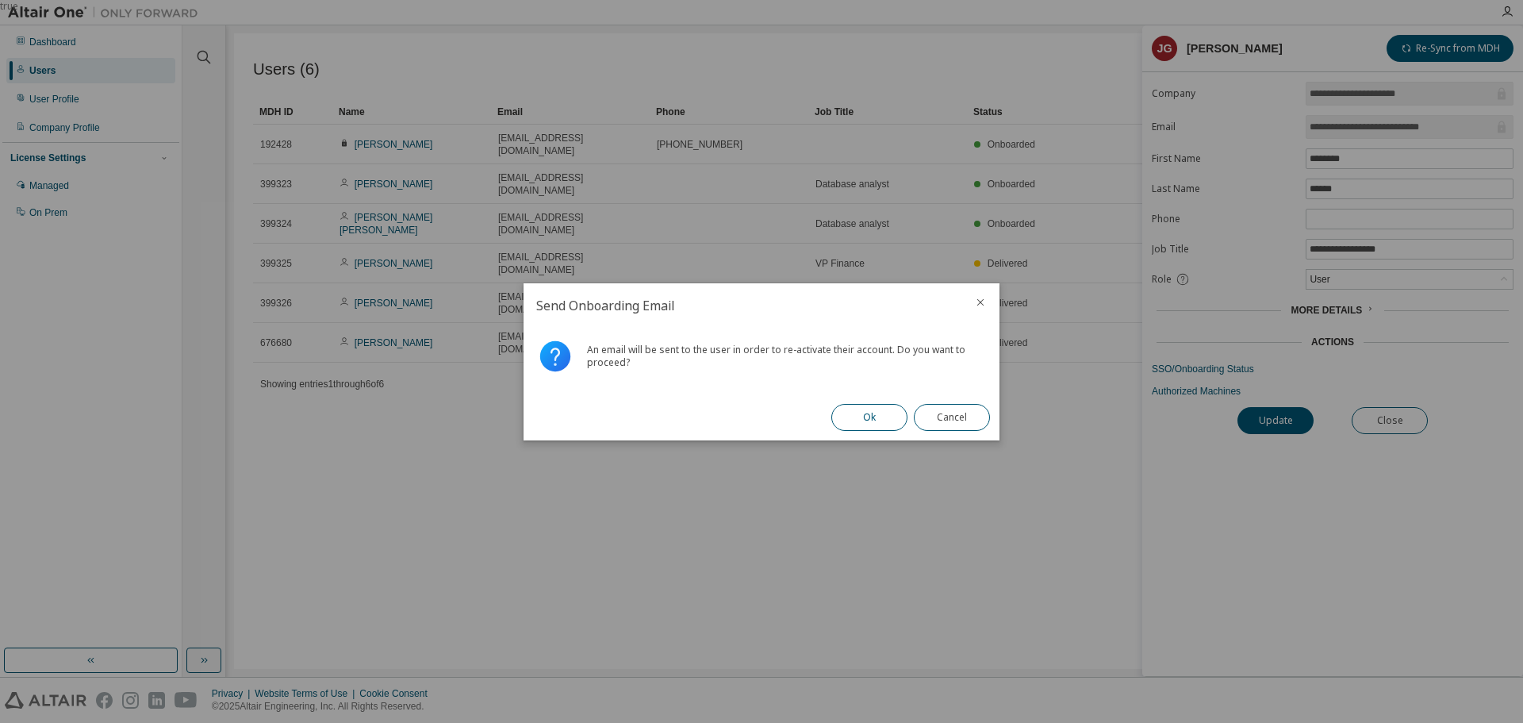
click at [872, 424] on button "Ok" at bounding box center [869, 417] width 76 height 27
click at [953, 430] on button "Close" at bounding box center [952, 417] width 76 height 27
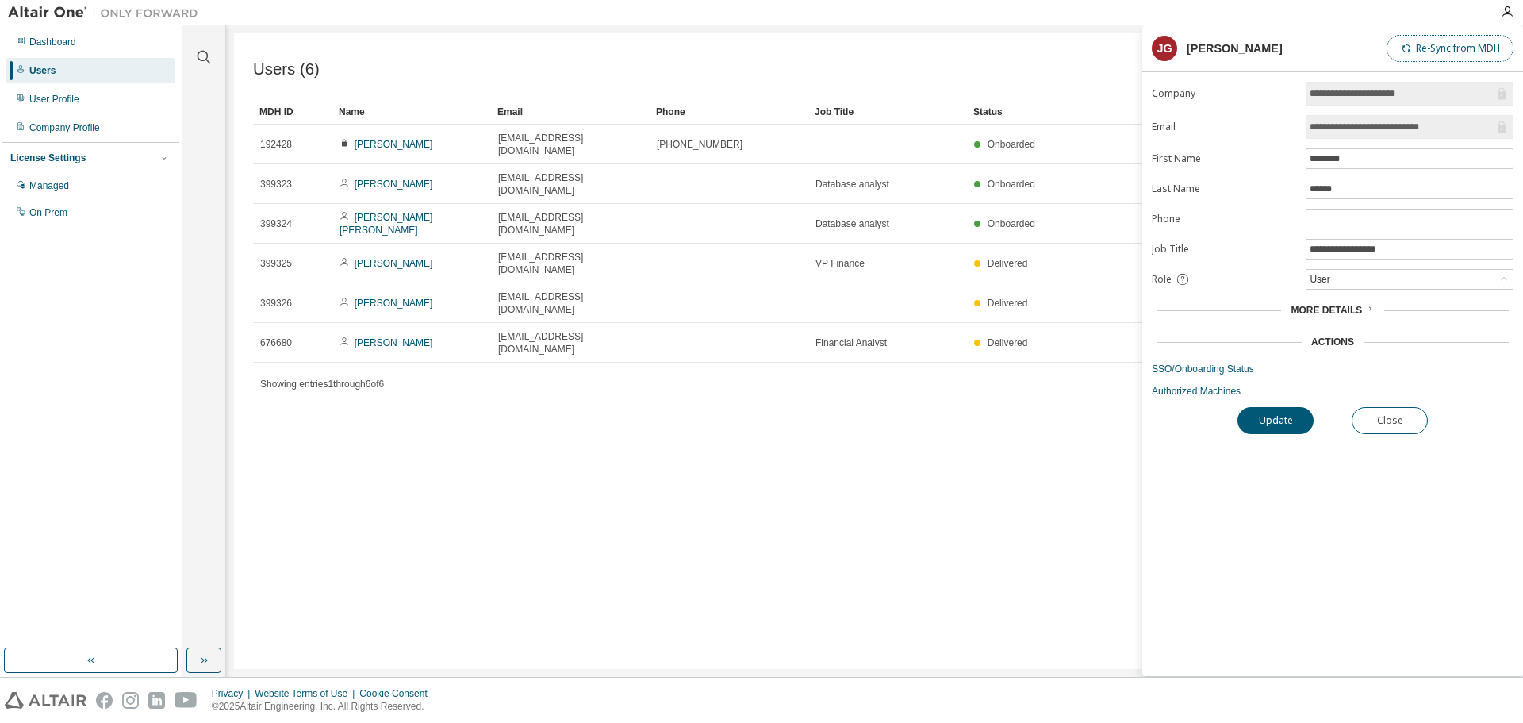
click at [1416, 52] on button "Re-Sync from MDH" at bounding box center [1449, 48] width 127 height 27
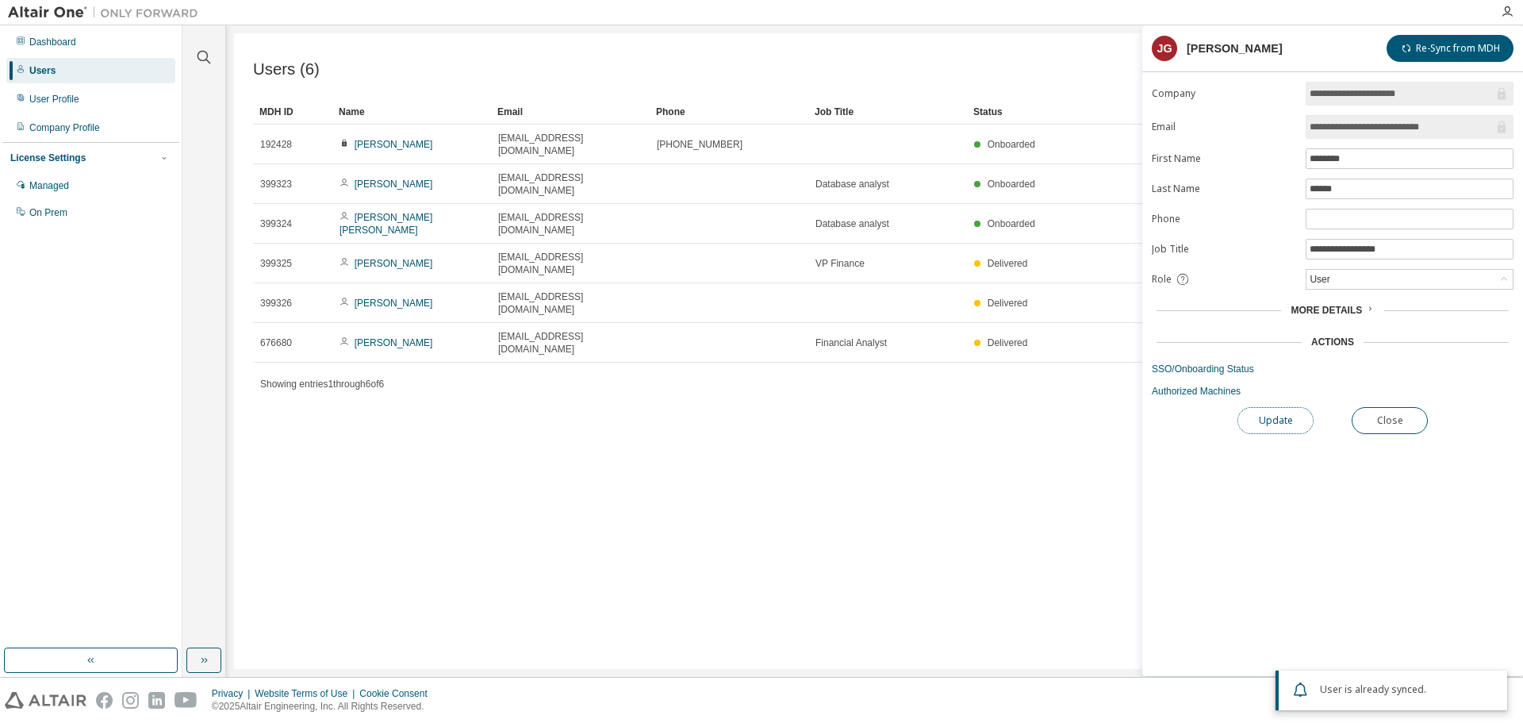
click at [1278, 419] on button "Update" at bounding box center [1275, 420] width 76 height 27
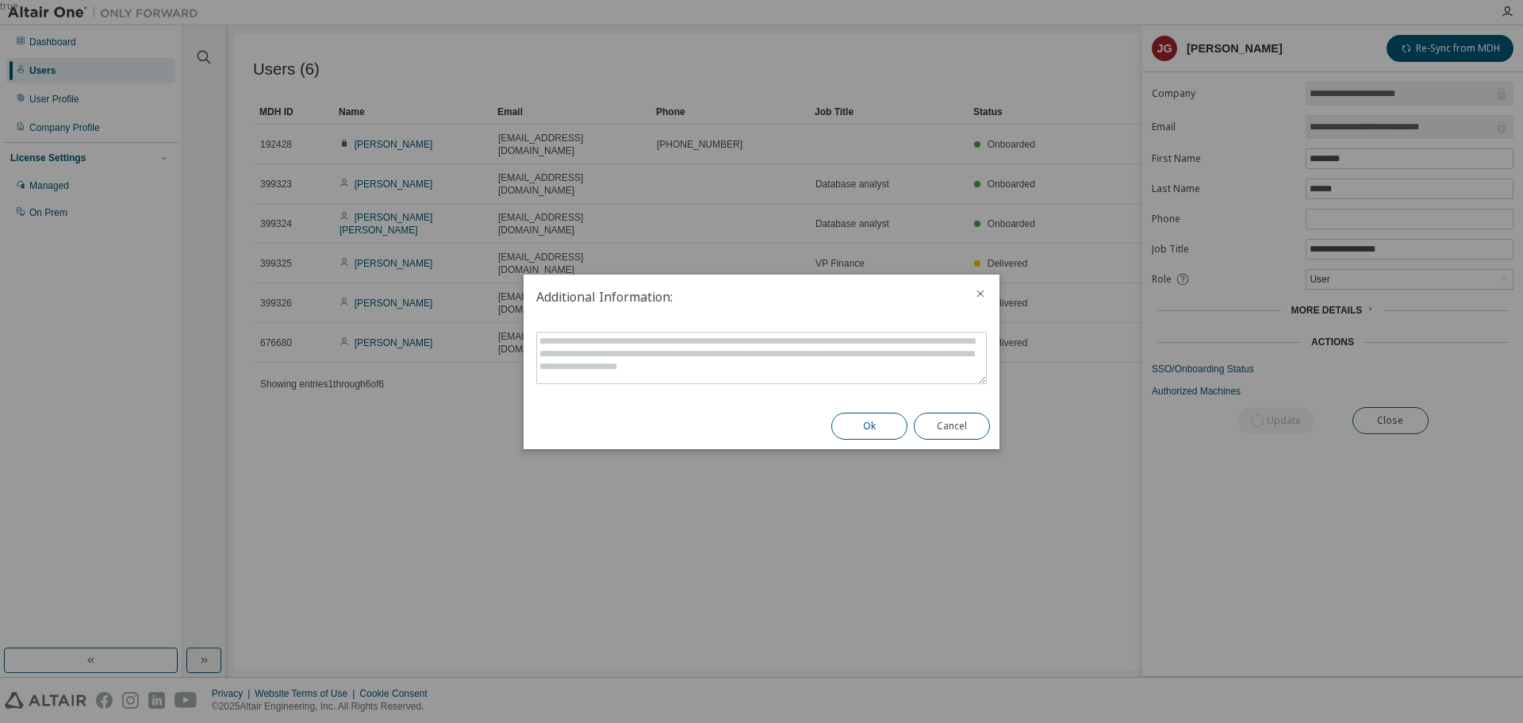
click at [862, 427] on button "Ok" at bounding box center [869, 425] width 76 height 27
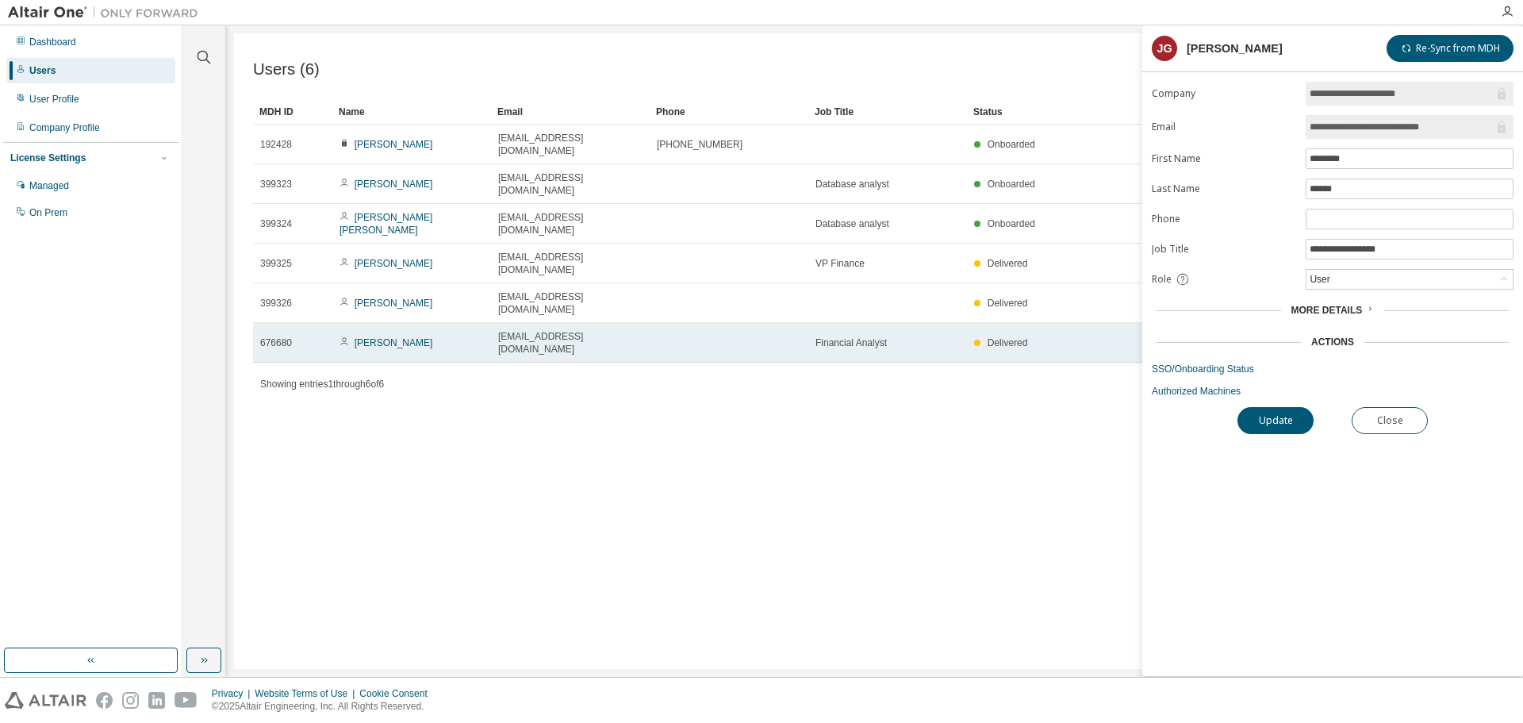
click at [1033, 336] on div "Delivered" at bounding box center [1193, 342] width 439 height 13
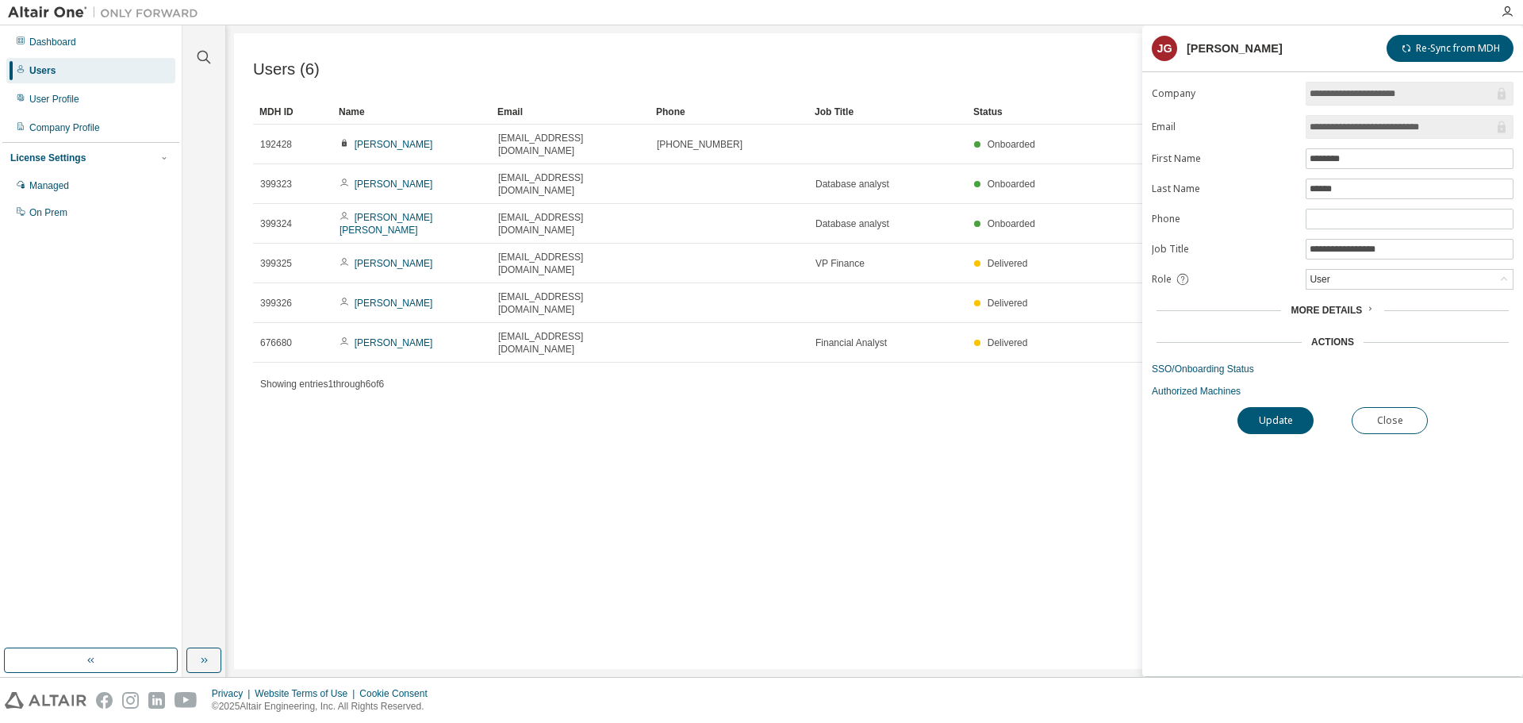
click at [487, 452] on div "Users (6) Import From CSV Export To CSV Add User Clear Load Save Save As Field …" at bounding box center [874, 350] width 1281 height 635
click at [49, 102] on div "User Profile" at bounding box center [54, 99] width 50 height 13
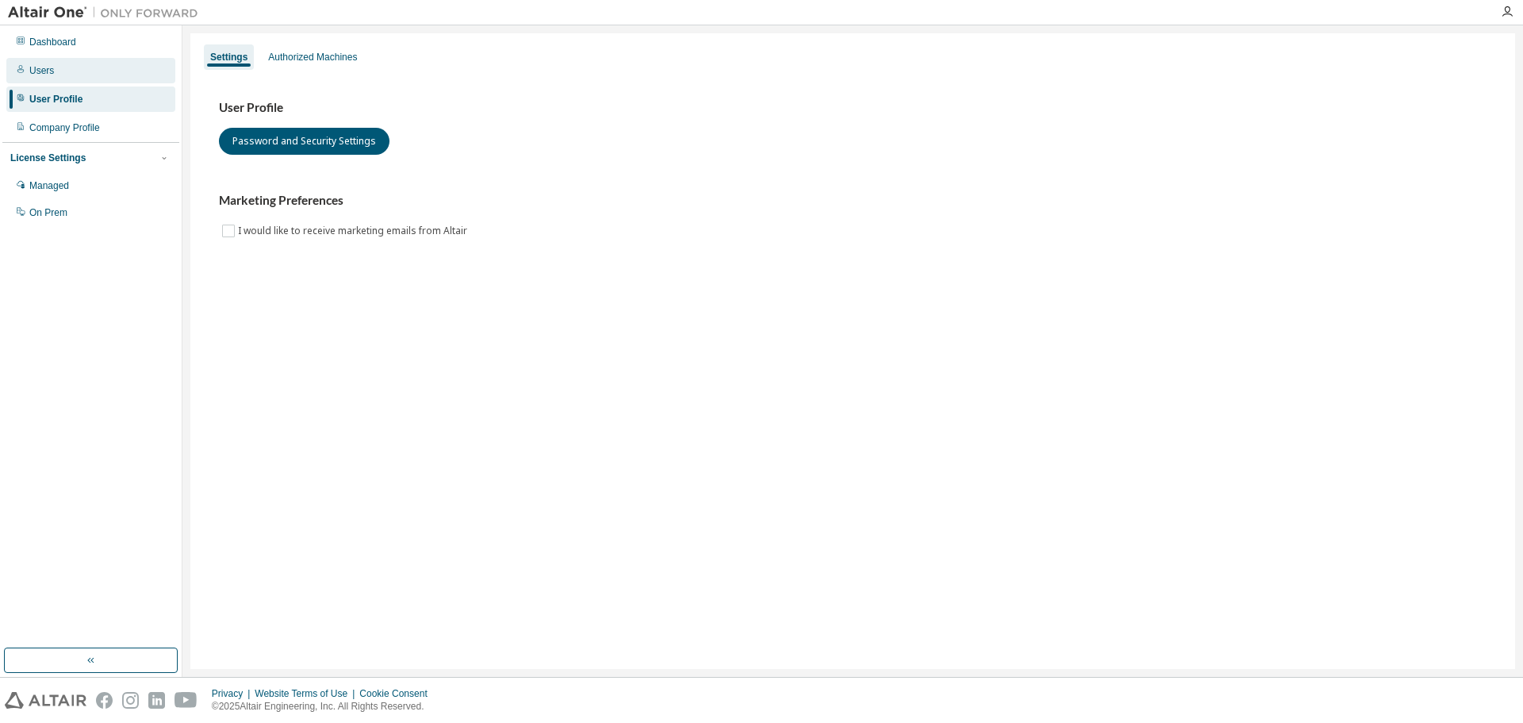
click at [53, 71] on div "Users" at bounding box center [90, 70] width 169 height 25
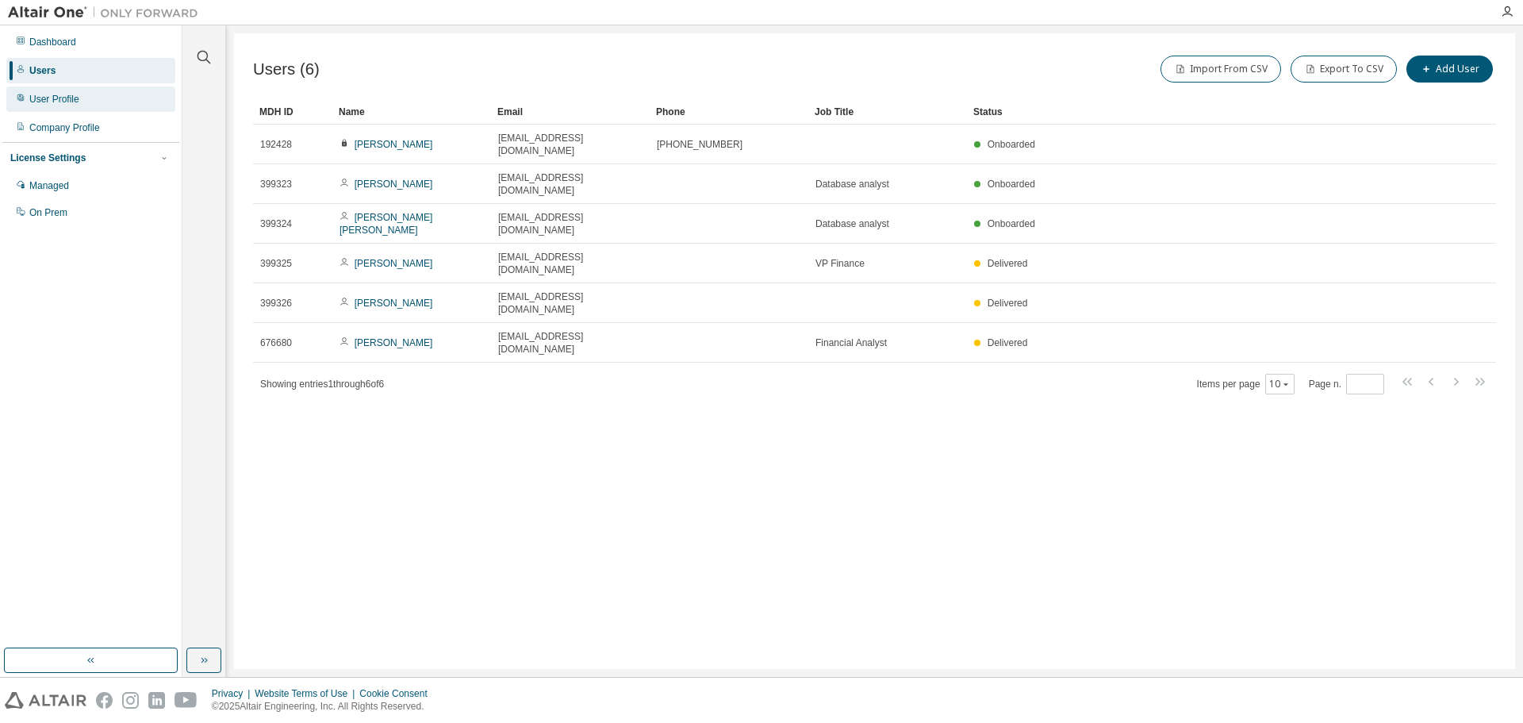
click at [56, 101] on div "User Profile" at bounding box center [54, 99] width 50 height 13
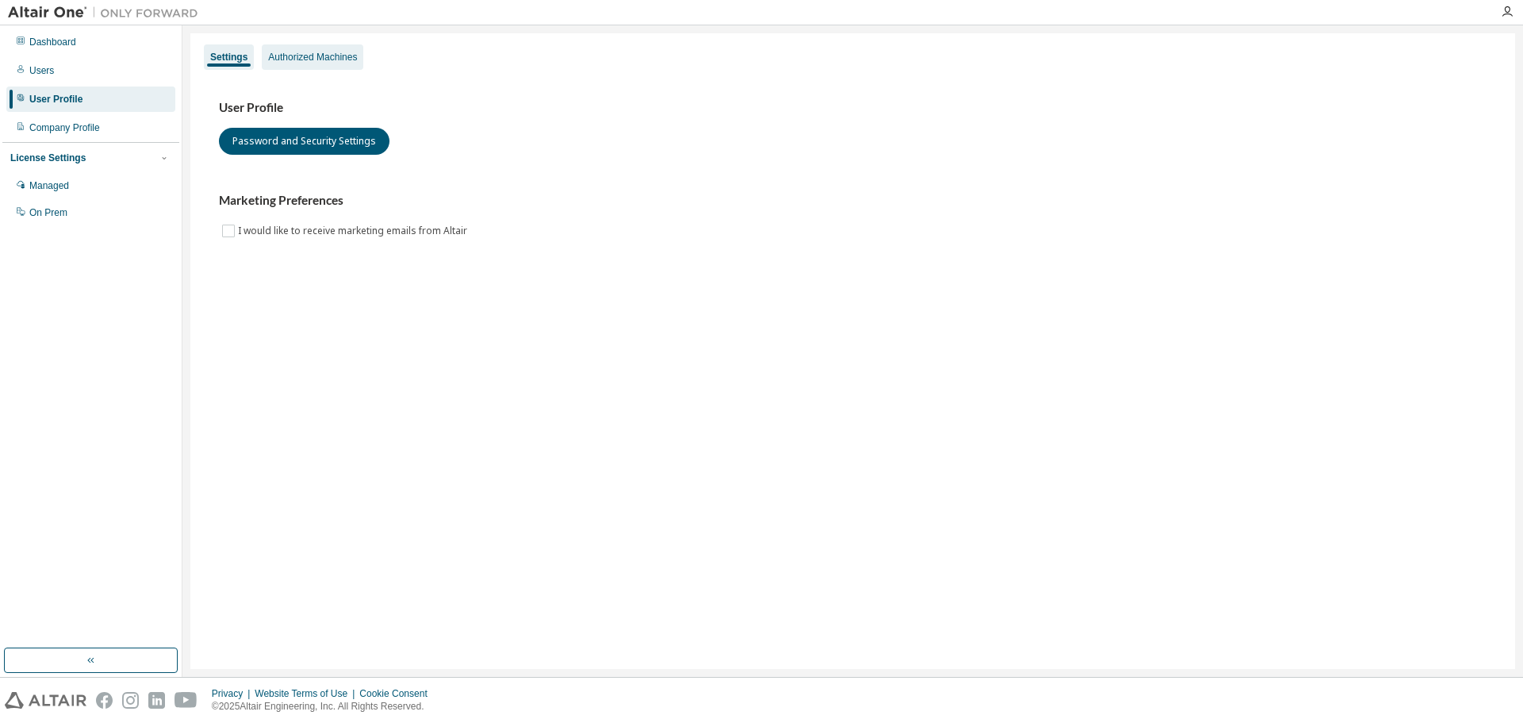
click at [286, 58] on div "Authorized Machines" at bounding box center [312, 57] width 89 height 13
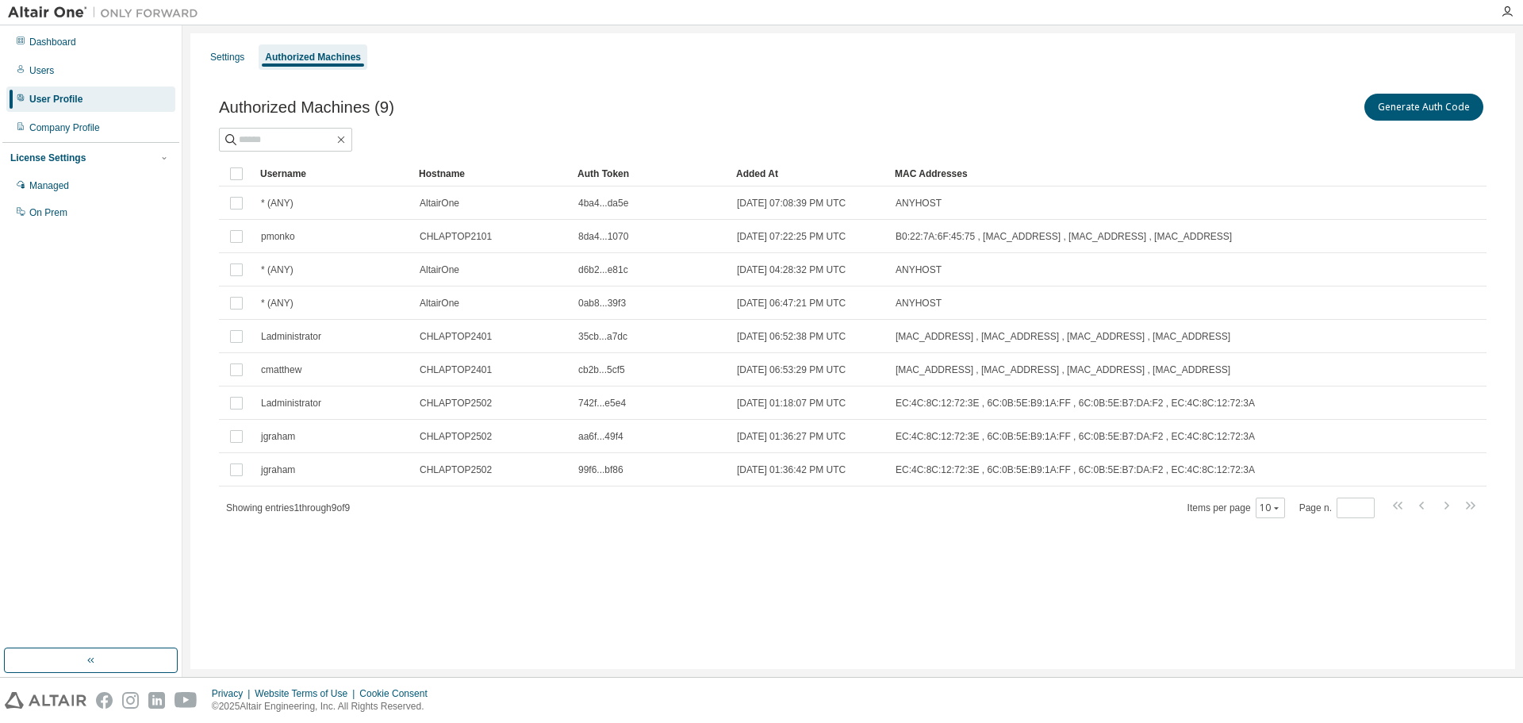
click at [1004, 583] on div "Settings Authorized Machines Authorized Machines (9) Generate Auth Code Clear L…" at bounding box center [852, 350] width 1324 height 635
click at [799, 616] on div "Settings Authorized Machines Authorized Machines (9) Generate Auth Code Clear L…" at bounding box center [852, 350] width 1324 height 635
click at [1012, 573] on div "Settings Authorized Machines Authorized Machines (9) Generate Auth Code Clear L…" at bounding box center [852, 350] width 1324 height 635
click at [761, 587] on div "Settings Authorized Machines Authorized Machines (9) Generate Auth Code Clear L…" at bounding box center [852, 350] width 1324 height 635
click at [1058, 608] on div "Settings Authorized Machines Authorized Machines (9) Generate Auth Code Clear L…" at bounding box center [852, 350] width 1324 height 635
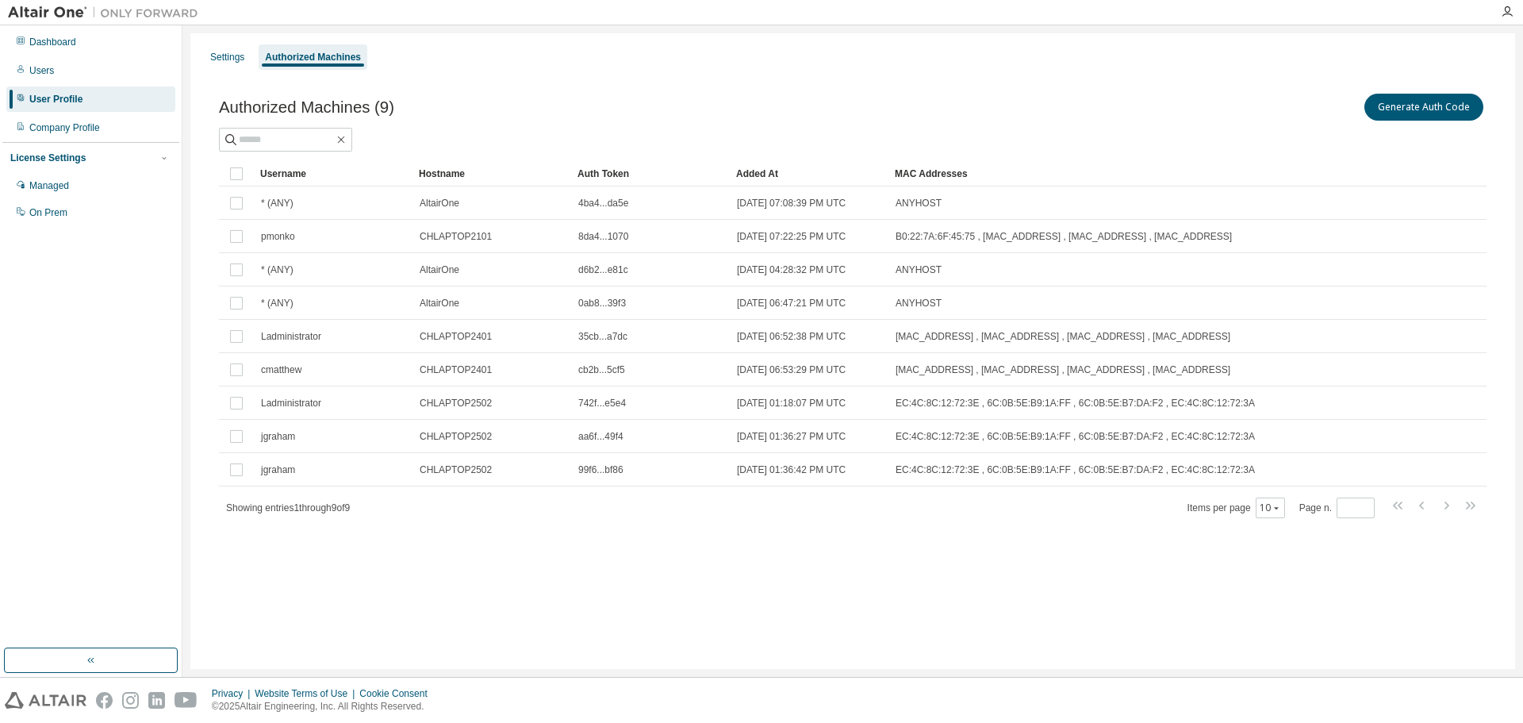
click at [531, 561] on div "Settings Authorized Machines Authorized Machines (9) Generate Auth Code Clear L…" at bounding box center [852, 350] width 1324 height 635
click at [129, 302] on div "Dashboard Users User Profile Company Profile License Settings Managed On Prem" at bounding box center [90, 337] width 177 height 618
